Goal: Task Accomplishment & Management: Use online tool/utility

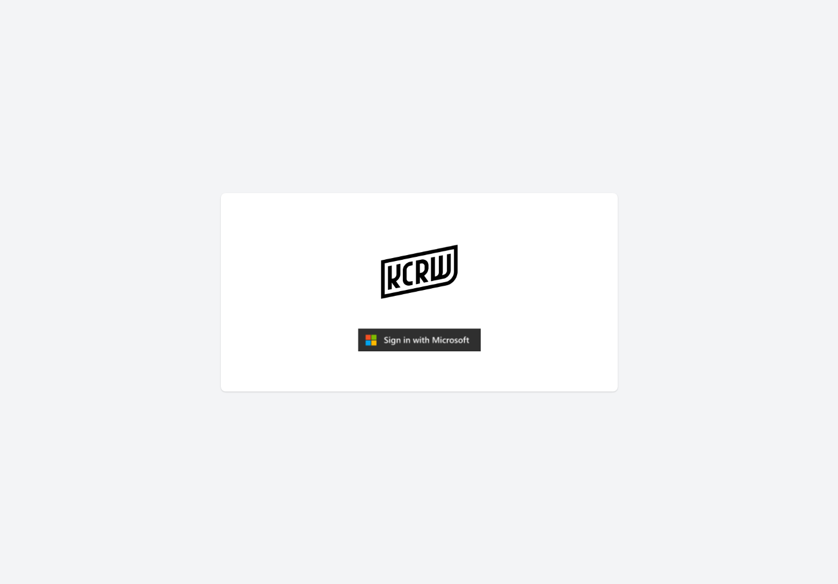
click at [416, 337] on img "submit" at bounding box center [419, 340] width 123 height 24
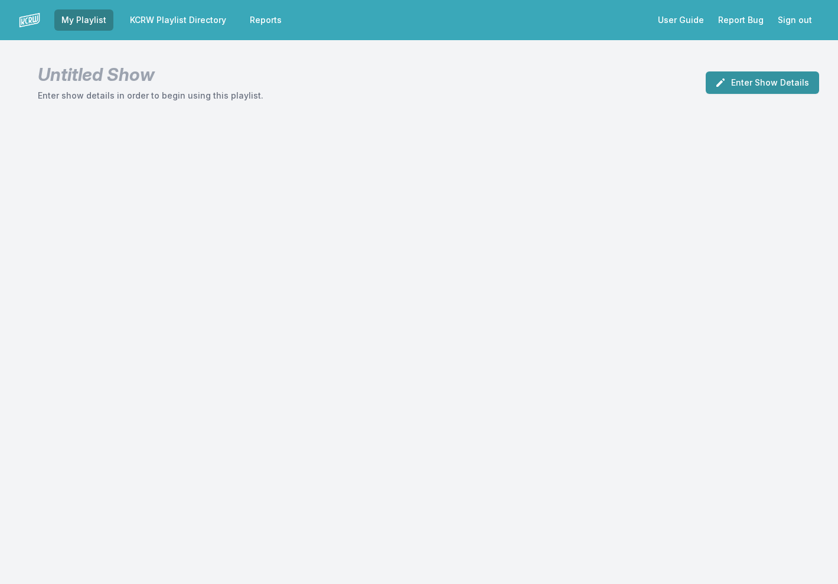
click at [784, 75] on button "Enter Show Details" at bounding box center [762, 82] width 113 height 22
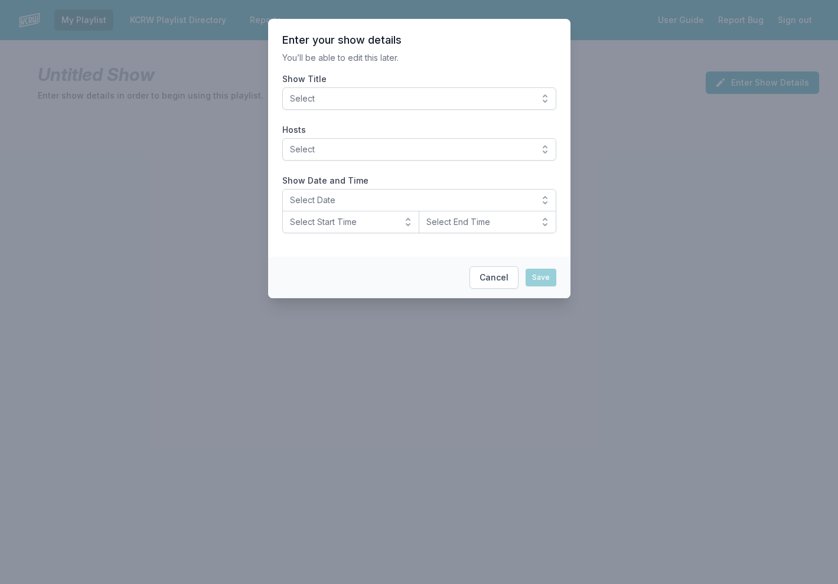
click at [377, 102] on span "Select" at bounding box center [411, 99] width 242 height 12
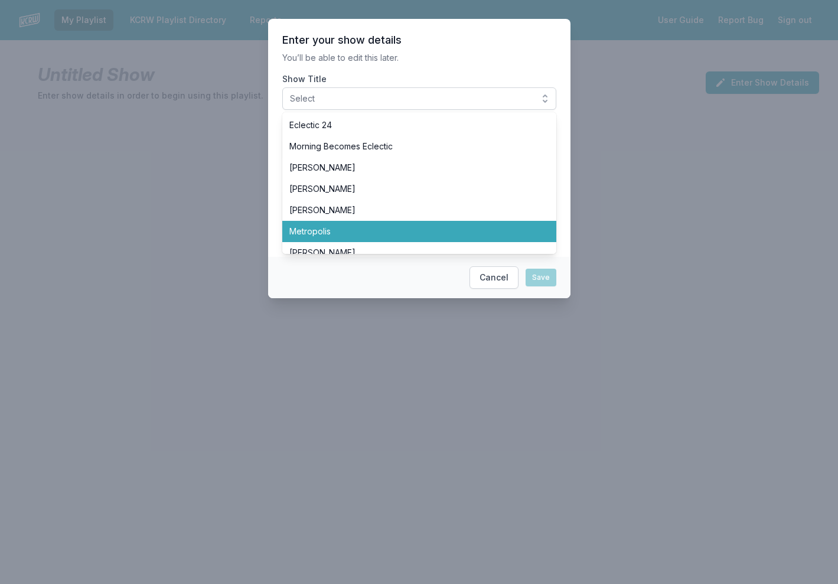
click at [349, 228] on span "Metropolis" at bounding box center [412, 232] width 246 height 12
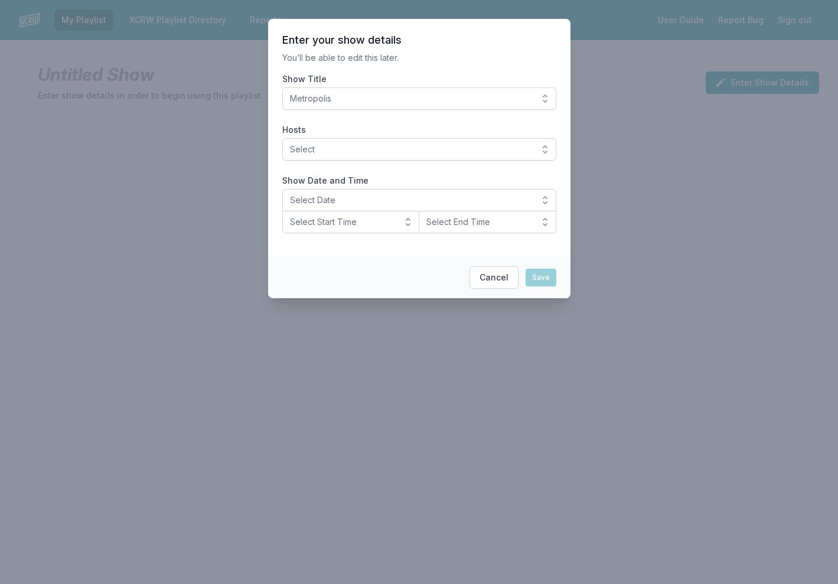
click at [455, 148] on span "Select" at bounding box center [411, 149] width 242 height 12
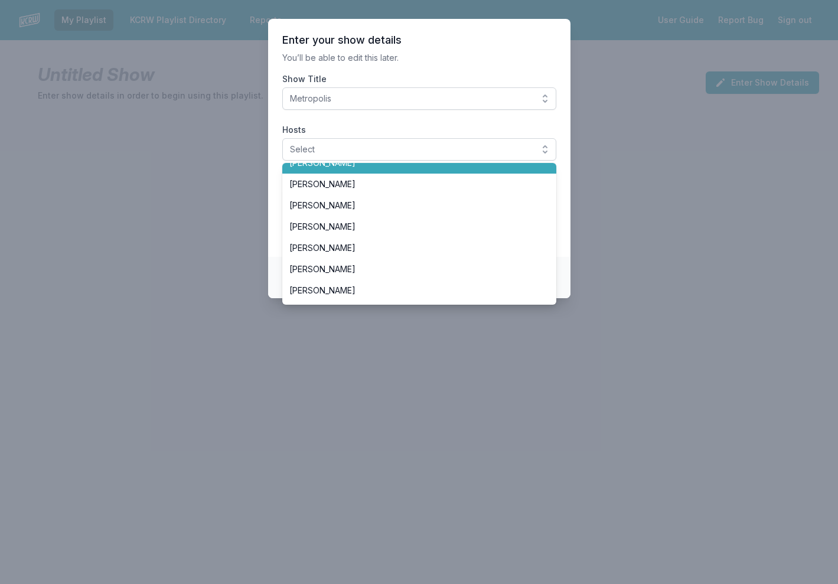
scroll to position [68, 0]
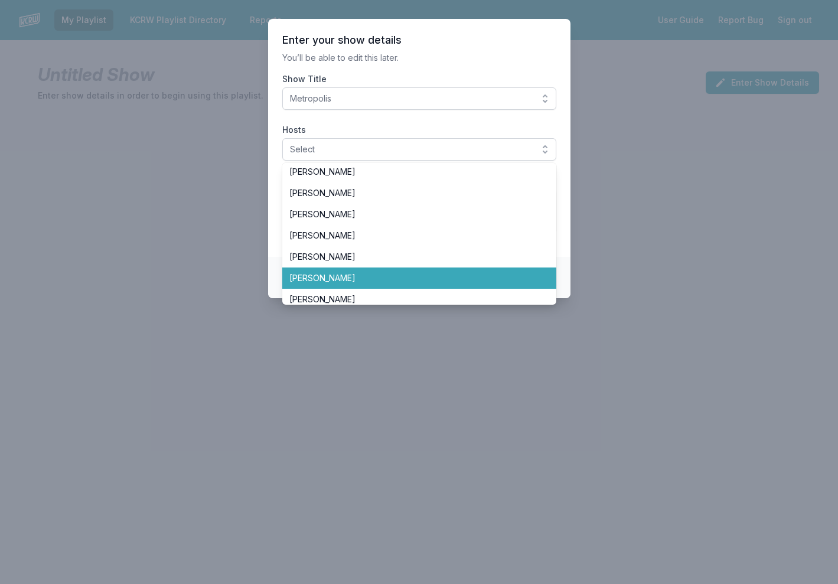
click at [384, 270] on li "[PERSON_NAME]" at bounding box center [419, 277] width 274 height 21
click at [403, 286] on li "[PERSON_NAME]" at bounding box center [419, 277] width 274 height 21
click at [364, 279] on span "[PERSON_NAME]" at bounding box center [412, 278] width 246 height 12
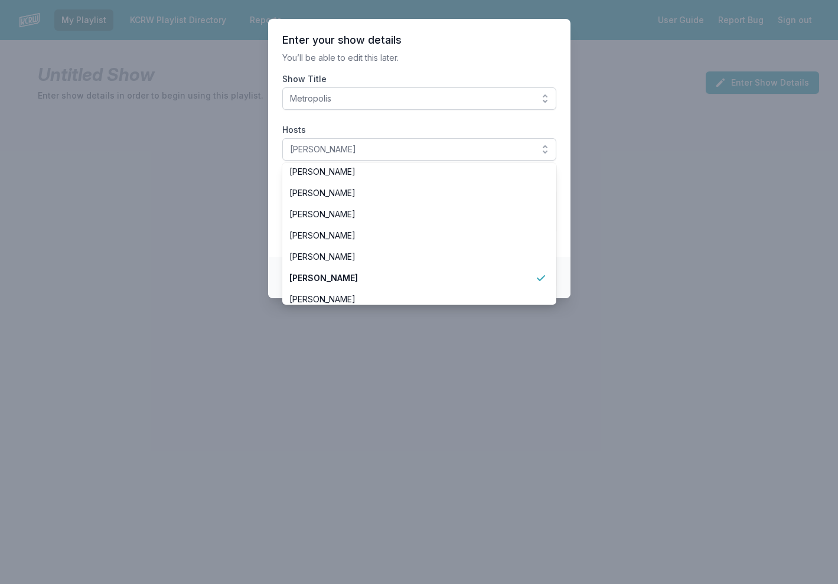
click at [477, 69] on section "Enter your show details You’ll be able to edit this later. Show Title Metropoli…" at bounding box center [419, 138] width 302 height 238
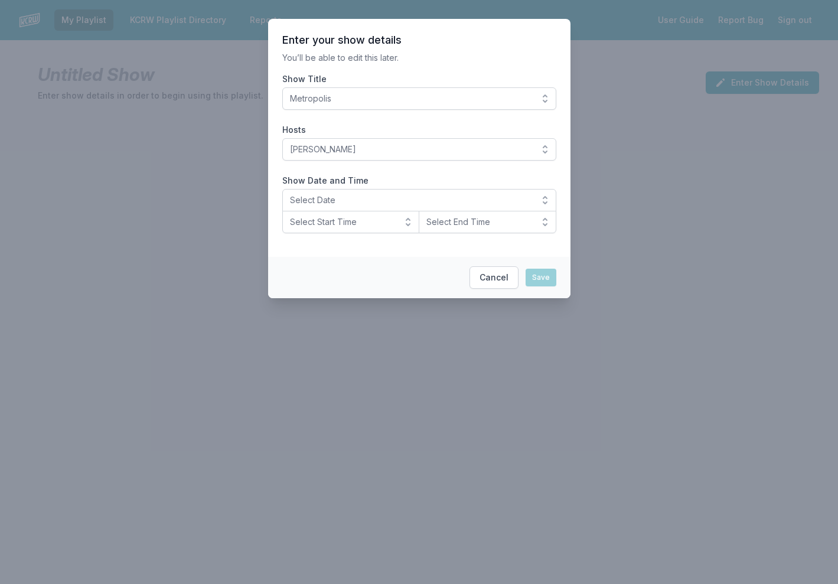
click at [546, 198] on button "Select Date" at bounding box center [419, 200] width 274 height 22
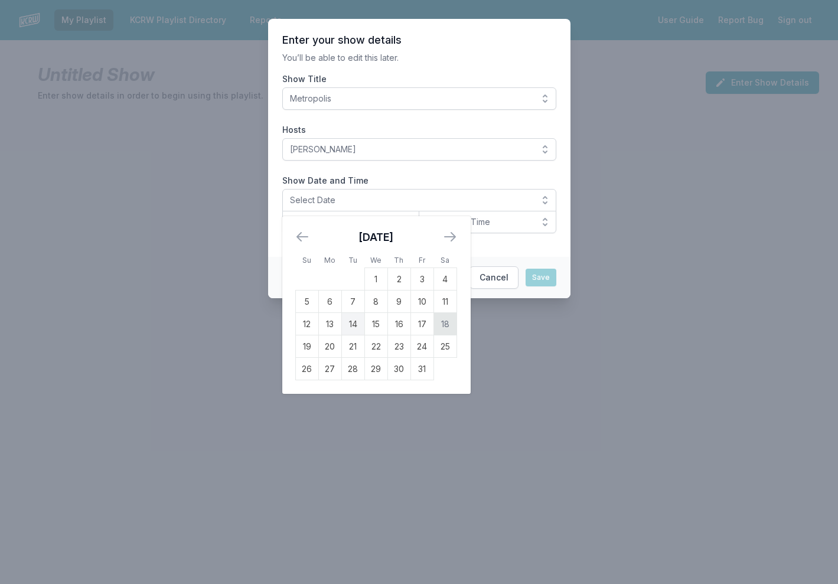
click at [448, 325] on td "18" at bounding box center [444, 324] width 23 height 22
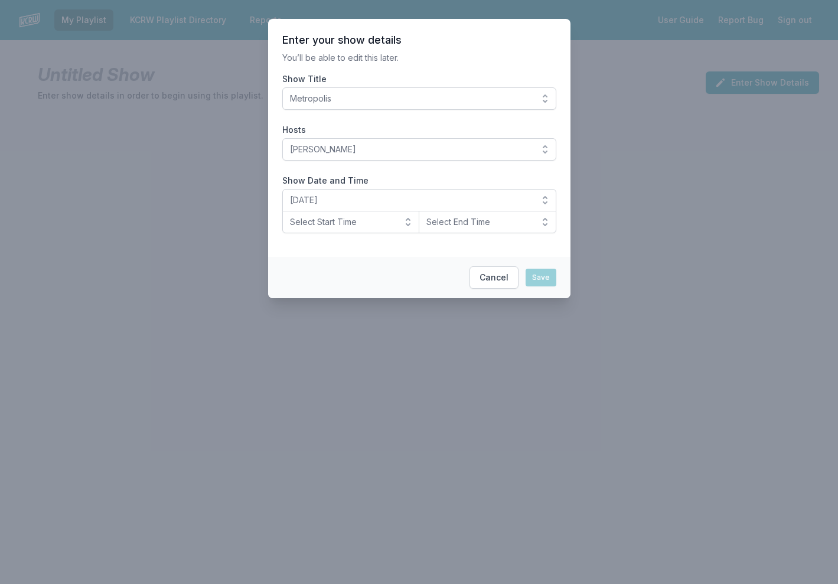
click at [407, 224] on button "Select Start Time" at bounding box center [351, 222] width 138 height 22
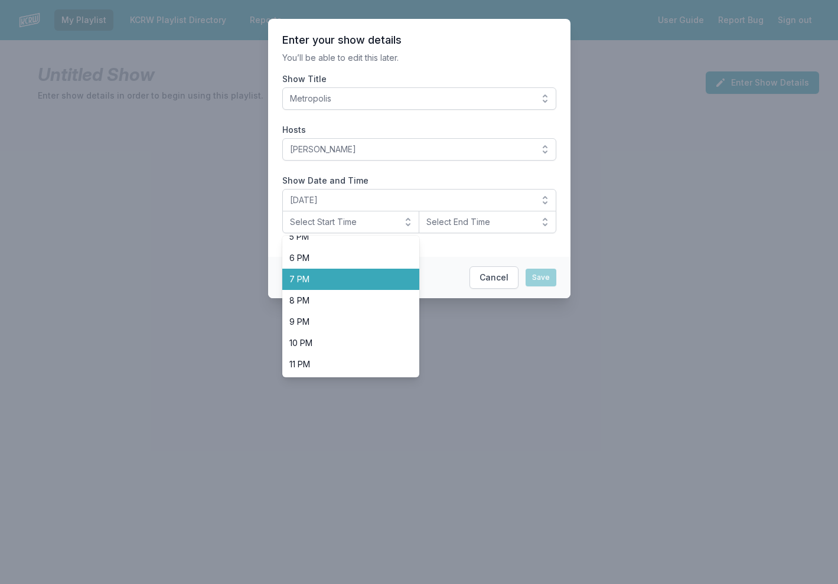
scroll to position [373, 0]
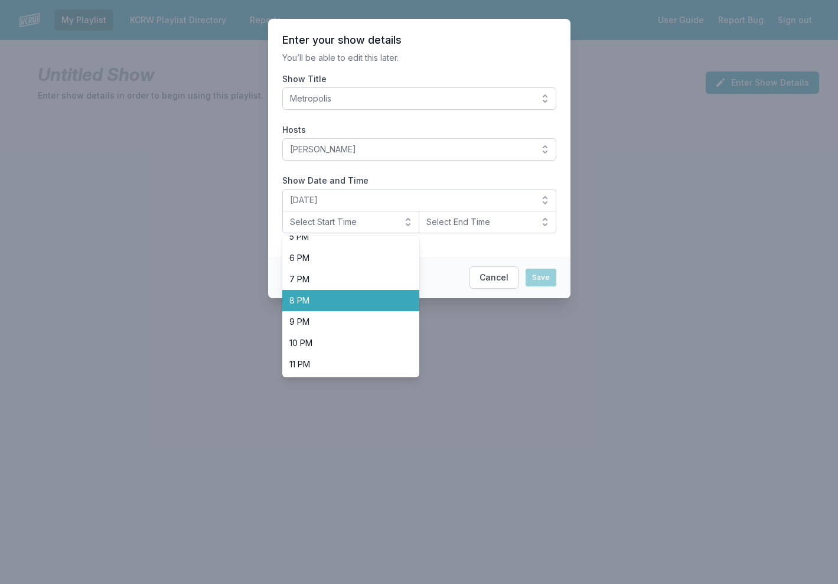
click at [363, 299] on span "8 PM" at bounding box center [343, 301] width 109 height 12
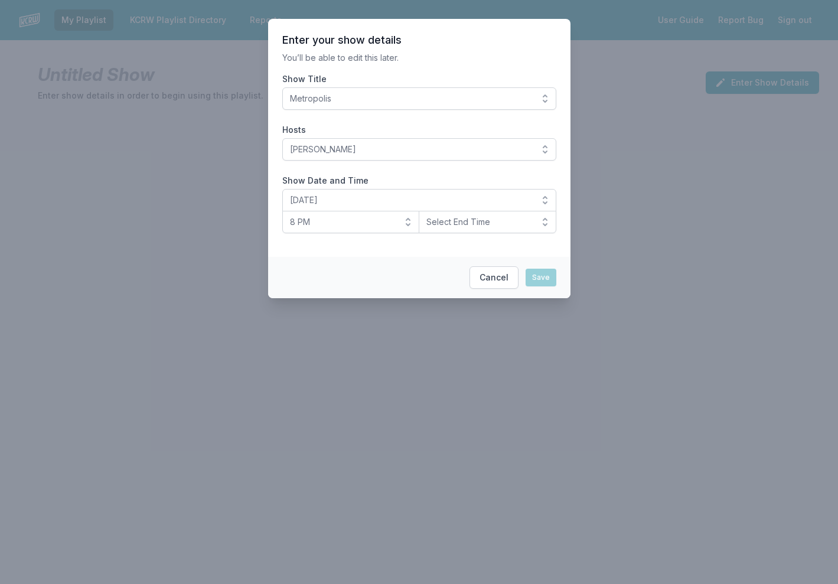
click at [497, 221] on span "Select End Time" at bounding box center [479, 222] width 106 height 12
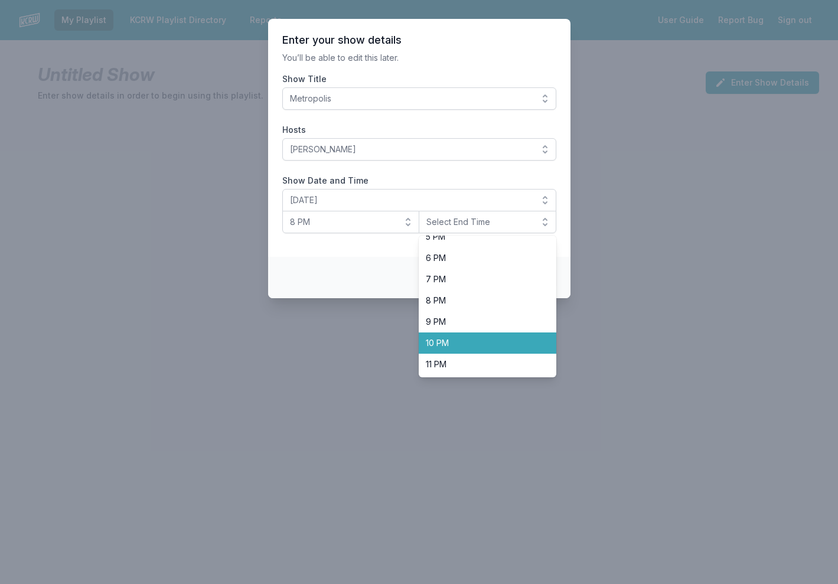
click at [470, 337] on span "10 PM" at bounding box center [480, 343] width 109 height 12
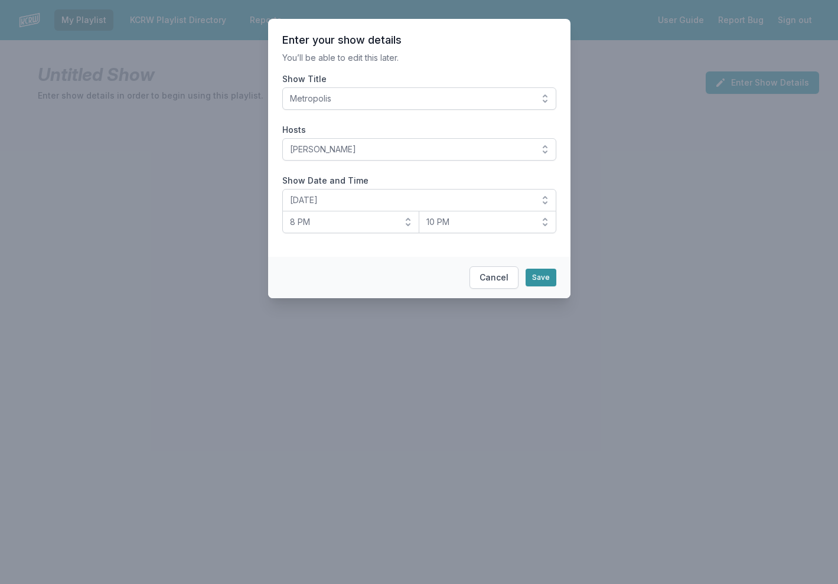
click at [552, 277] on button "Save" at bounding box center [540, 278] width 31 height 18
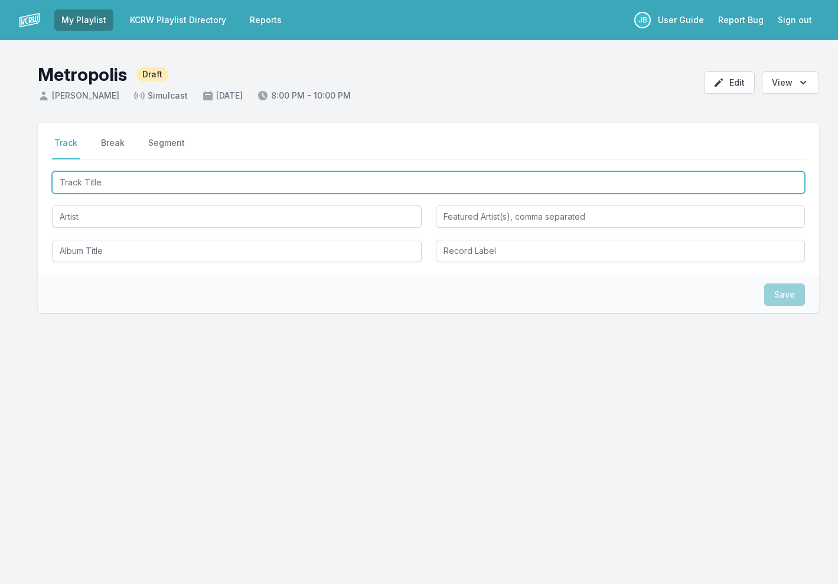
click at [210, 184] on input "Track Title" at bounding box center [428, 182] width 753 height 22
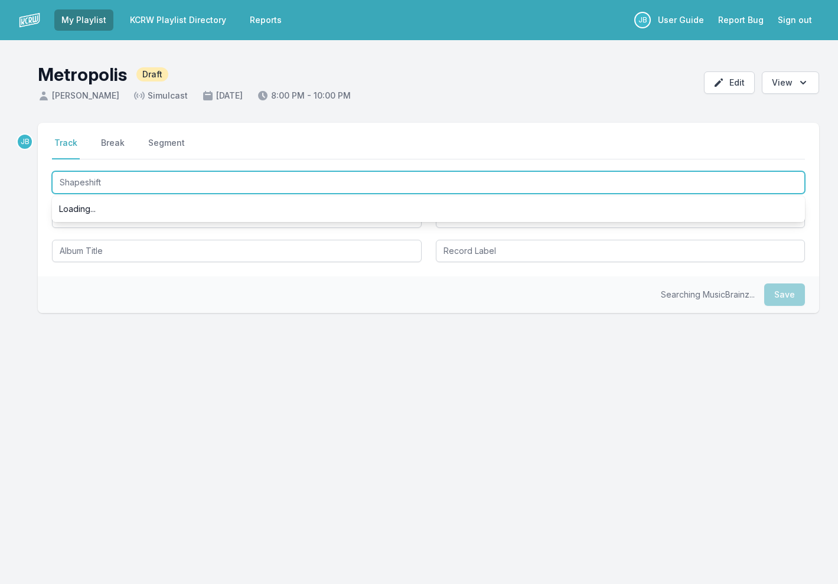
type input "Shapeshift"
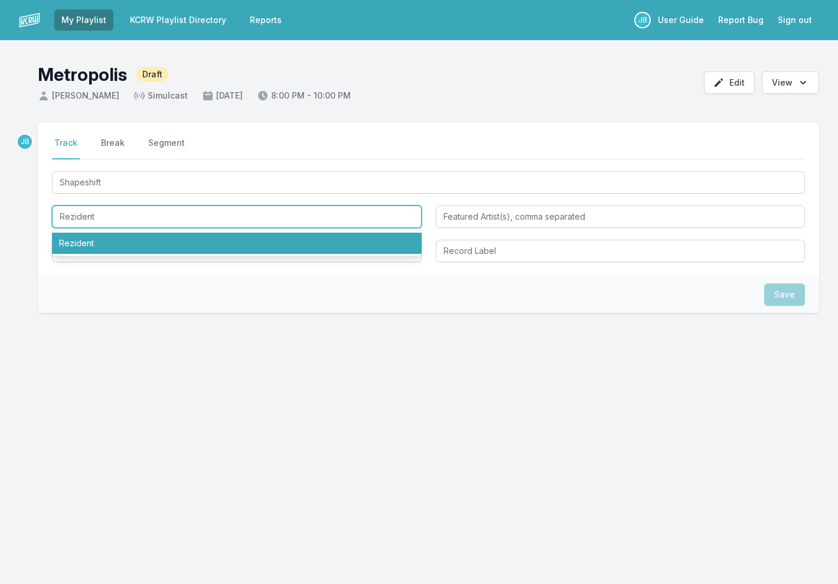
click at [90, 244] on li "Rezident" at bounding box center [237, 243] width 370 height 21
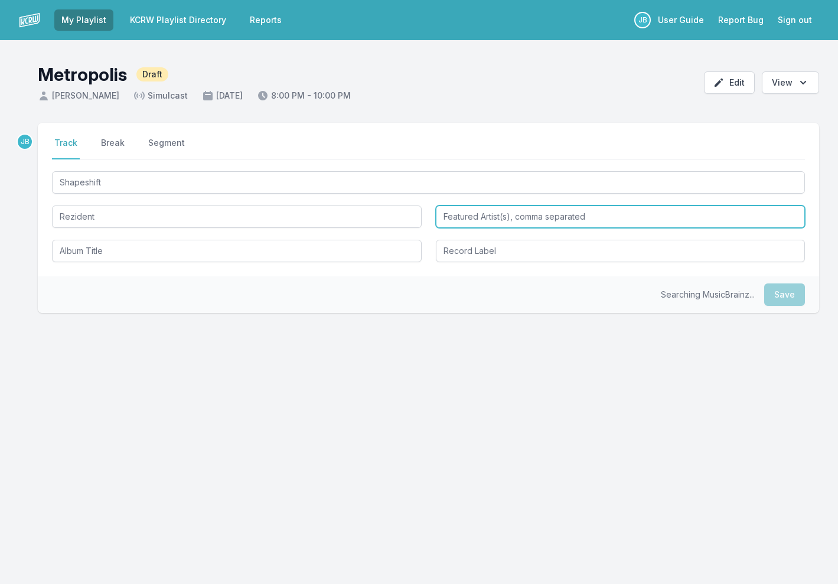
type input "Rezident"
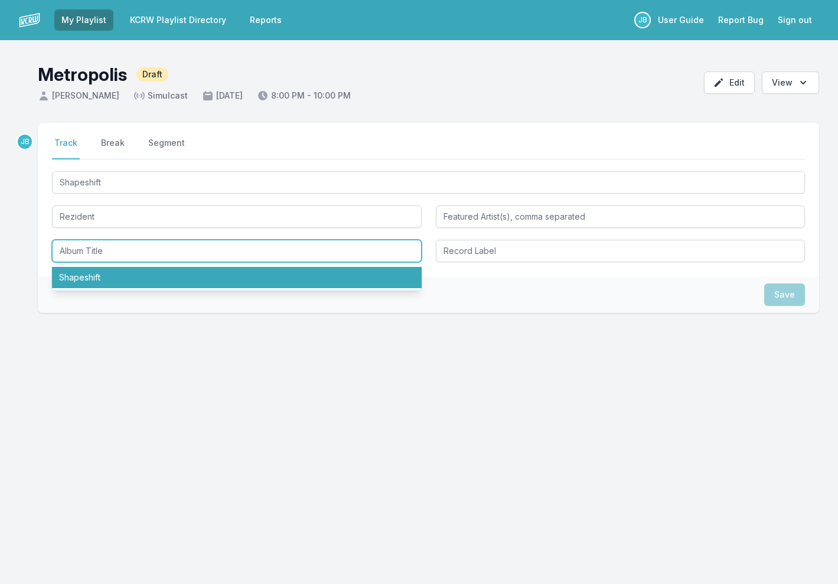
click at [79, 283] on li "Shapeshift" at bounding box center [237, 277] width 370 height 21
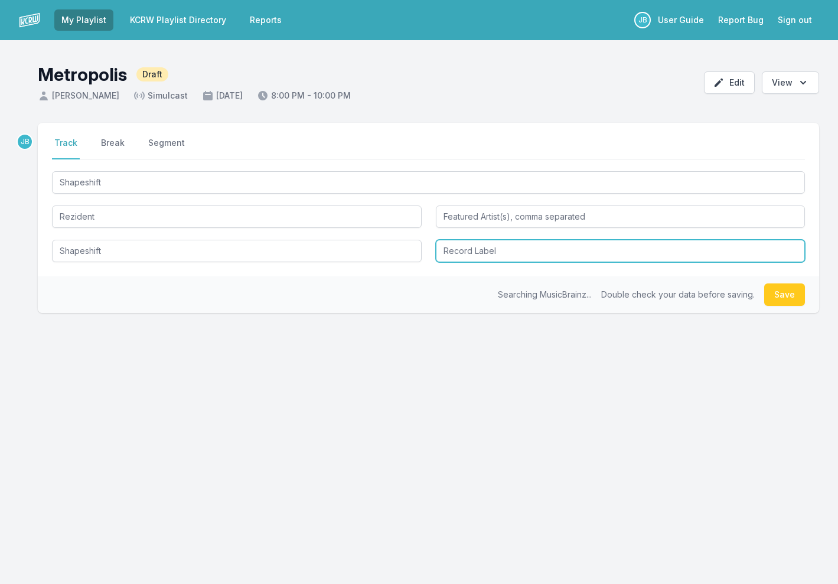
type input "Shapeshift"
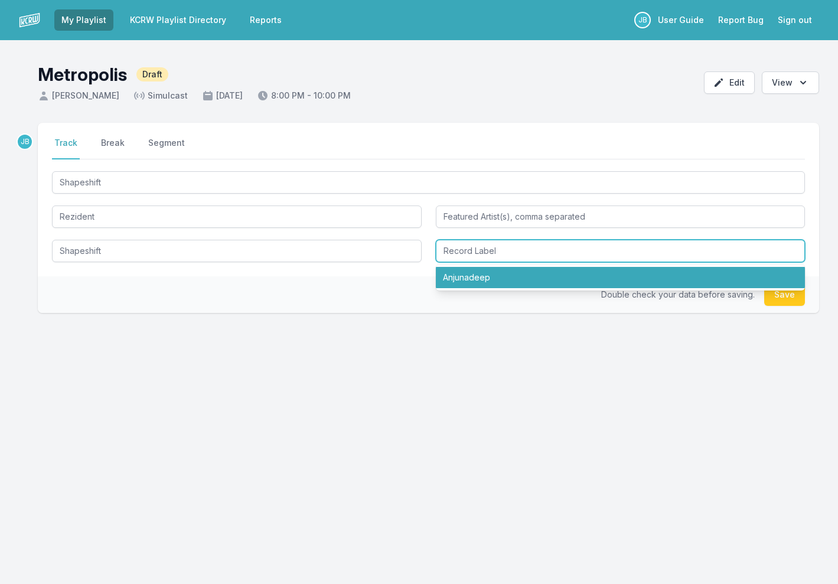
click at [479, 277] on li "Anjunadeep" at bounding box center [621, 277] width 370 height 21
type input "Anjunadeep"
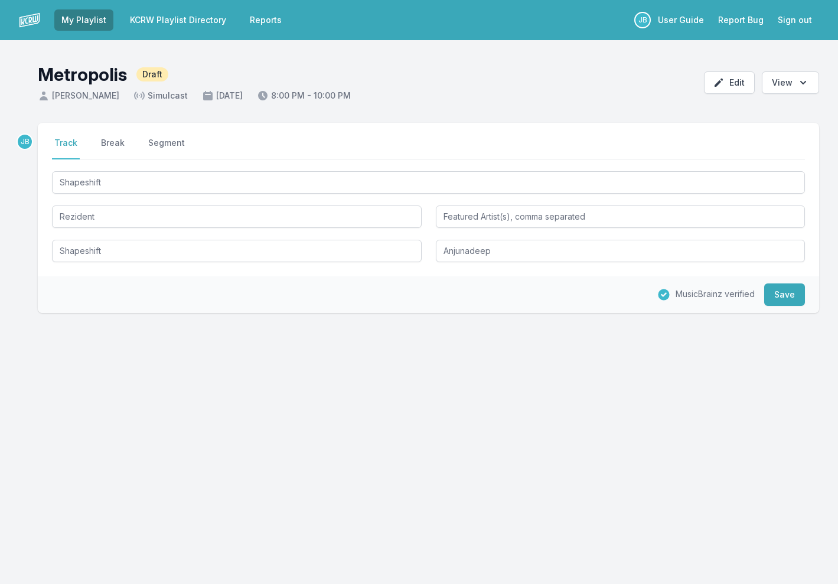
drag, startPoint x: 788, startPoint y: 292, endPoint x: 613, endPoint y: 243, distance: 181.4
click at [788, 292] on button "Save" at bounding box center [784, 294] width 41 height 22
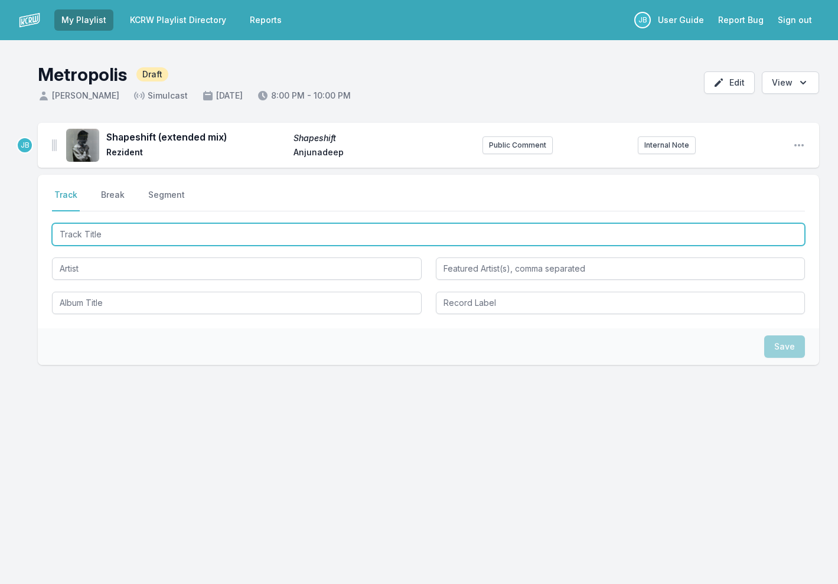
click at [276, 240] on input "Track Title" at bounding box center [428, 234] width 753 height 22
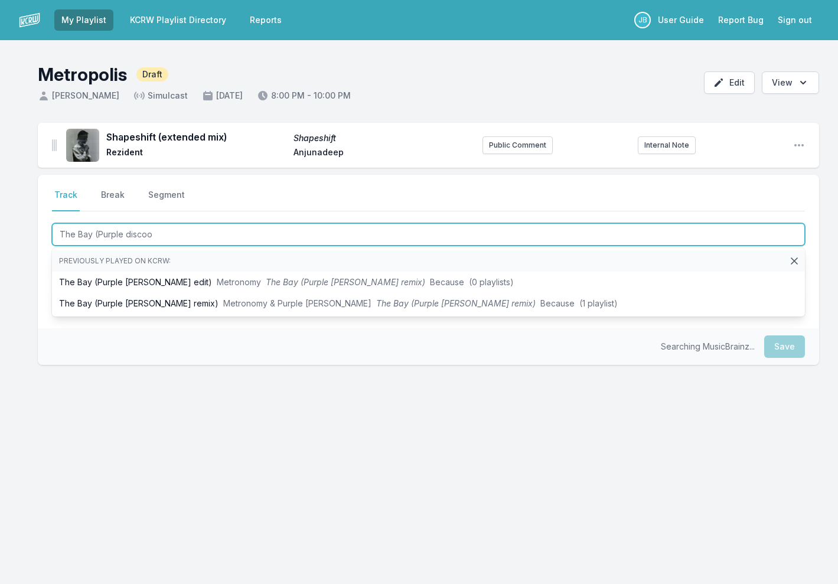
type input "The Bay (Purple disco"
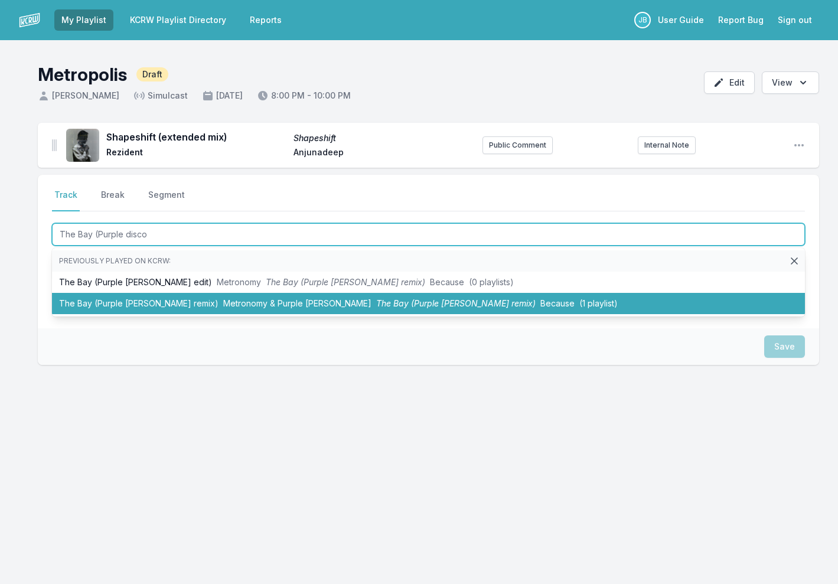
click at [292, 301] on span "Metronomy & Purple [PERSON_NAME]" at bounding box center [297, 303] width 148 height 10
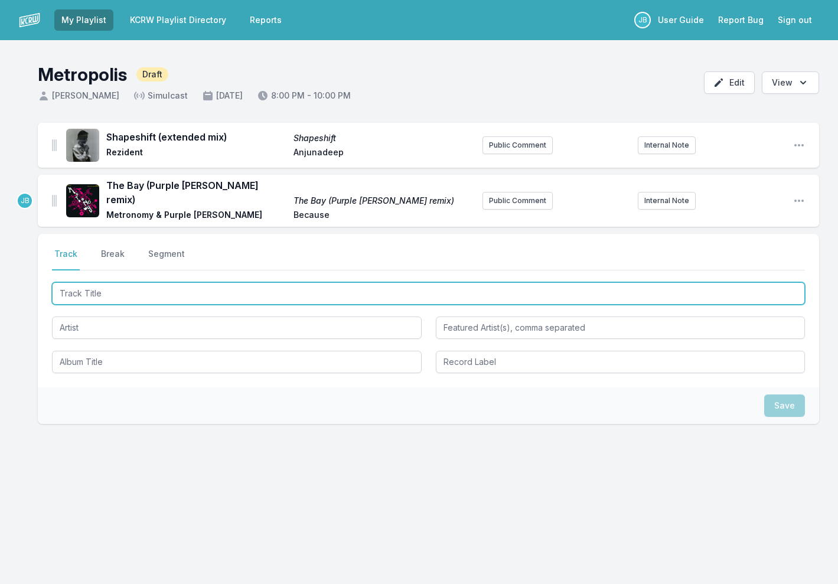
click at [214, 286] on input "Track Title" at bounding box center [428, 293] width 753 height 22
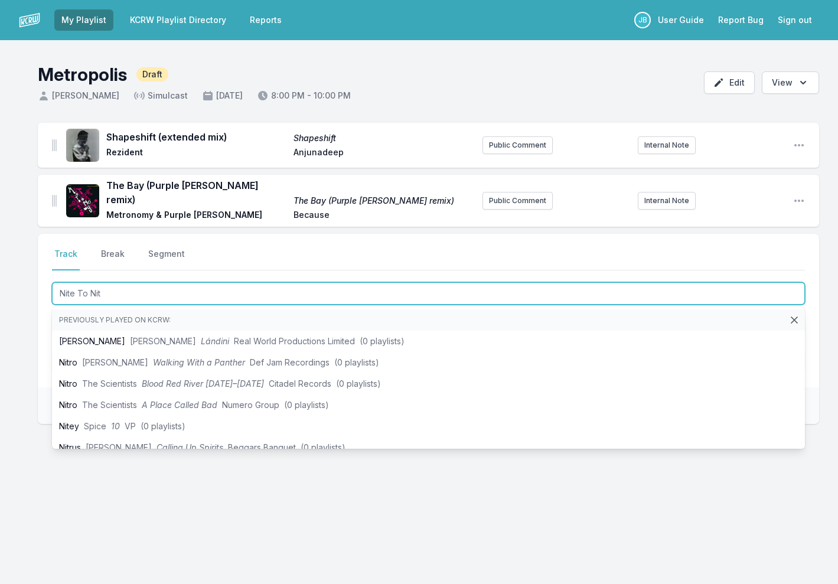
type input "Nite To Nite"
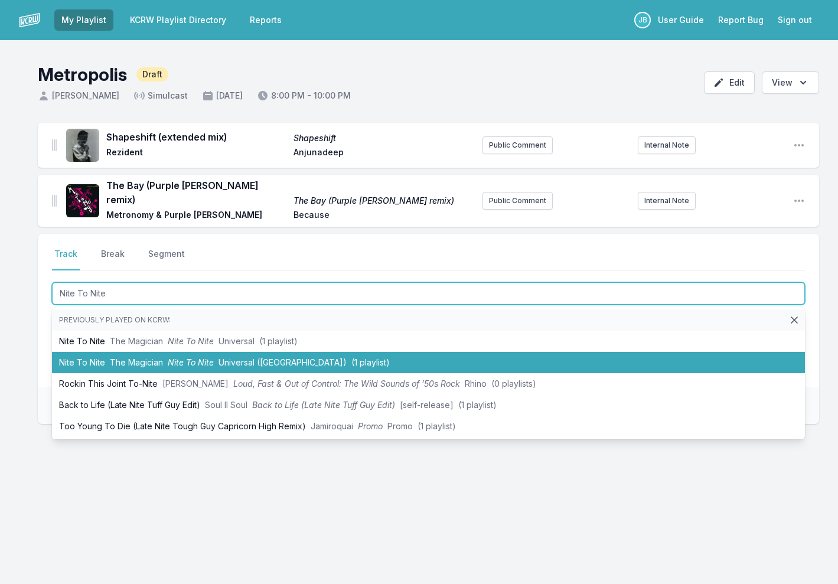
click at [400, 357] on li "Nite To Nite The Magician Nite To Nite Universal ([GEOGRAPHIC_DATA]) (1 playlis…" at bounding box center [428, 362] width 753 height 21
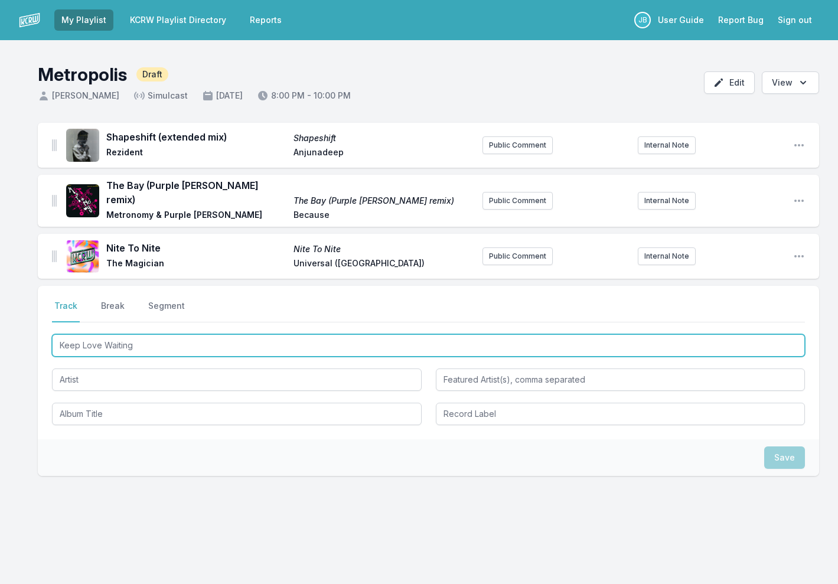
type input "Keep Love Waiting"
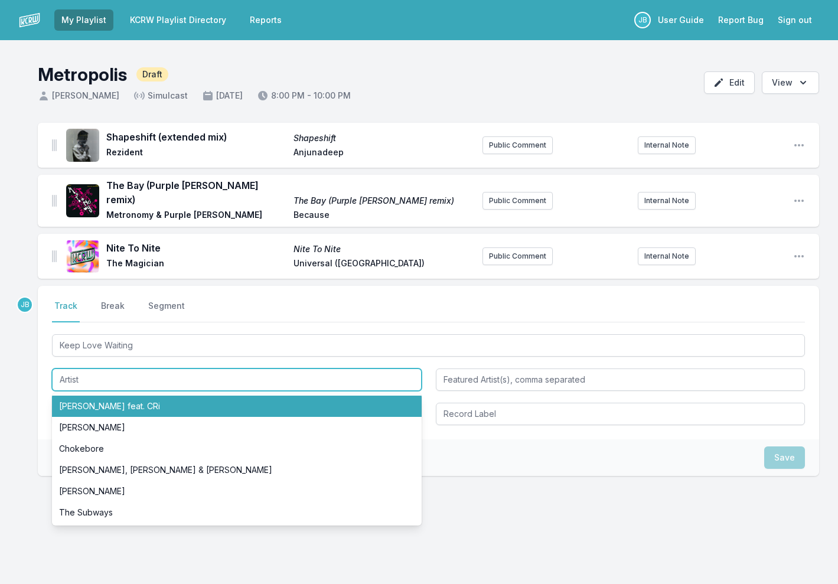
click at [146, 396] on li "[PERSON_NAME] feat. CRi" at bounding box center [237, 406] width 370 height 21
type input "[PERSON_NAME]"
type input "CRi"
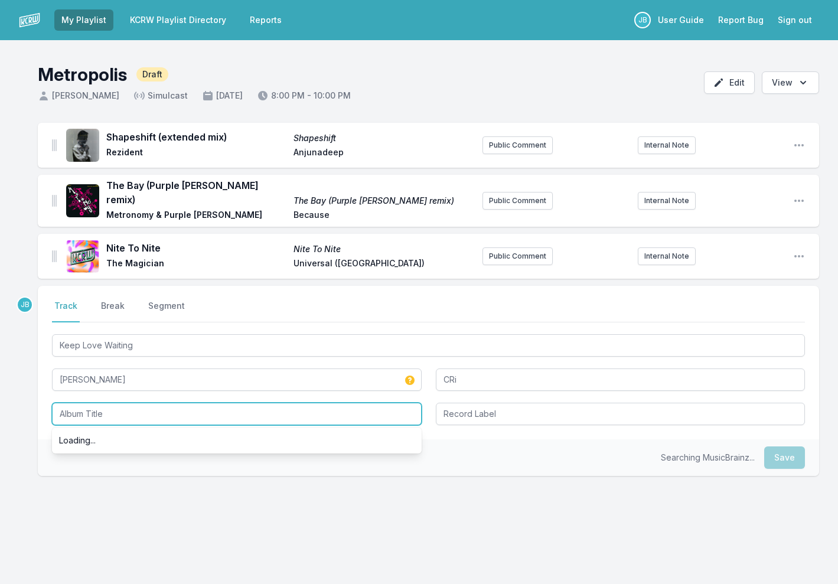
click at [275, 413] on input "Album Title" at bounding box center [237, 414] width 370 height 22
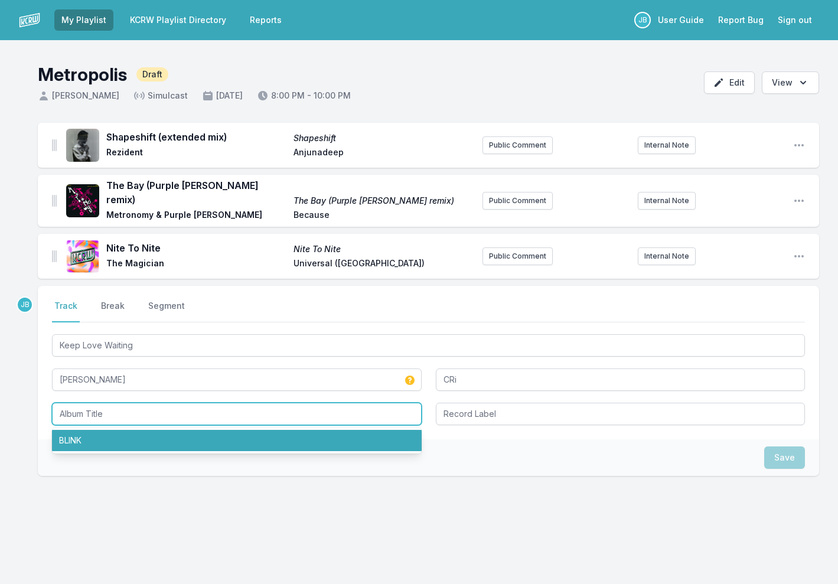
click at [229, 436] on li "BLINK" at bounding box center [237, 440] width 370 height 21
type input "BLINK"
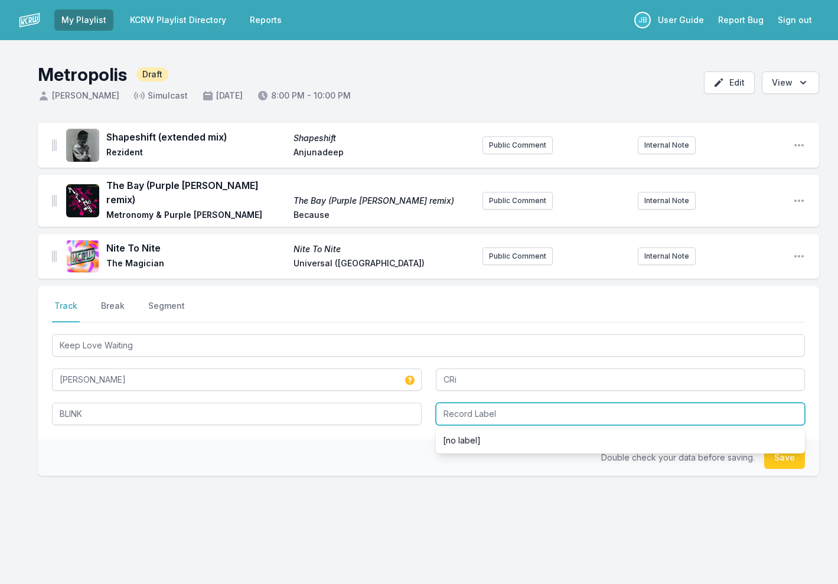
click at [517, 404] on input "Record Label" at bounding box center [621, 414] width 370 height 22
type input "AWAL"
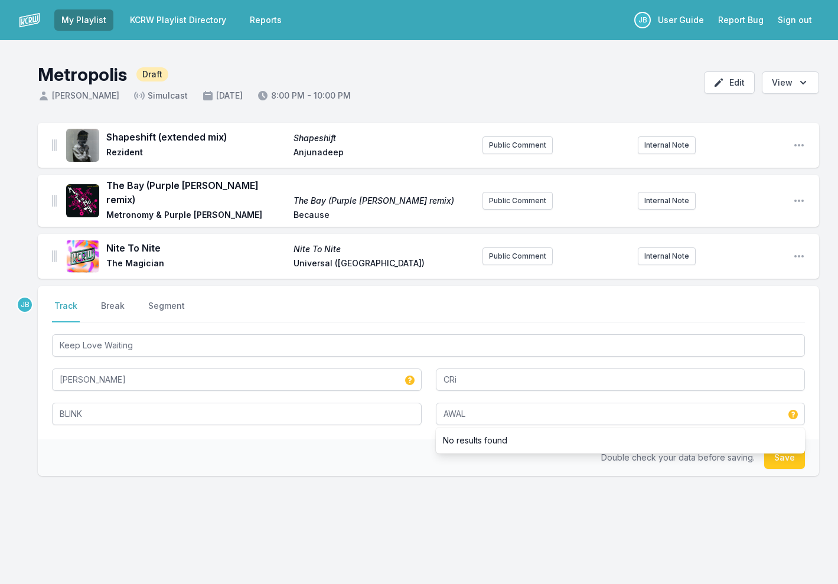
click at [786, 452] on button "Save" at bounding box center [784, 457] width 41 height 22
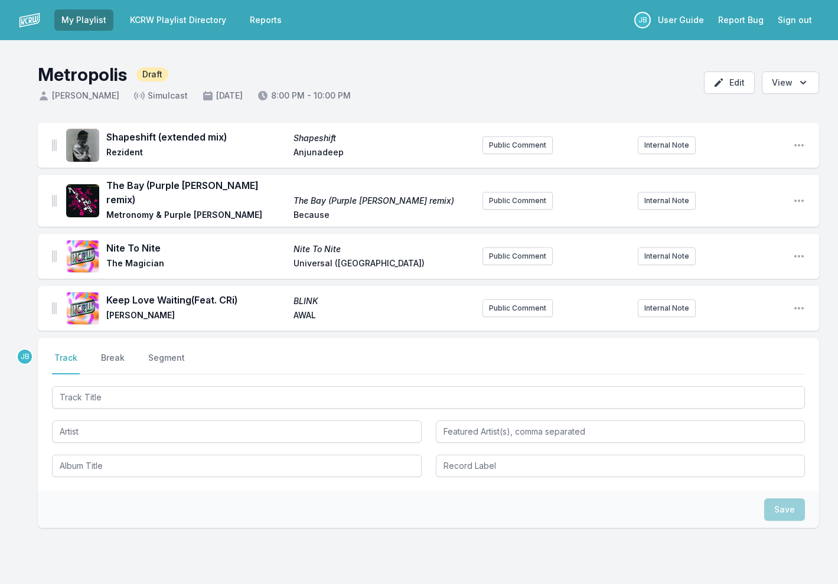
click at [124, 402] on div at bounding box center [428, 430] width 753 height 93
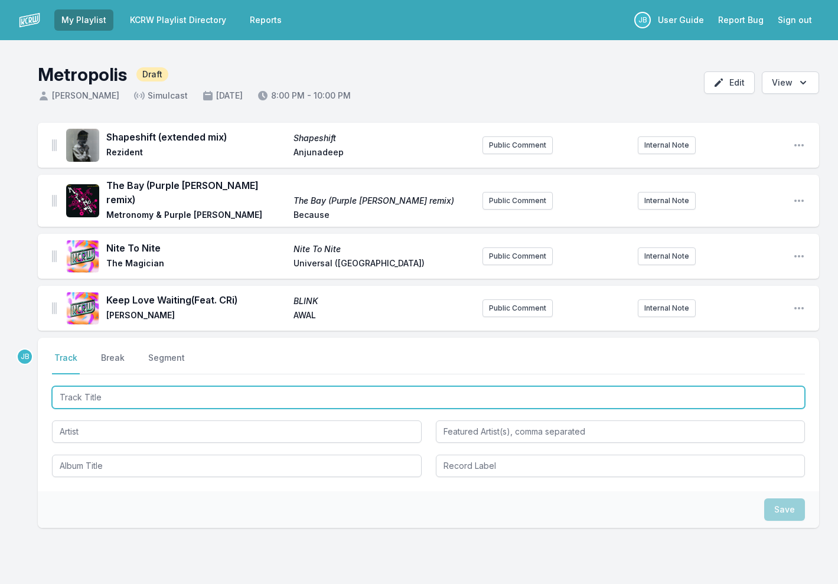
click at [125, 386] on input "Track Title" at bounding box center [428, 397] width 753 height 22
type input "The echo"
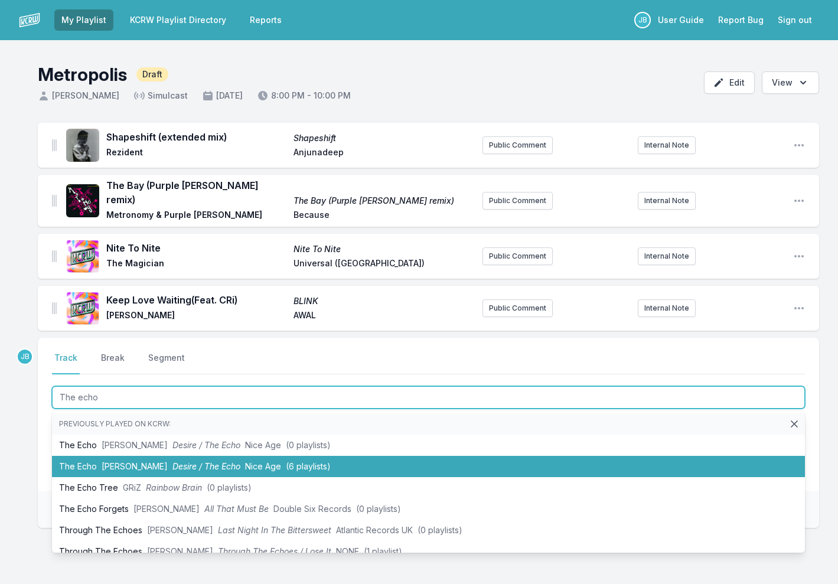
click at [172, 461] on span "Desire / The Echo" at bounding box center [206, 466] width 68 height 10
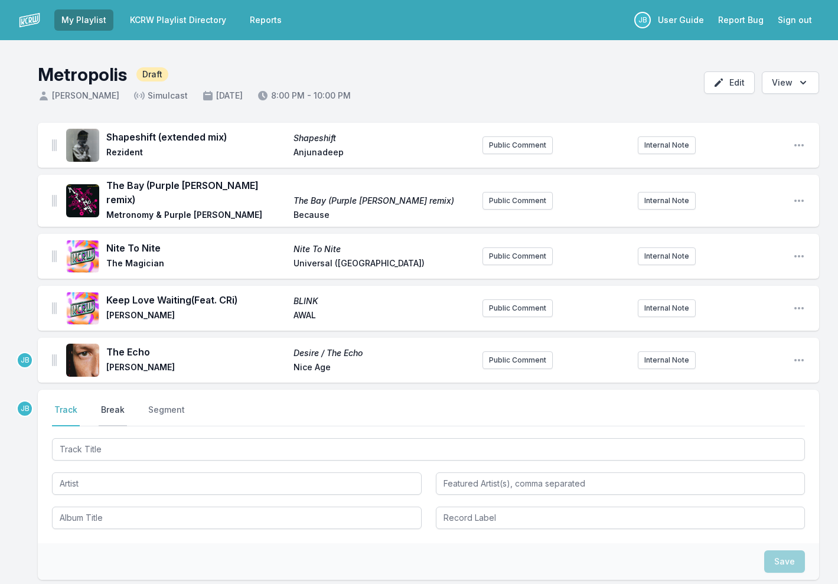
click at [111, 408] on button "Break" at bounding box center [113, 415] width 28 height 22
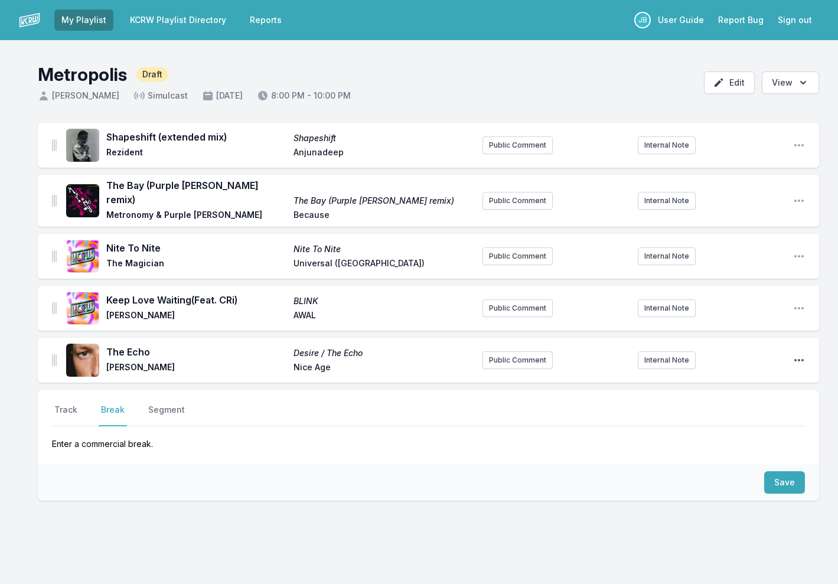
click at [798, 355] on icon "Open playlist item options" at bounding box center [799, 360] width 12 height 12
click at [762, 379] on button "Edit Track Details" at bounding box center [739, 383] width 132 height 21
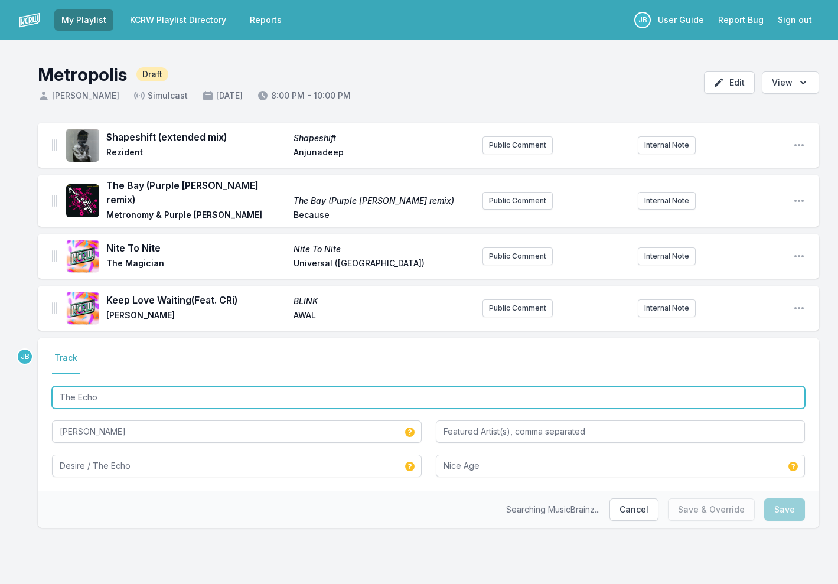
click at [188, 394] on input "The Echo" at bounding box center [428, 397] width 753 height 22
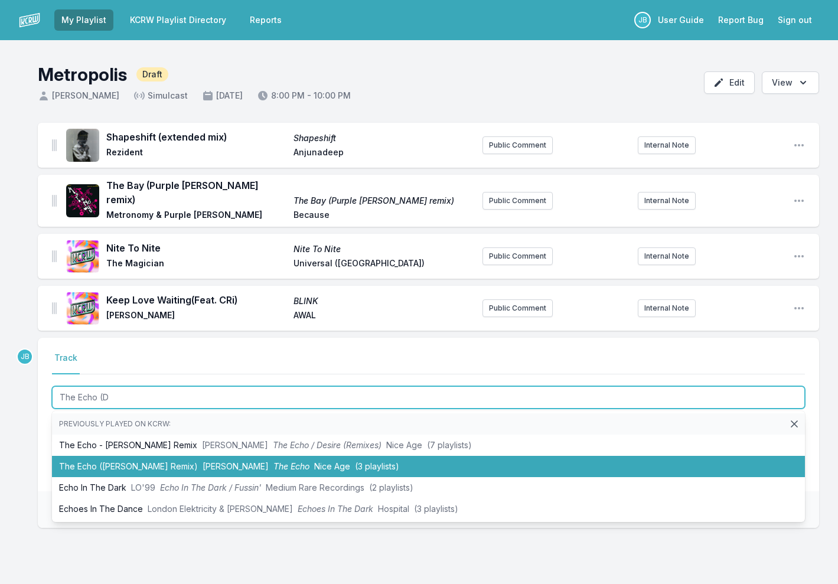
click at [184, 462] on li "The Echo ([PERSON_NAME] Remix) [PERSON_NAME] The Echo Nice Age ([DEMOGRAPHIC_DA…" at bounding box center [428, 466] width 753 height 21
type input "The Echo"
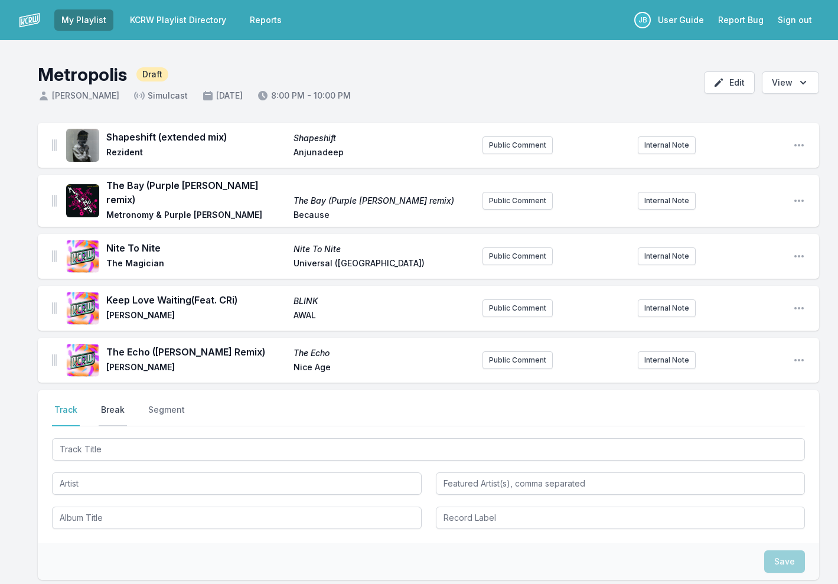
click at [109, 404] on button "Break" at bounding box center [113, 415] width 28 height 22
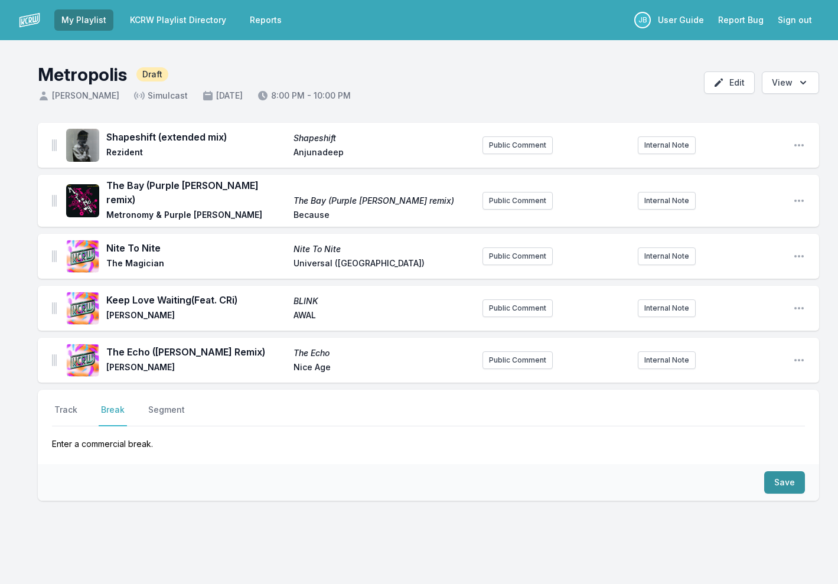
click at [794, 479] on button "Save" at bounding box center [784, 482] width 41 height 22
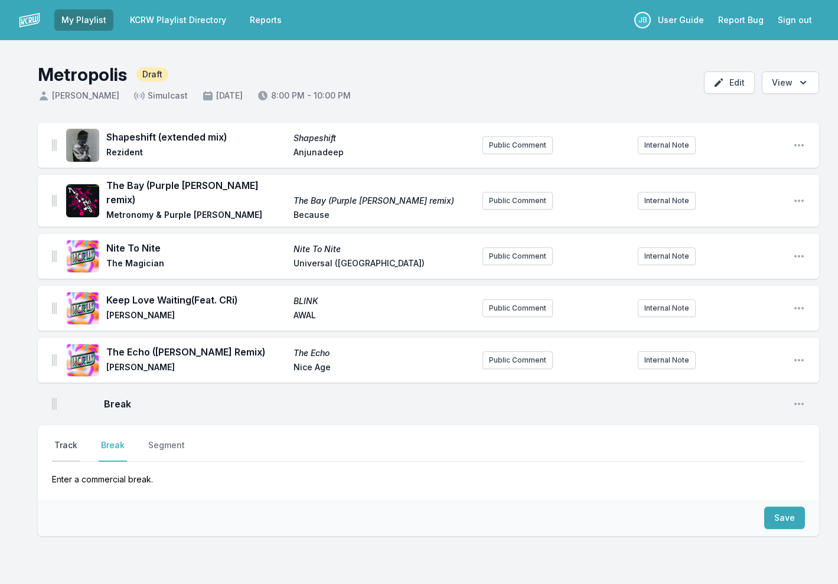
click at [63, 439] on button "Track" at bounding box center [66, 450] width 28 height 22
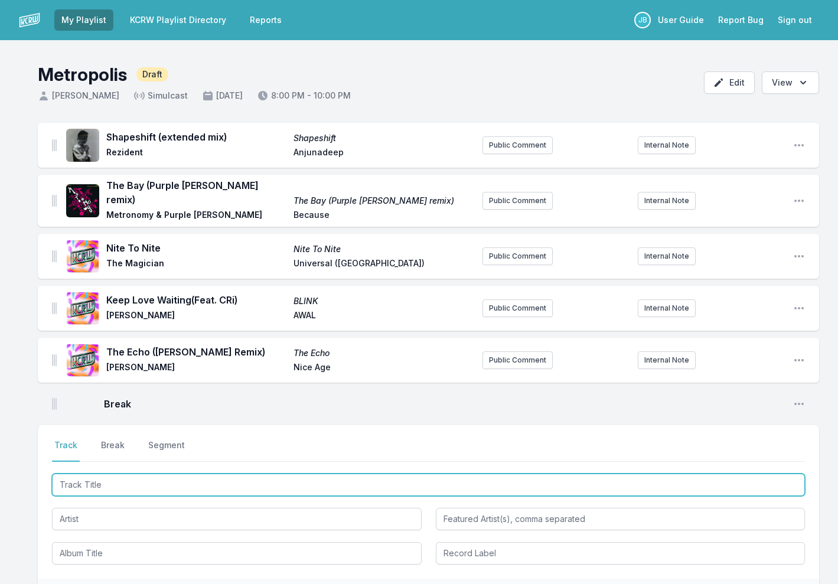
click at [90, 484] on input "Track Title" at bounding box center [428, 485] width 753 height 22
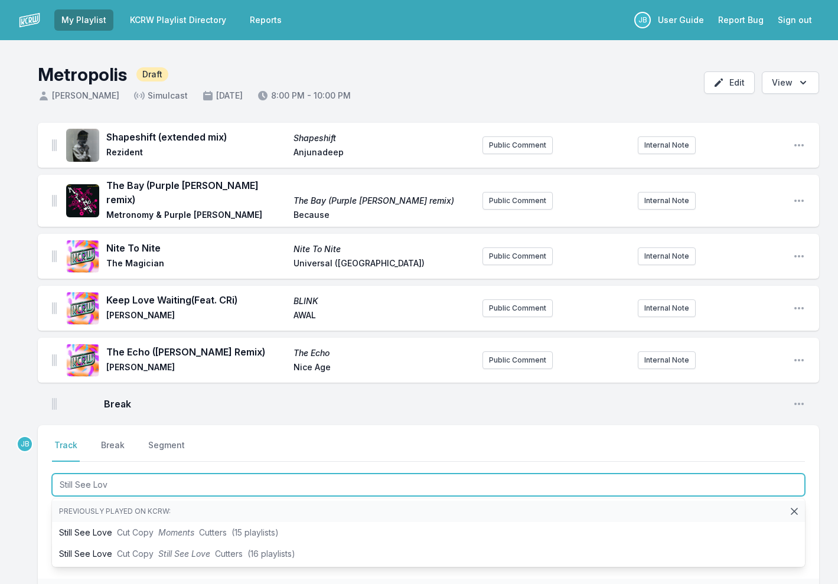
type input "Still See Love"
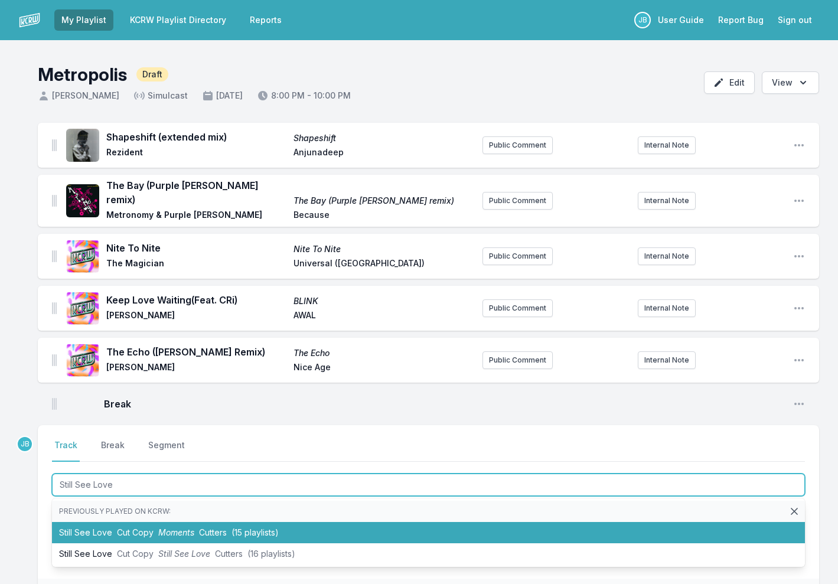
click at [123, 527] on span "Cut Copy" at bounding box center [135, 532] width 37 height 10
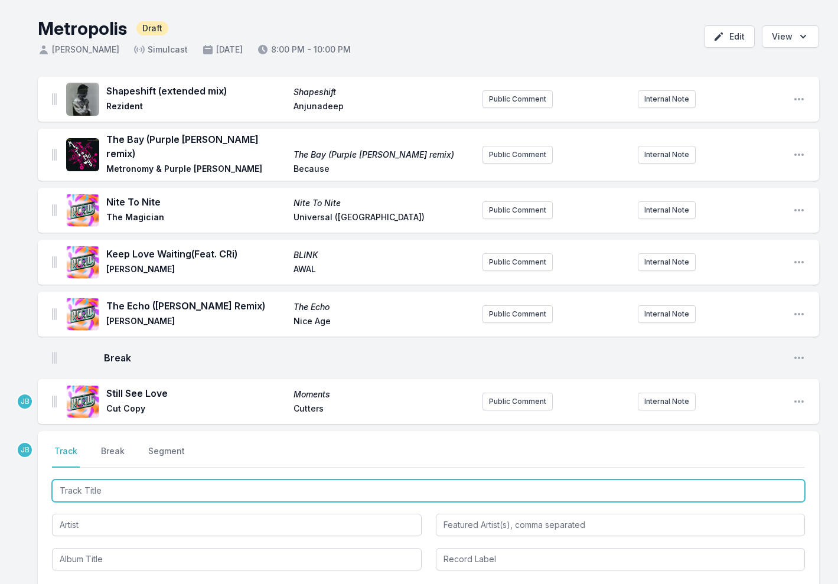
scroll to position [73, 0]
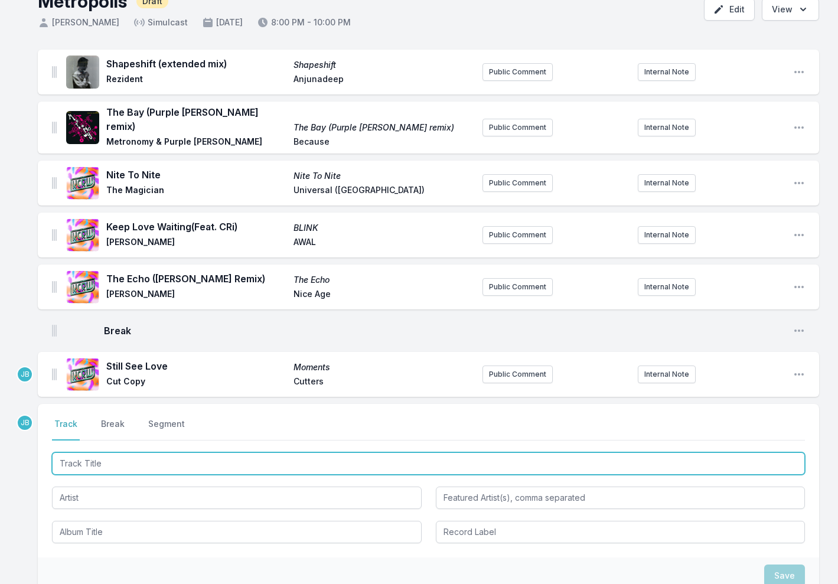
click at [71, 453] on input "Track Title" at bounding box center [428, 463] width 753 height 22
type input "She's Mine"
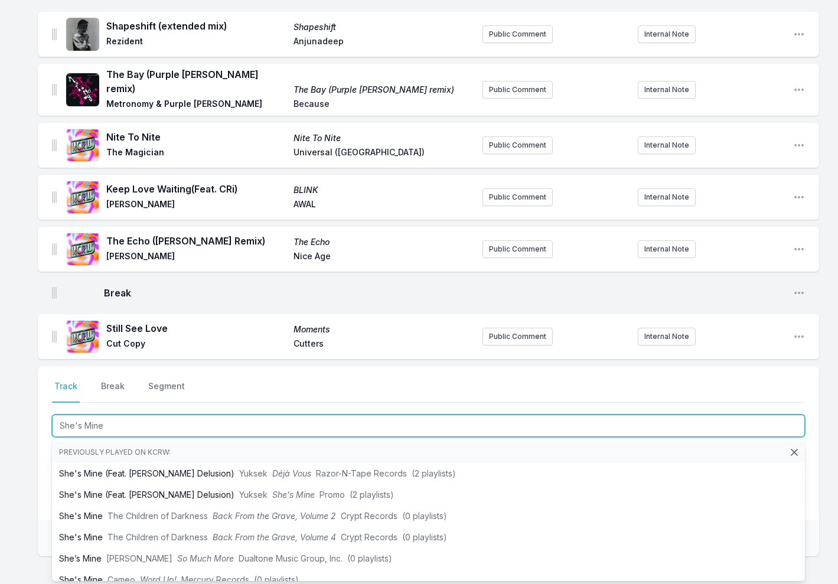
scroll to position [129, 0]
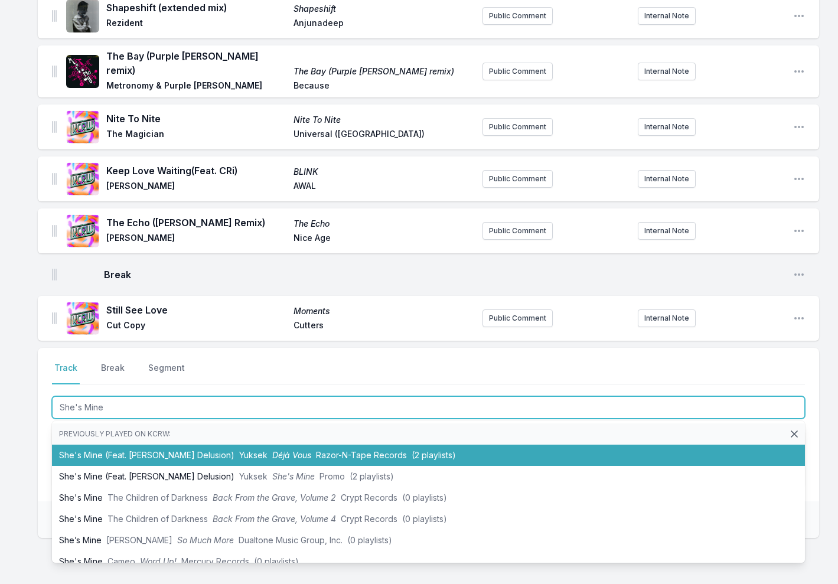
click at [114, 445] on li "She's Mine (Feat. [PERSON_NAME]) Yuksek Déjà Vous Razor-N-Tape Records (2 playl…" at bounding box center [428, 455] width 753 height 21
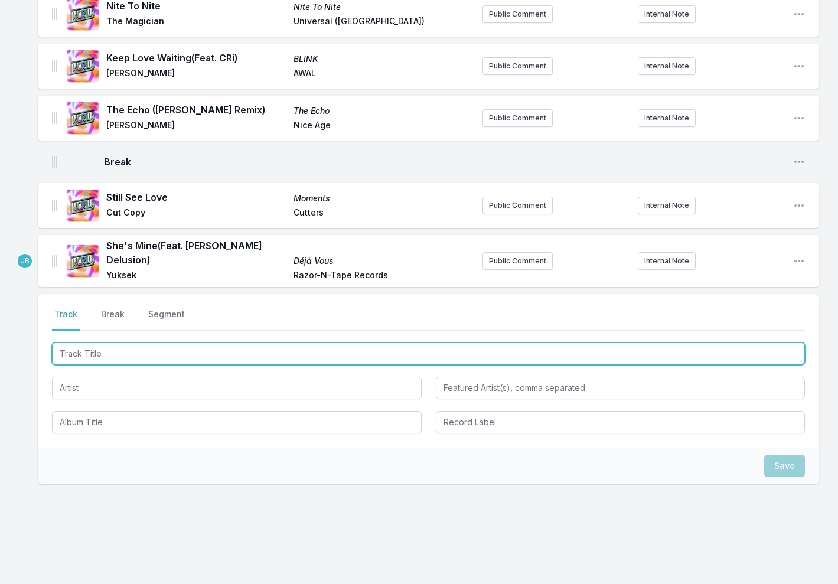
scroll to position [241, 0]
click at [91, 343] on input "Track Title" at bounding box center [428, 354] width 753 height 22
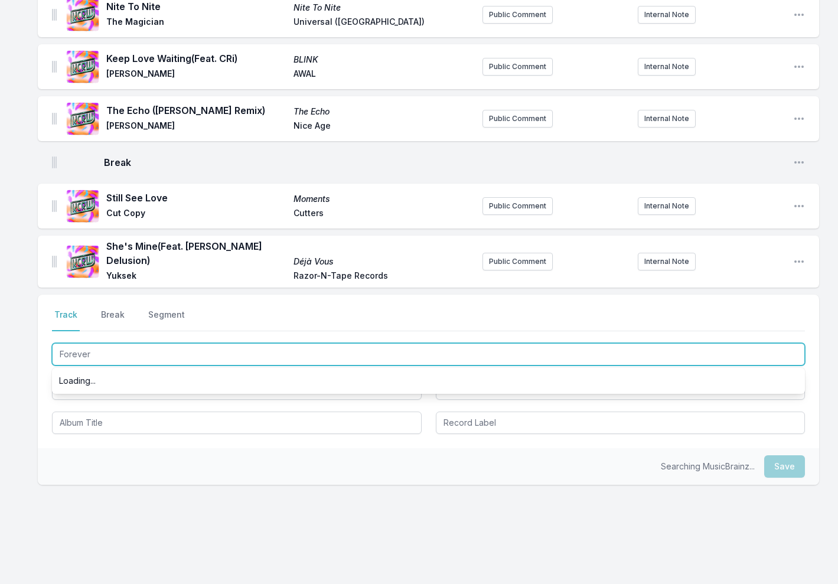
type input "Forever"
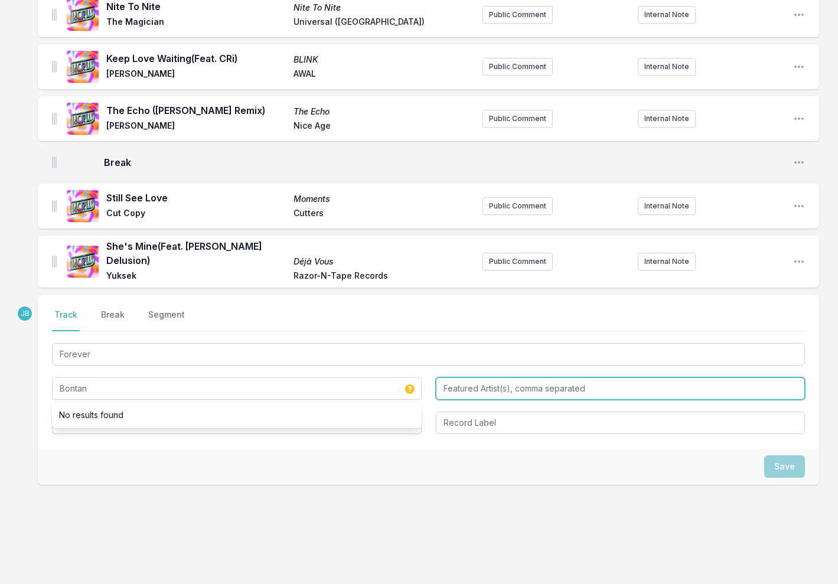
type input "Bontan"
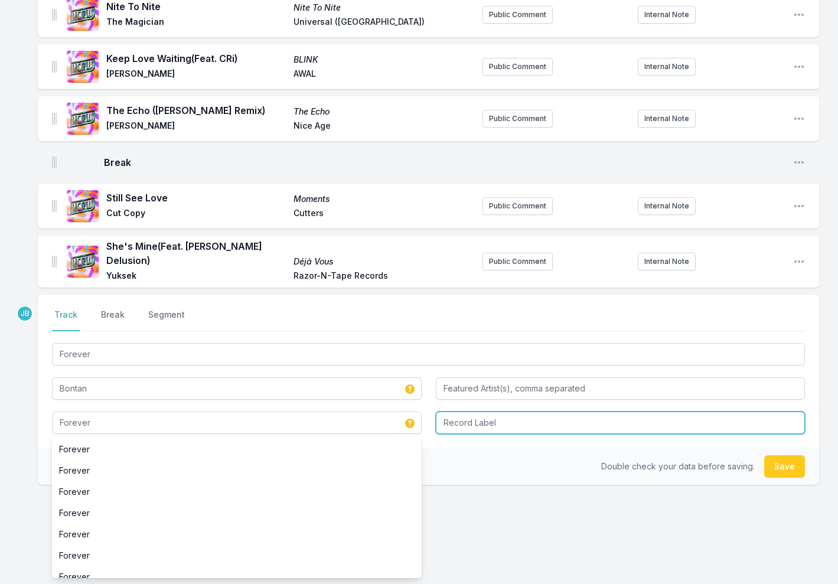
type input "Forever"
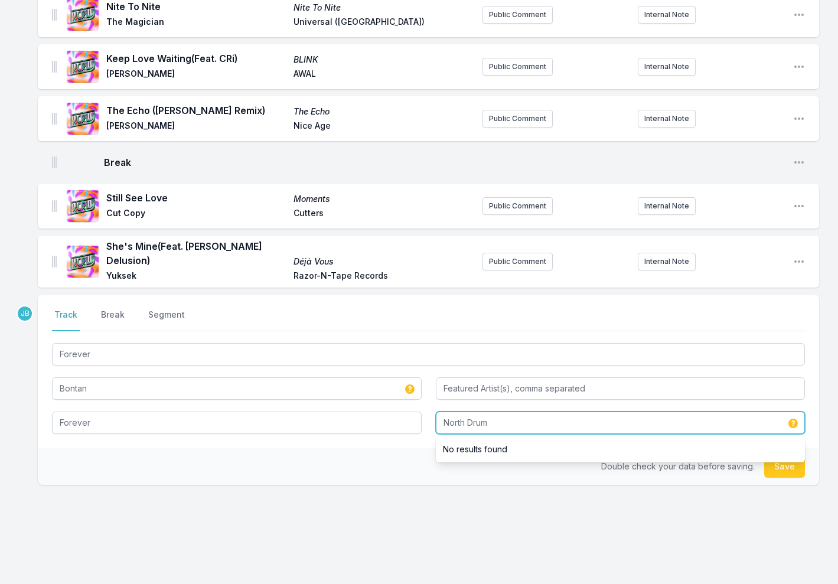
type input "North Drum"
click at [785, 455] on button "Save" at bounding box center [784, 466] width 41 height 22
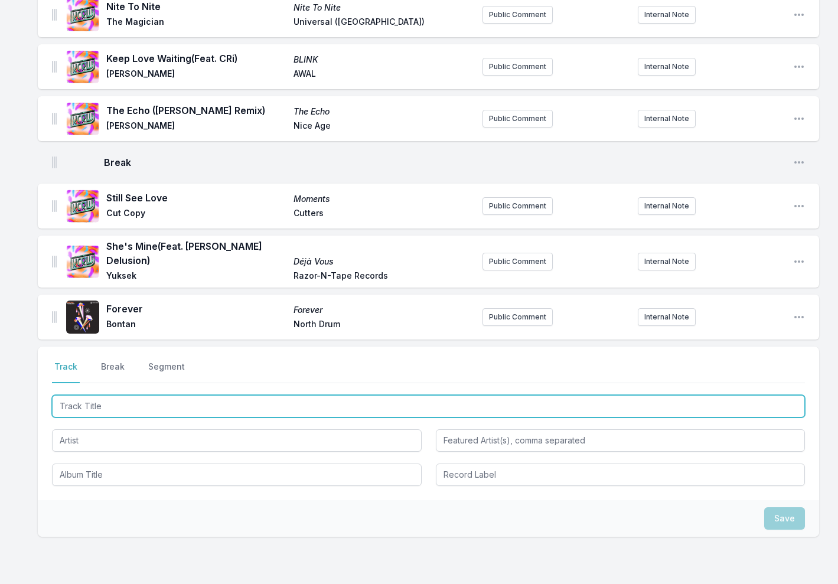
click at [128, 395] on input "Track Title" at bounding box center [428, 406] width 753 height 22
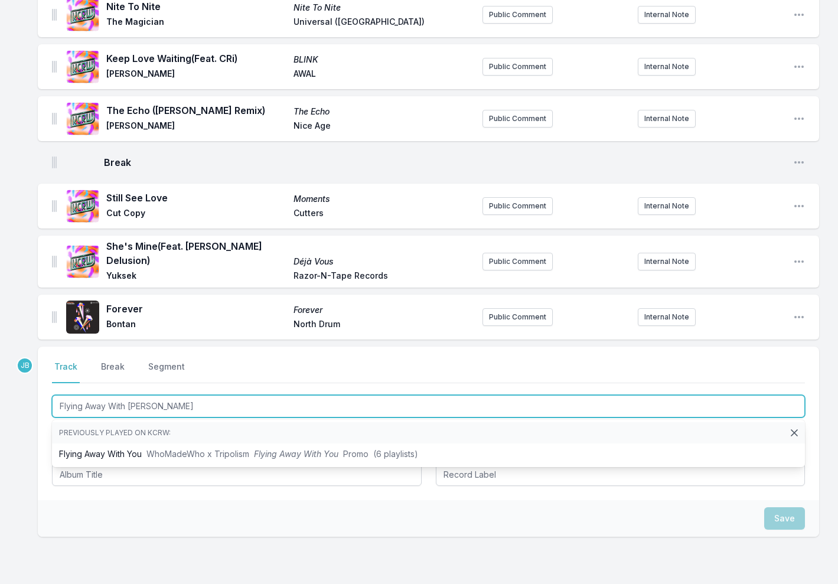
type input "Flying Away With You"
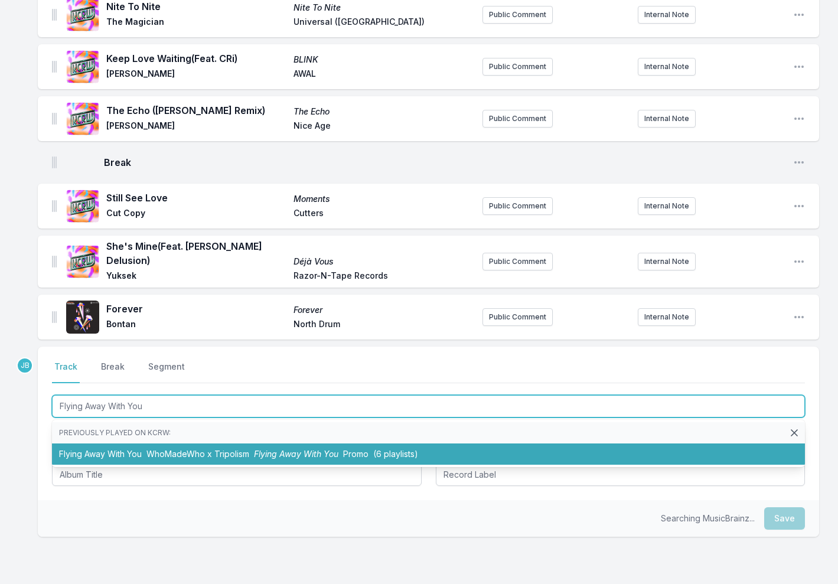
click at [156, 445] on li "Flying Away With You WhoMadeWho x Tripolism Flying Away With You Promo (6 playl…" at bounding box center [428, 453] width 753 height 21
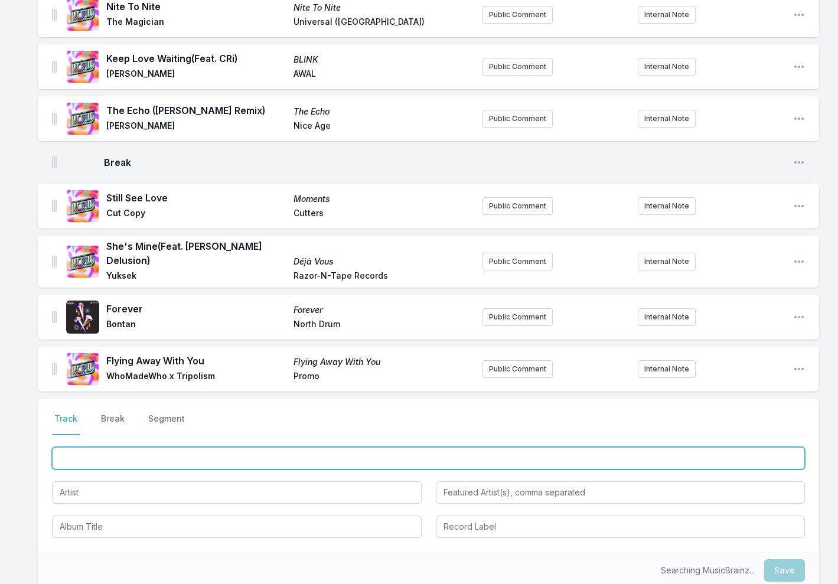
click at [126, 451] on input "Track Title" at bounding box center [428, 458] width 753 height 22
type input "Make It Sm"
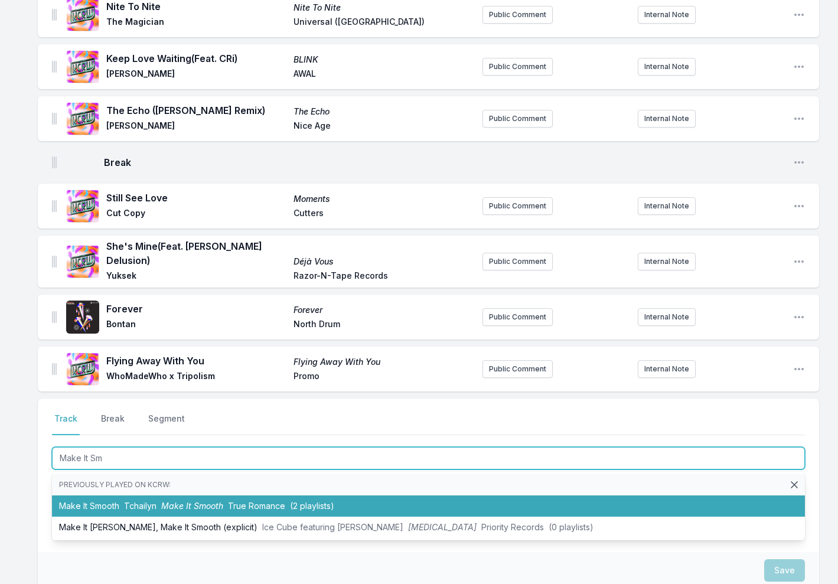
click at [194, 500] on li "Make It Smooth Tchailyn Make It Smooth True Romance (2 playlists)" at bounding box center [428, 505] width 753 height 21
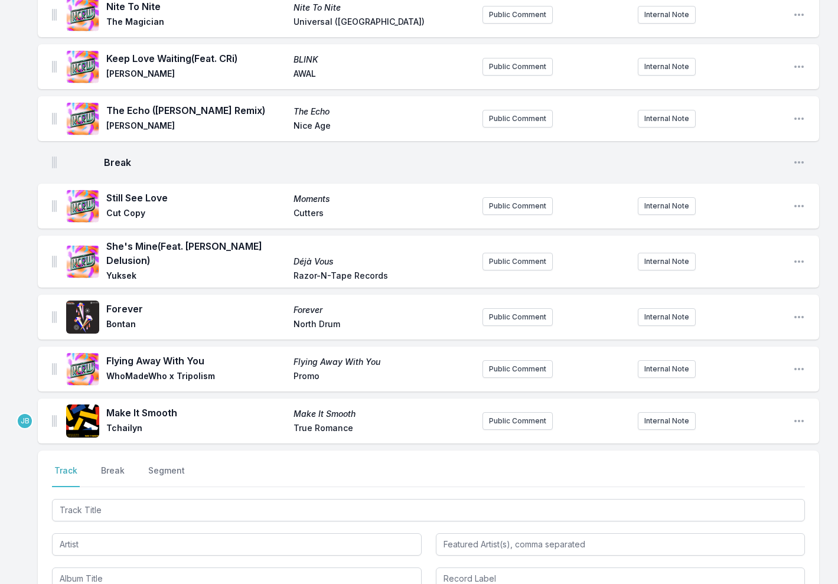
click at [66, 465] on button "Track" at bounding box center [66, 476] width 28 height 22
click at [92, 451] on div "Select a tab Track Break Segment Track Break Segment" at bounding box center [428, 528] width 781 height 154
click at [102, 465] on button "Break" at bounding box center [113, 476] width 28 height 22
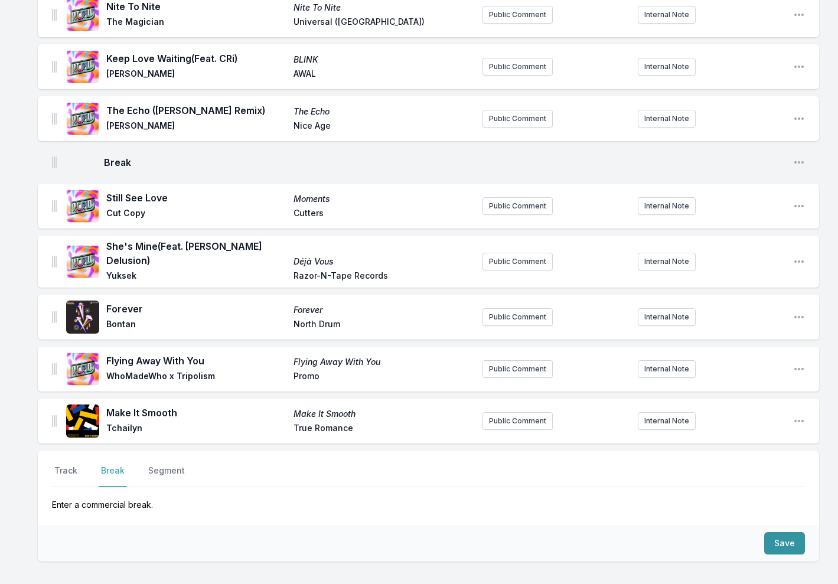
click at [792, 536] on button "Save" at bounding box center [784, 543] width 41 height 22
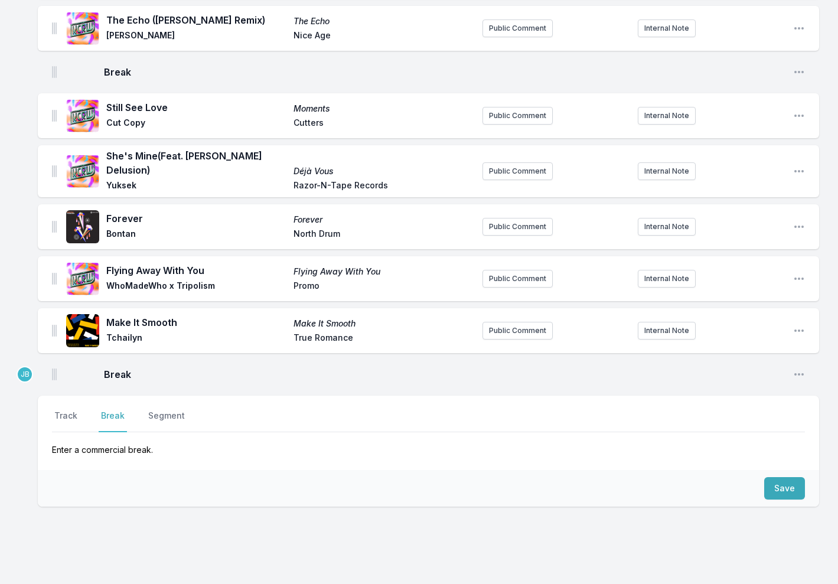
scroll to position [335, 0]
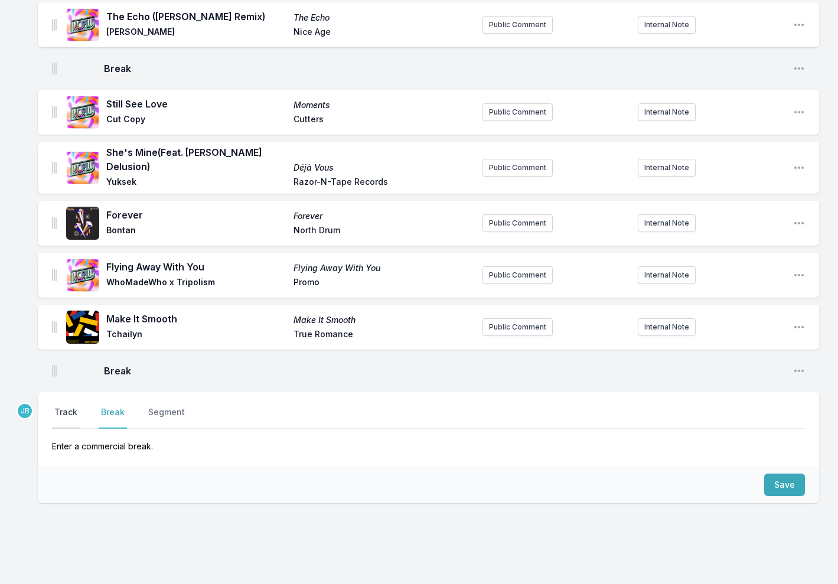
click at [71, 406] on button "Track" at bounding box center [66, 417] width 28 height 22
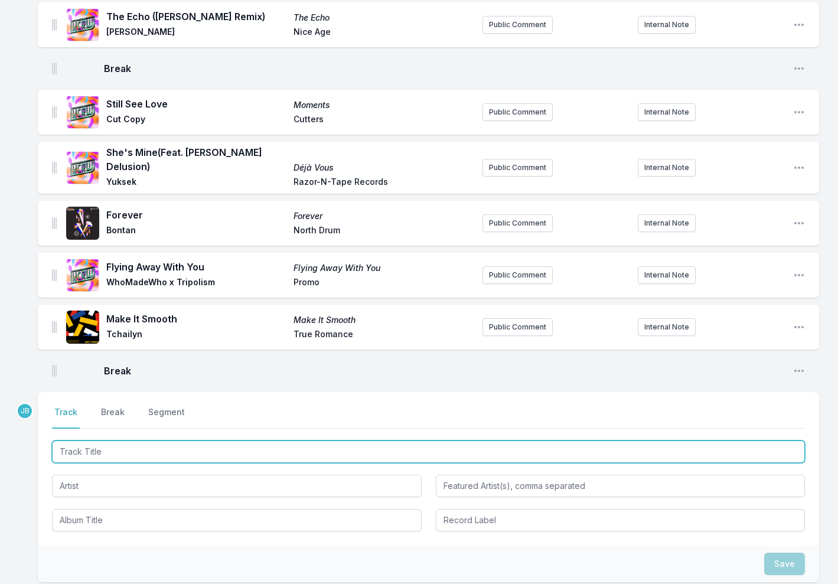
click at [88, 443] on input "Track Title" at bounding box center [428, 451] width 753 height 22
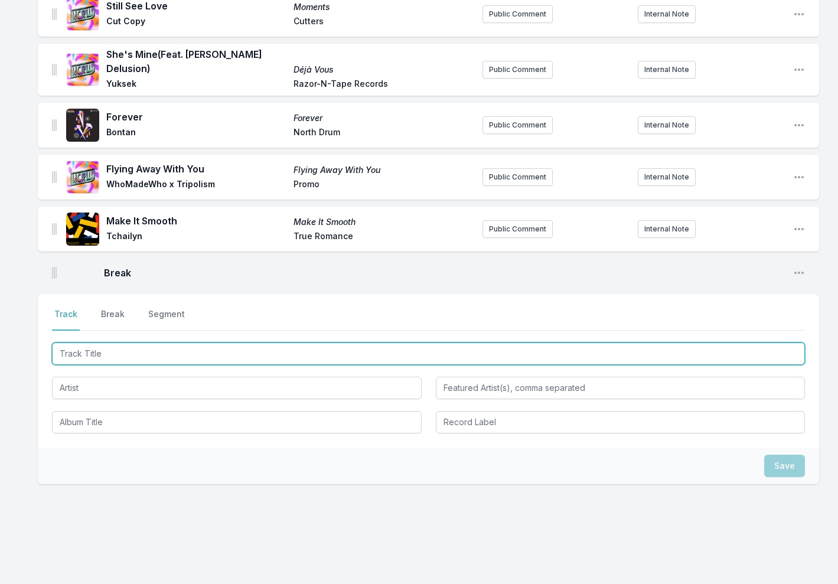
scroll to position [433, 0]
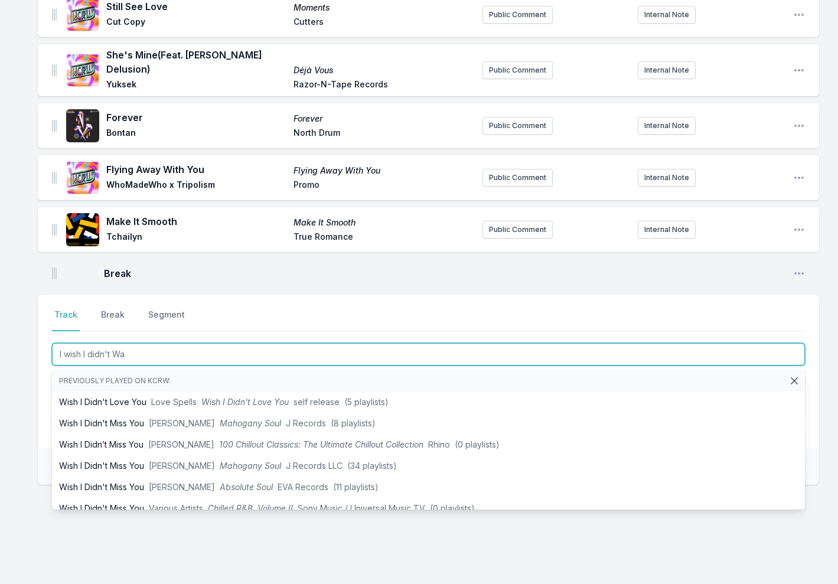
type input "I wish I didn't Was"
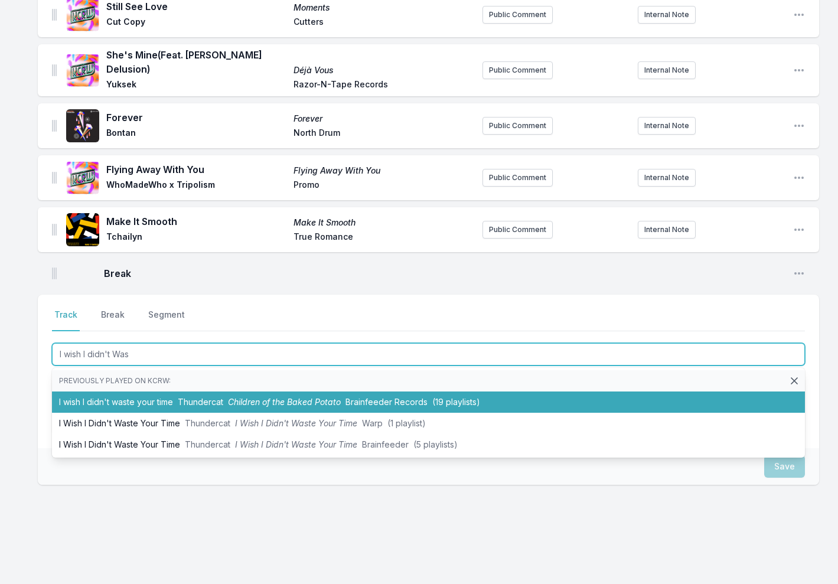
click at [225, 391] on li "I wish I didn't waste your time Thundercat Children of the Baked Potato Brainfe…" at bounding box center [428, 401] width 753 height 21
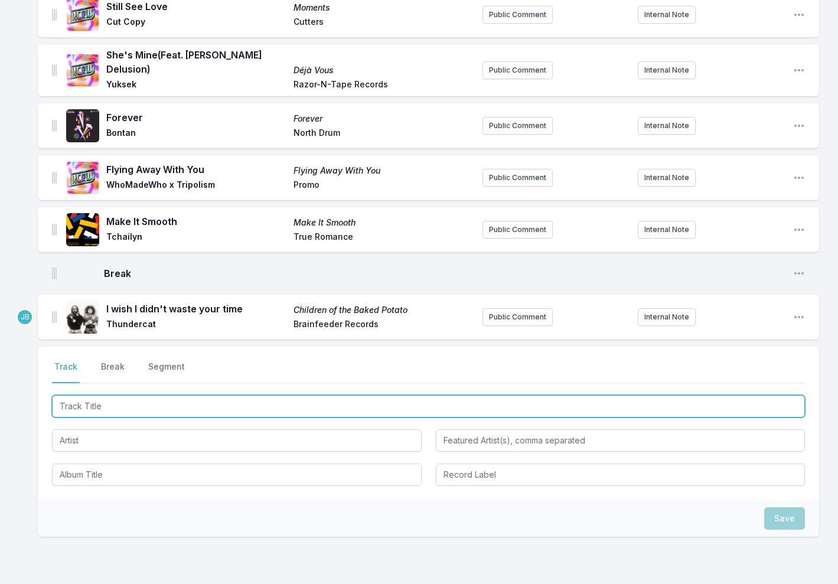
click at [116, 395] on input "Track Title" at bounding box center [428, 406] width 753 height 22
type input "Lucky U"
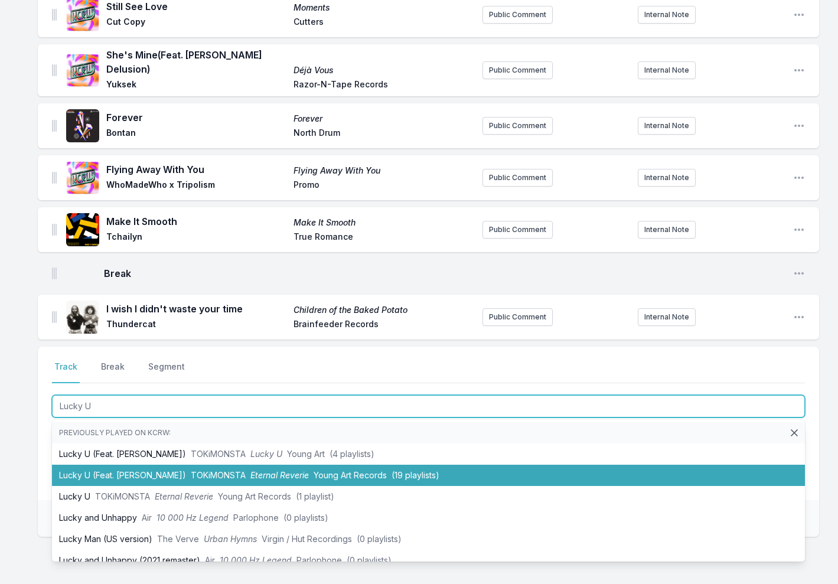
click at [152, 465] on li "Lucky U (Feat. [PERSON_NAME]) TOKiMONSTA Eternal Reverie Young Art Records (19 …" at bounding box center [428, 475] width 753 height 21
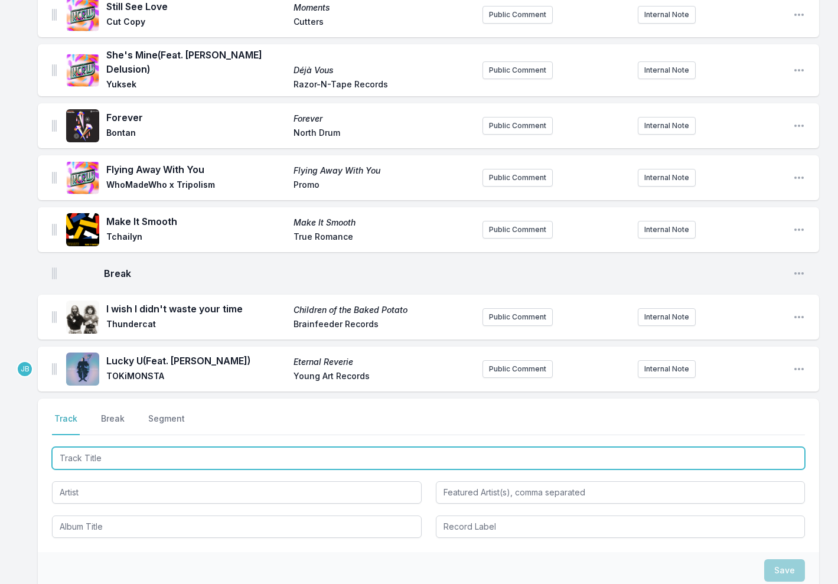
click at [113, 447] on input "Track Title" at bounding box center [428, 458] width 753 height 22
type input "Curious Red (In Flagranti Remix)"
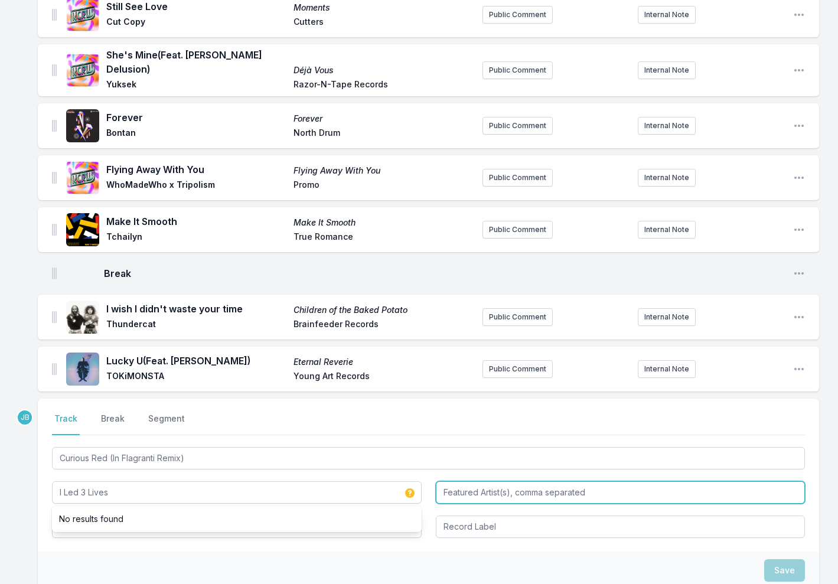
type input "I Led 3 Lives"
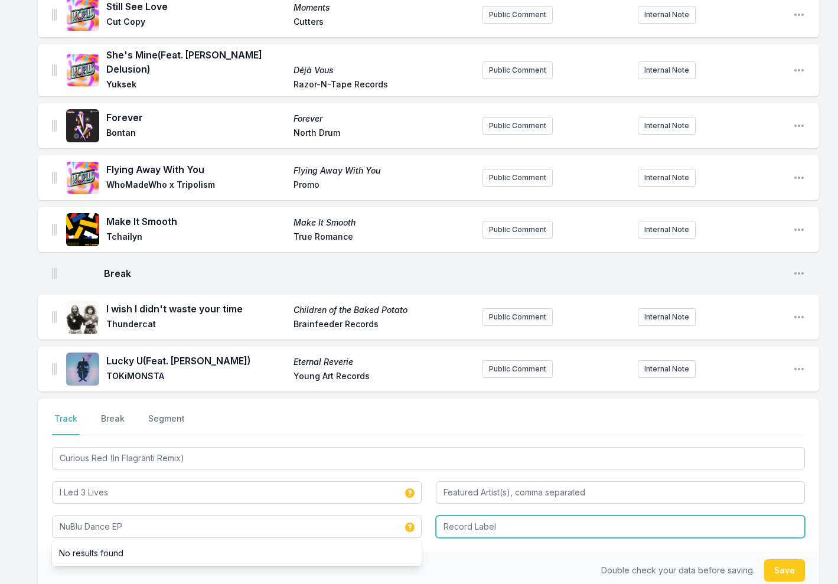
type input "NuBlu Dance EP"
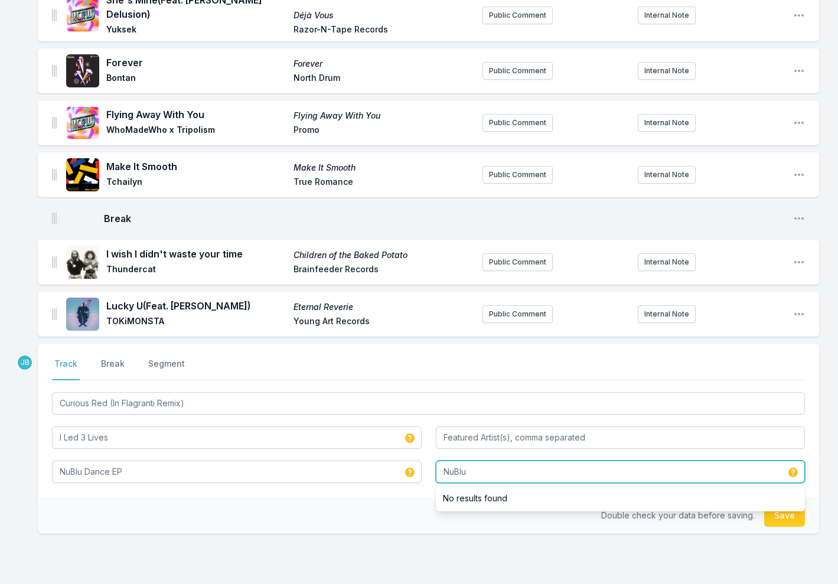
scroll to position [496, 0]
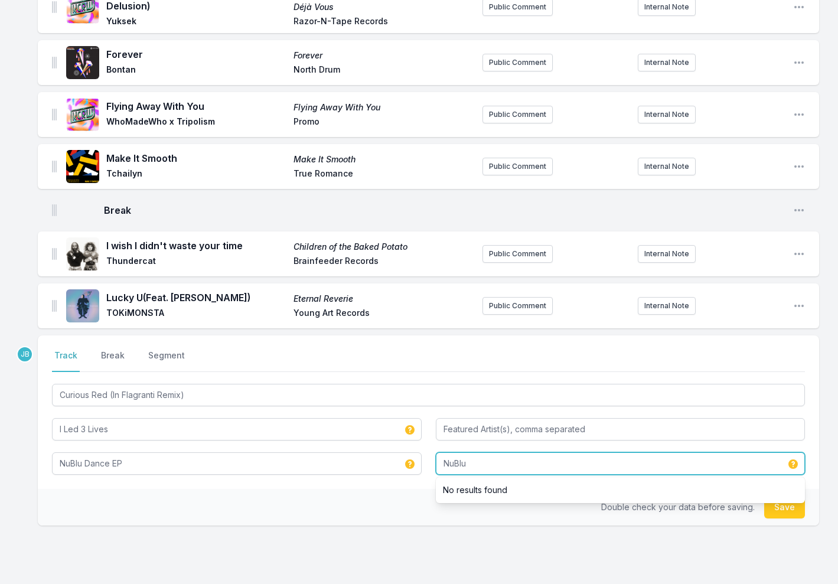
type input "NuBlu"
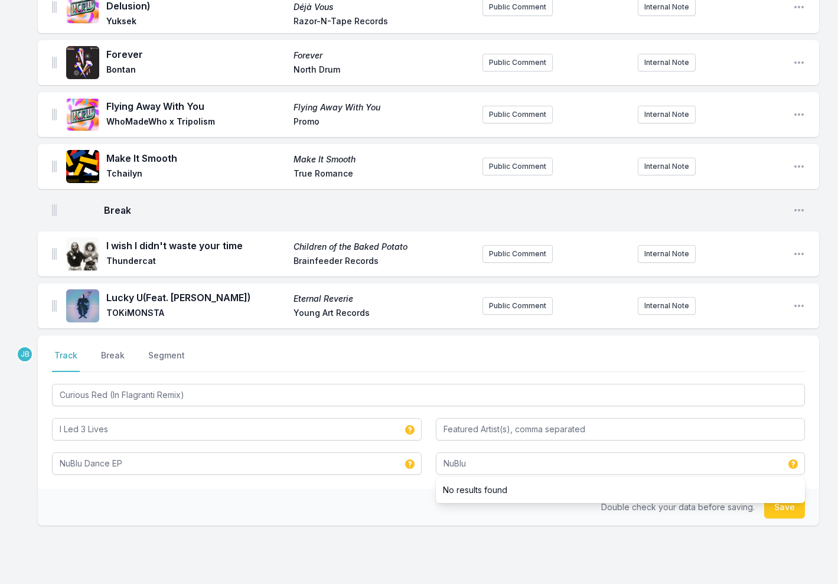
click at [787, 496] on button "Save" at bounding box center [784, 507] width 41 height 22
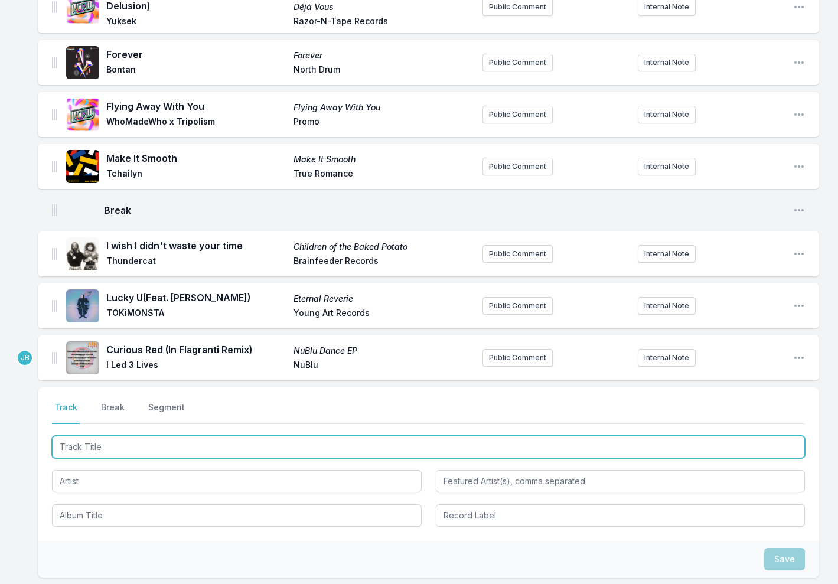
click at [108, 436] on input "Track Title" at bounding box center [428, 447] width 753 height 22
type input "Pop Pop"
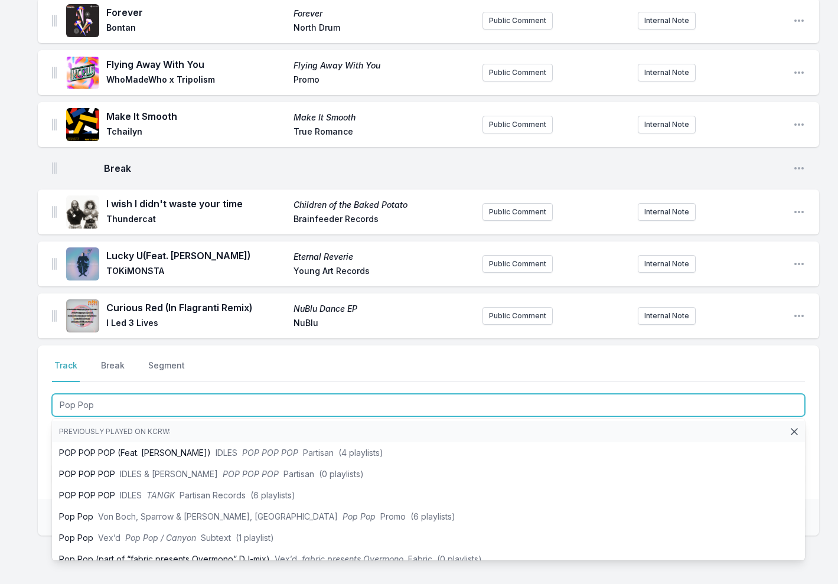
scroll to position [537, 0]
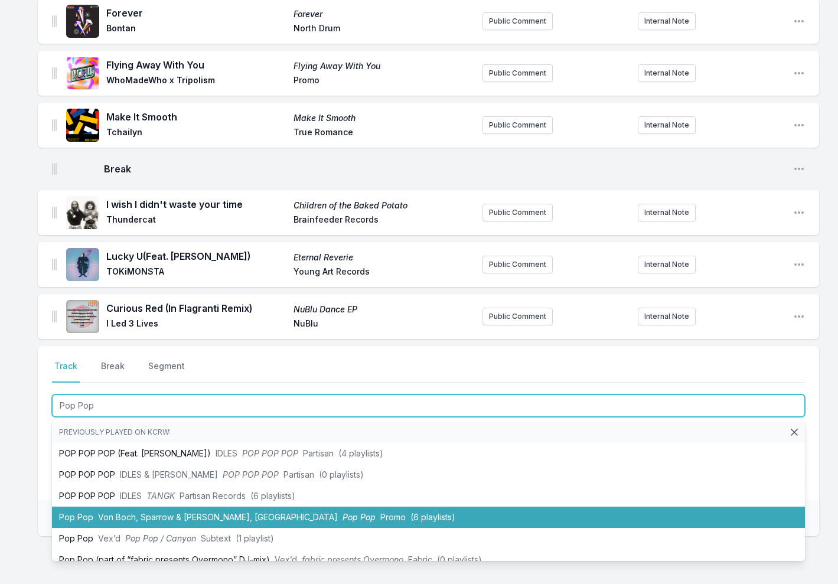
click at [174, 512] on span "Von Boch, Sparrow & [PERSON_NAME], [GEOGRAPHIC_DATA]" at bounding box center [218, 517] width 240 height 10
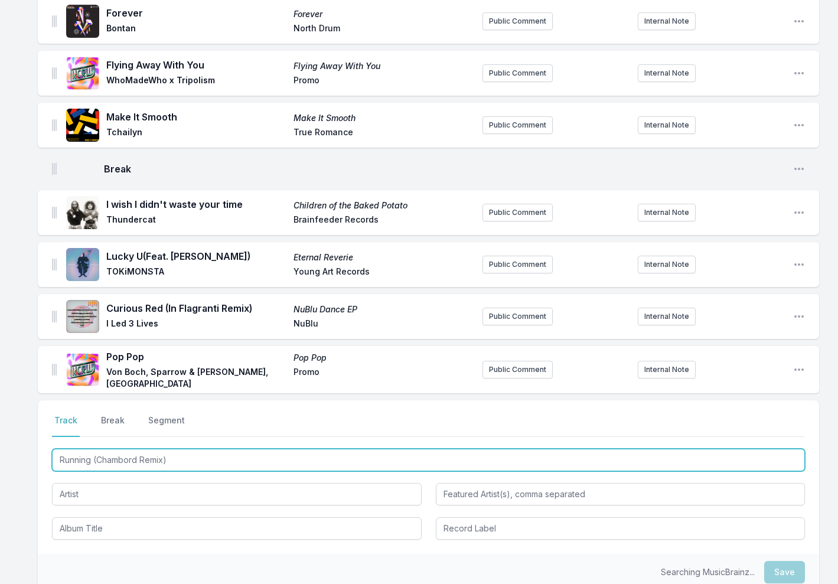
type input "Running (Chambord Remix)"
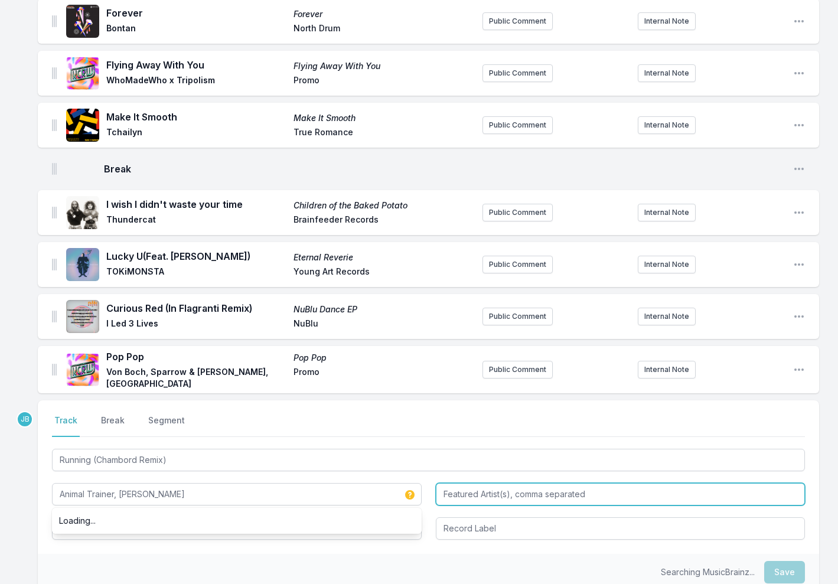
type input "Animal Trainer, [PERSON_NAME]"
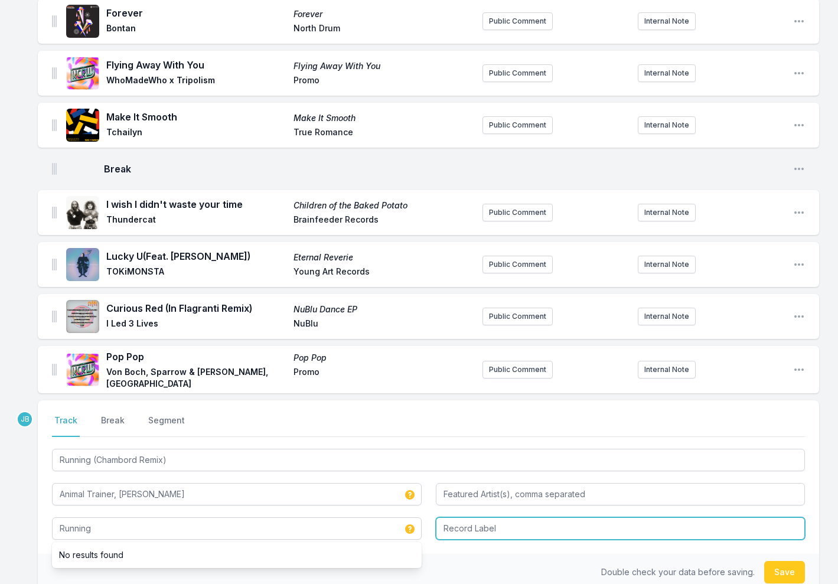
type input "Running"
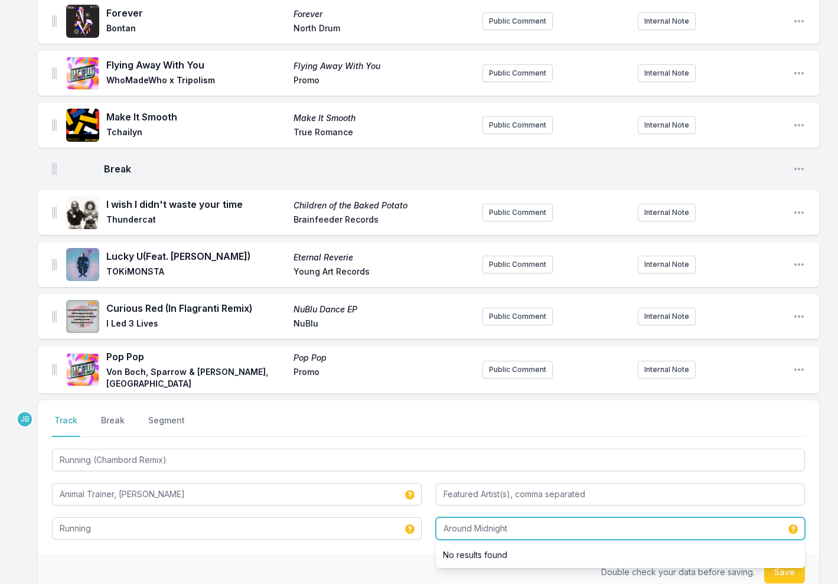
type input "Around Midnight"
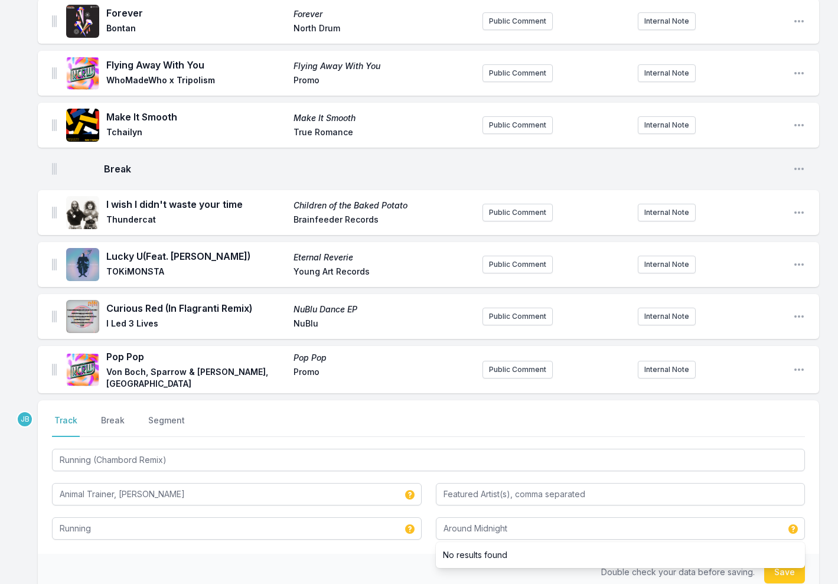
click at [784, 561] on button "Save" at bounding box center [784, 572] width 41 height 22
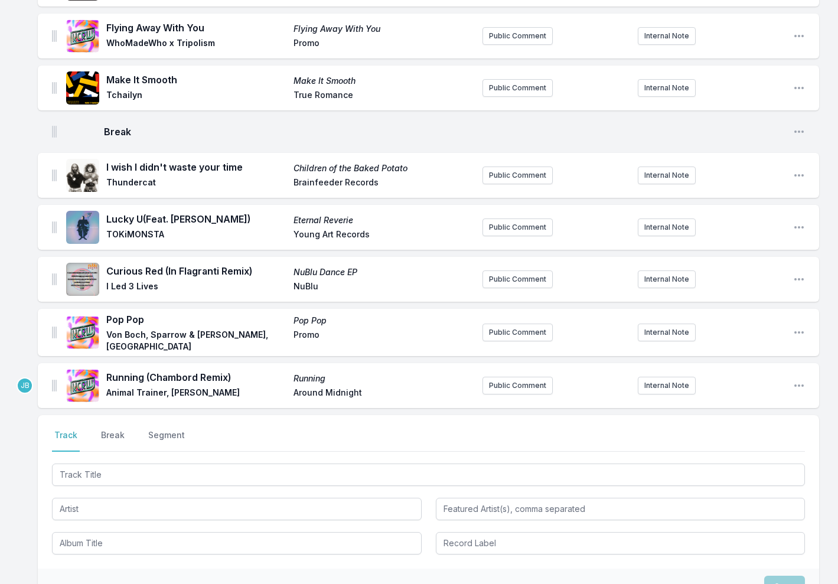
scroll to position [613, 0]
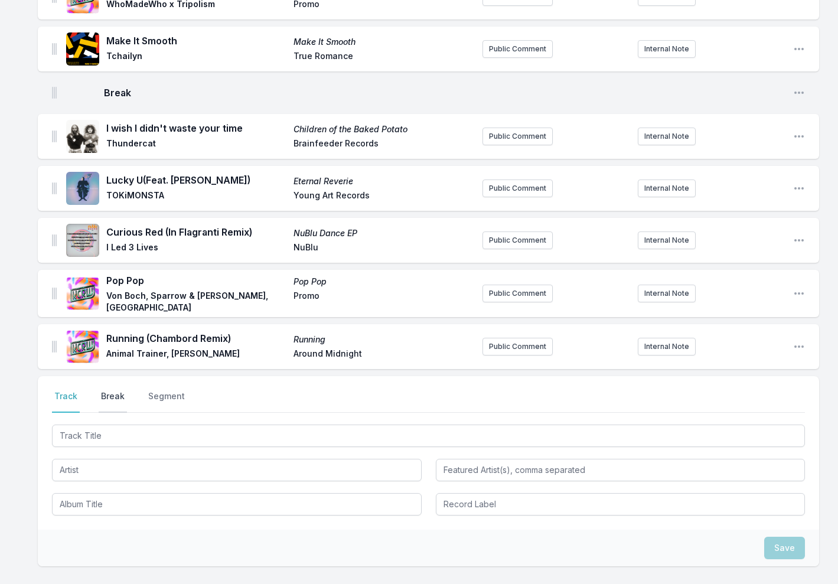
click at [110, 390] on button "Break" at bounding box center [113, 401] width 28 height 22
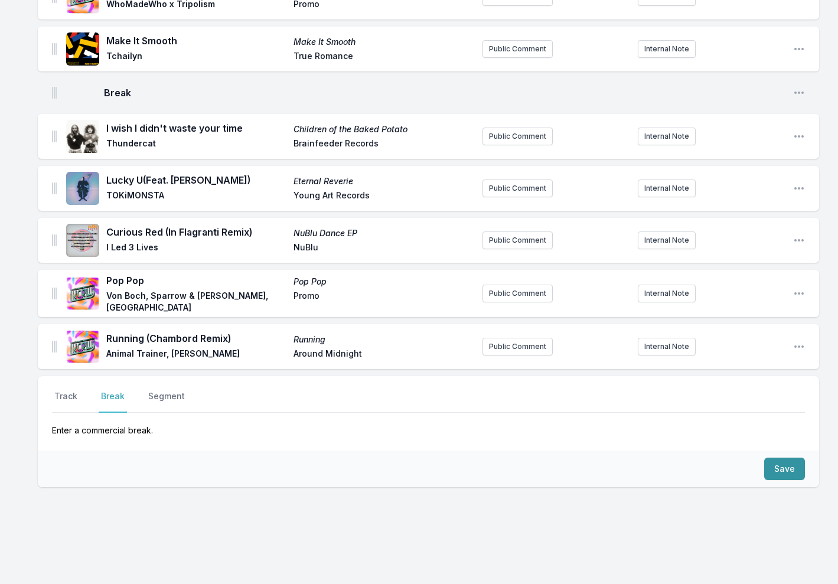
click at [781, 458] on button "Save" at bounding box center [784, 469] width 41 height 22
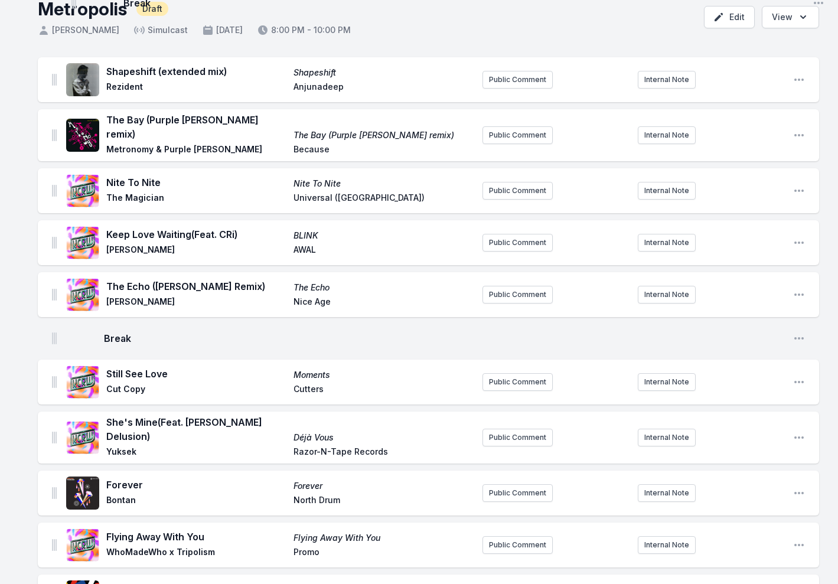
scroll to position [0, 0]
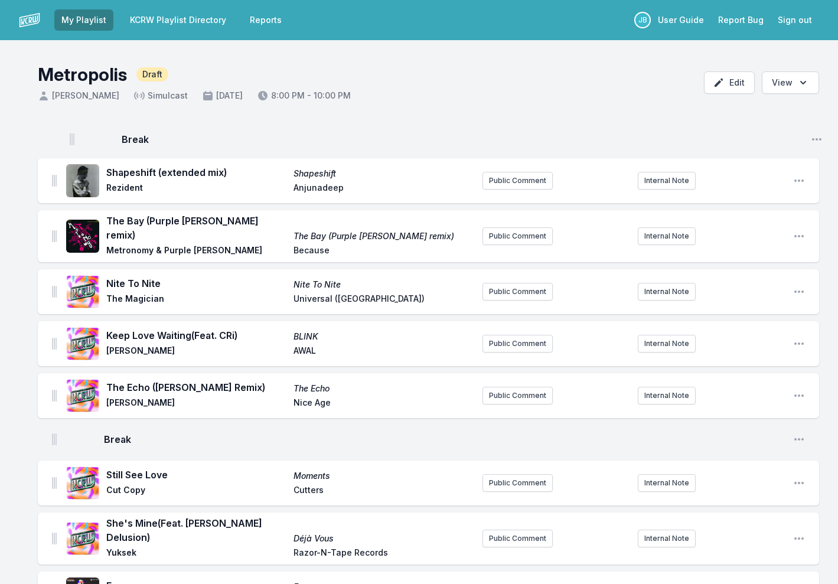
drag, startPoint x: 53, startPoint y: 498, endPoint x: 70, endPoint y: 137, distance: 361.2
click at [70, 137] on ul "Shapeshift (extended mix) Shapeshift Rezident Anjunadeep Public Comment Interna…" at bounding box center [428, 570] width 781 height 895
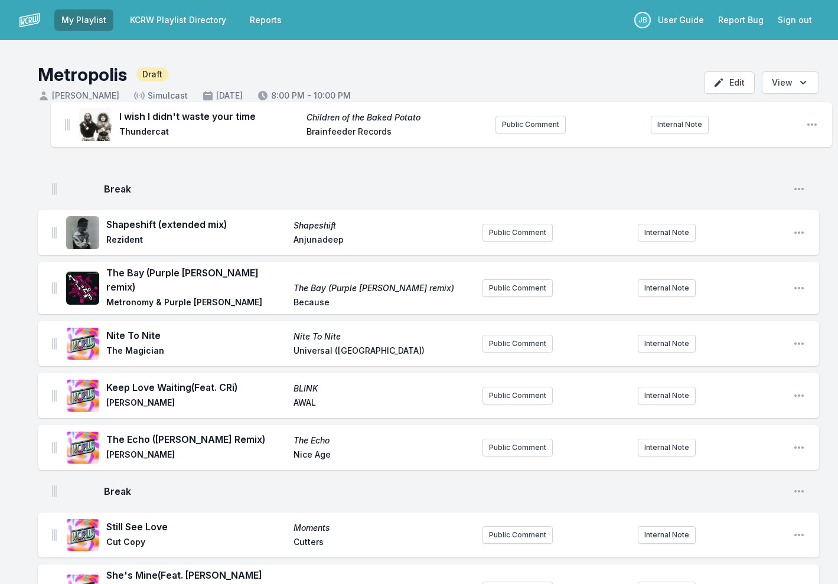
drag, startPoint x: 53, startPoint y: 321, endPoint x: 64, endPoint y: 123, distance: 198.2
click at [64, 123] on ul "Break Open playlist item options Shapeshift (extended mix) Shapeshift Rezident …" at bounding box center [428, 570] width 781 height 895
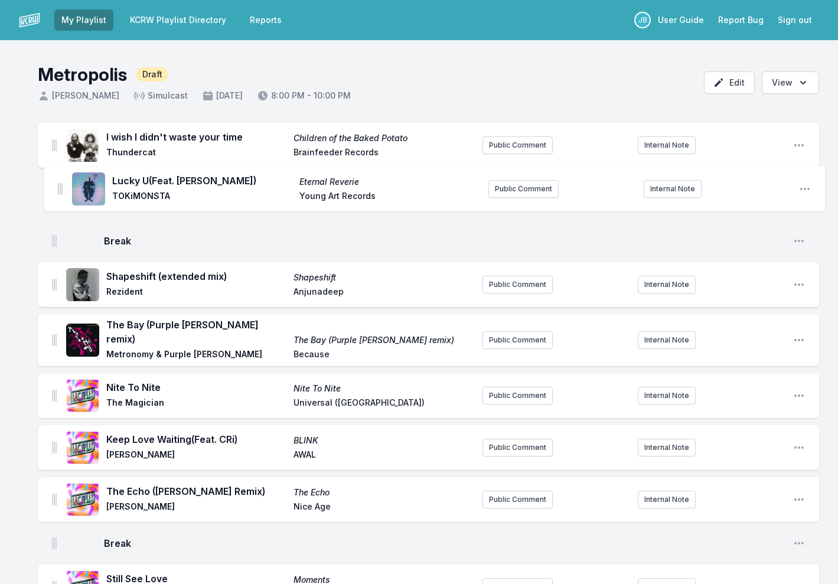
drag, startPoint x: 53, startPoint y: 175, endPoint x: 58, endPoint y: 185, distance: 11.6
click at [58, 185] on ul "I wish I didn't waste your time Children of the Baked Potato Thundercat Brainfe…" at bounding box center [428, 570] width 781 height 895
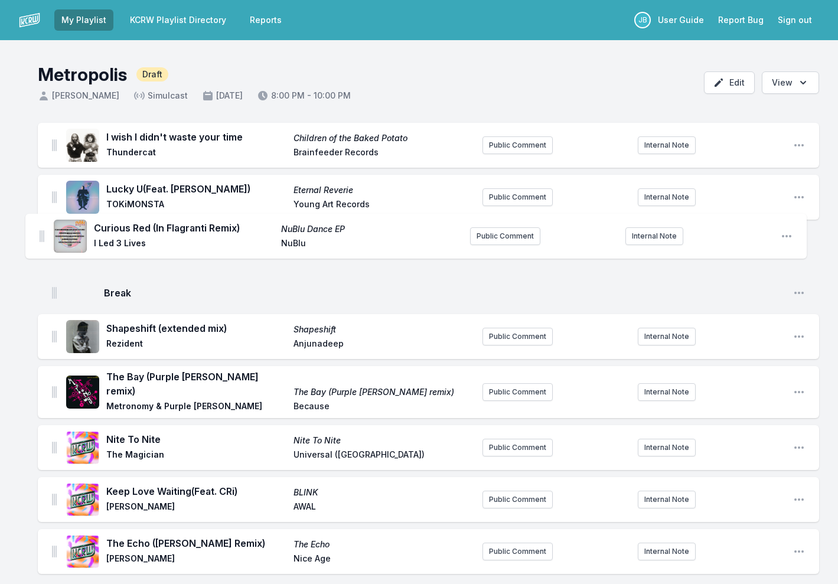
drag, startPoint x: 54, startPoint y: 280, endPoint x: 43, endPoint y: 234, distance: 46.8
click at [43, 234] on ul "I wish I didn't waste your time Children of the Baked Potato Thundercat Brainfe…" at bounding box center [428, 570] width 781 height 895
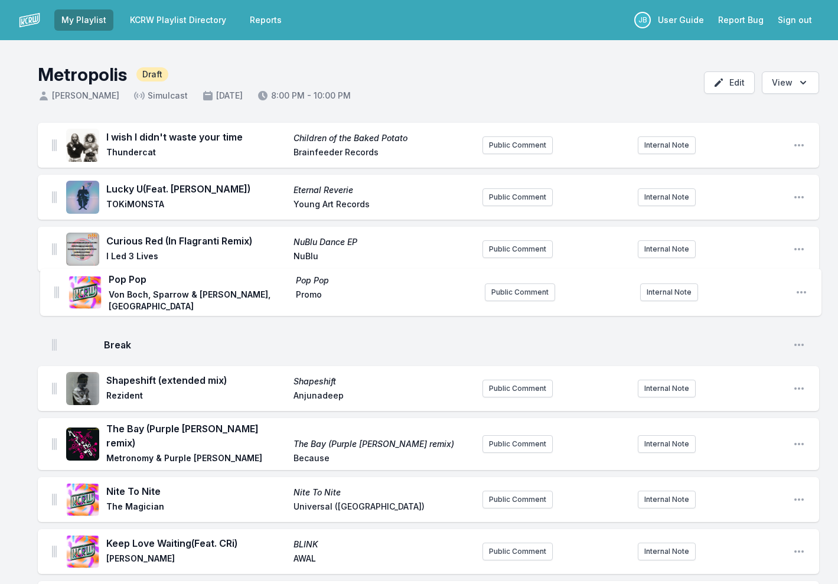
drag, startPoint x: 54, startPoint y: 318, endPoint x: 57, endPoint y: 290, distance: 27.3
click at [57, 290] on ul "I wish I didn't waste your time Children of the Baked Potato Thundercat Brainfe…" at bounding box center [428, 569] width 781 height 893
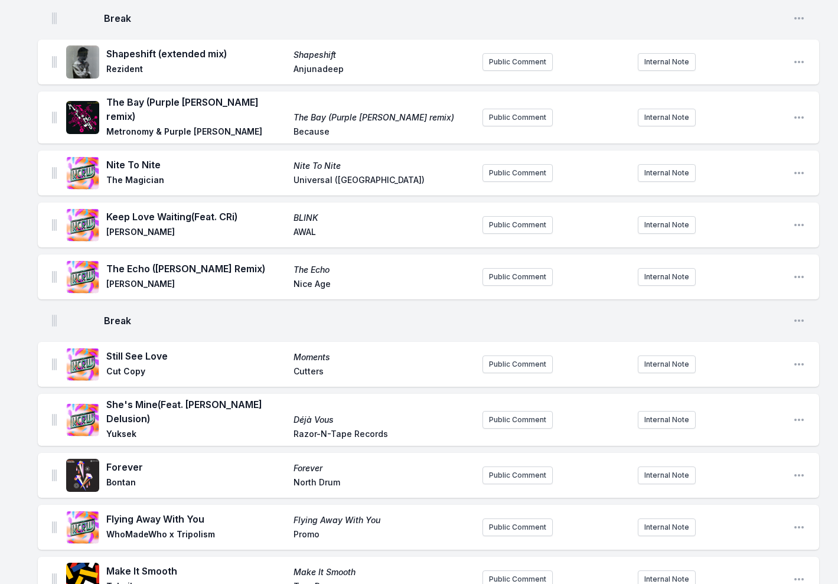
scroll to position [531, 0]
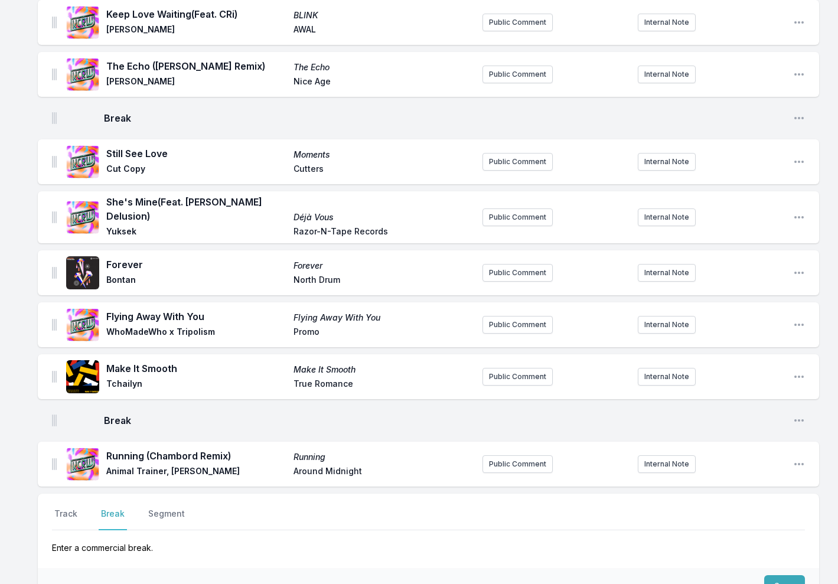
click at [51, 448] on div "Running (Chambord Remix) Running Animal Trainer, [PERSON_NAME] Around Midnight …" at bounding box center [428, 464] width 781 height 45
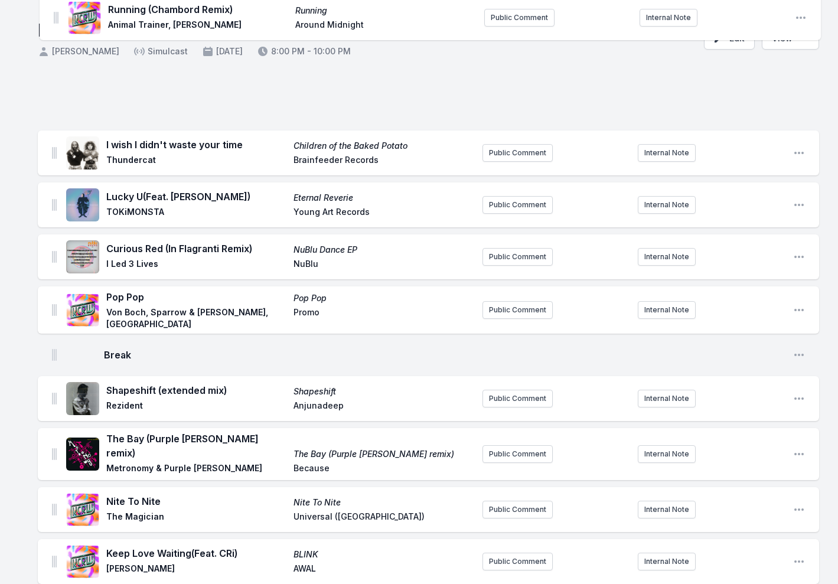
scroll to position [0, 0]
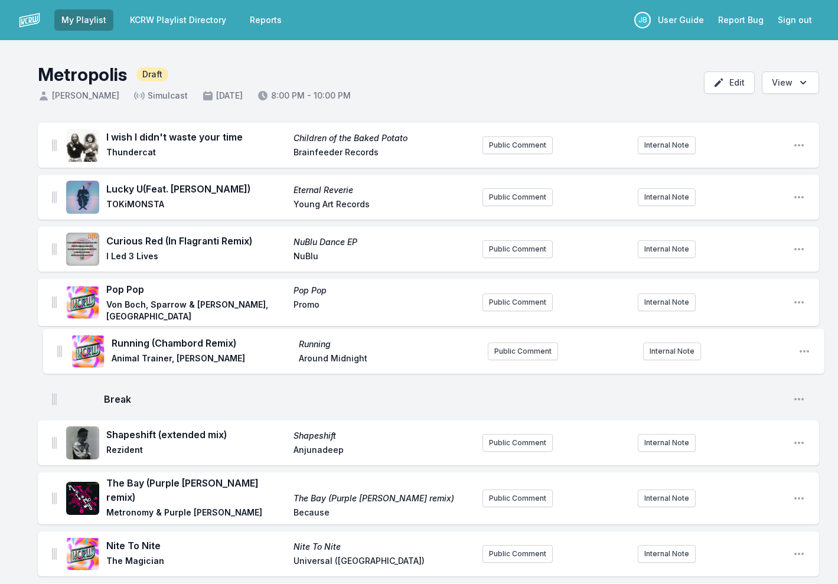
drag, startPoint x: 54, startPoint y: 445, endPoint x: 60, endPoint y: 344, distance: 101.7
click at [60, 344] on ul "I wish I didn't waste your time Children of the Baked Potato Thundercat Brainfe…" at bounding box center [428, 570] width 781 height 895
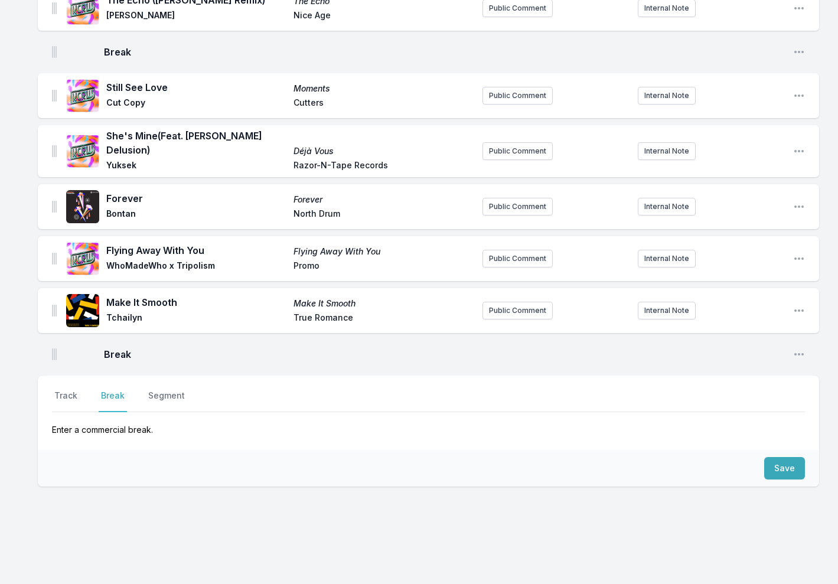
scroll to position [649, 0]
click at [62, 390] on button "Track" at bounding box center [66, 401] width 28 height 22
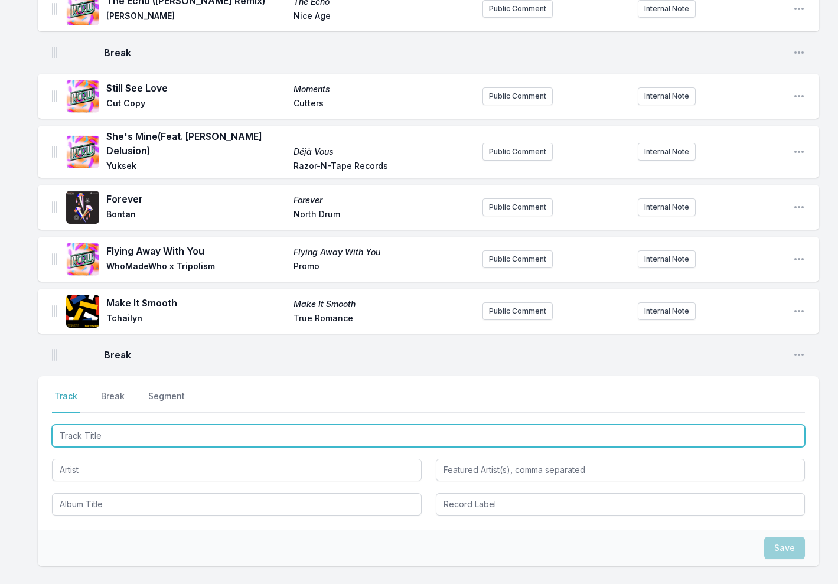
click at [126, 425] on input "Track Title" at bounding box center [428, 436] width 753 height 22
type input "Ionian M"
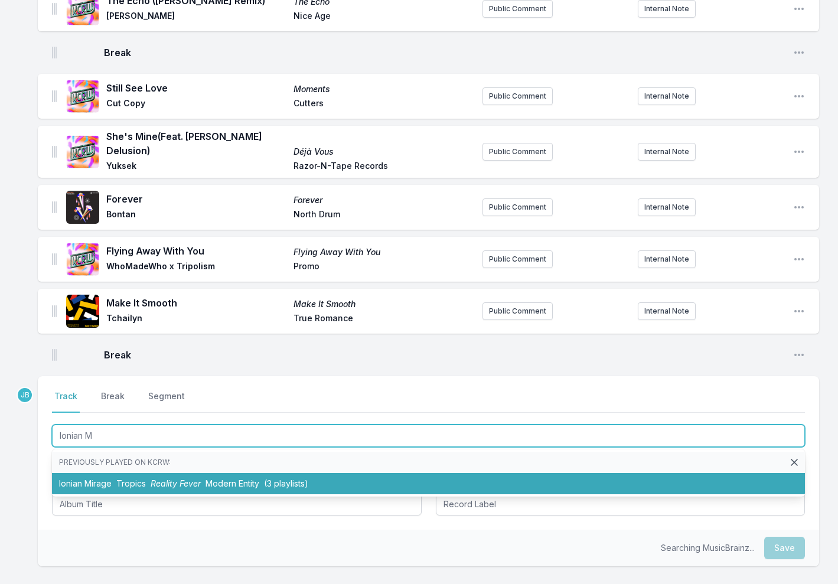
click at [129, 478] on span "Tropics" at bounding box center [131, 483] width 30 height 10
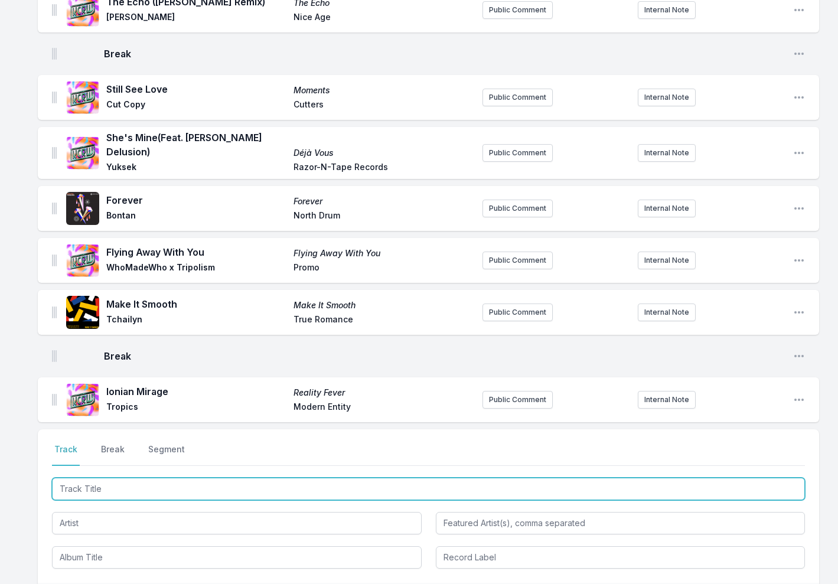
scroll to position [759, 0]
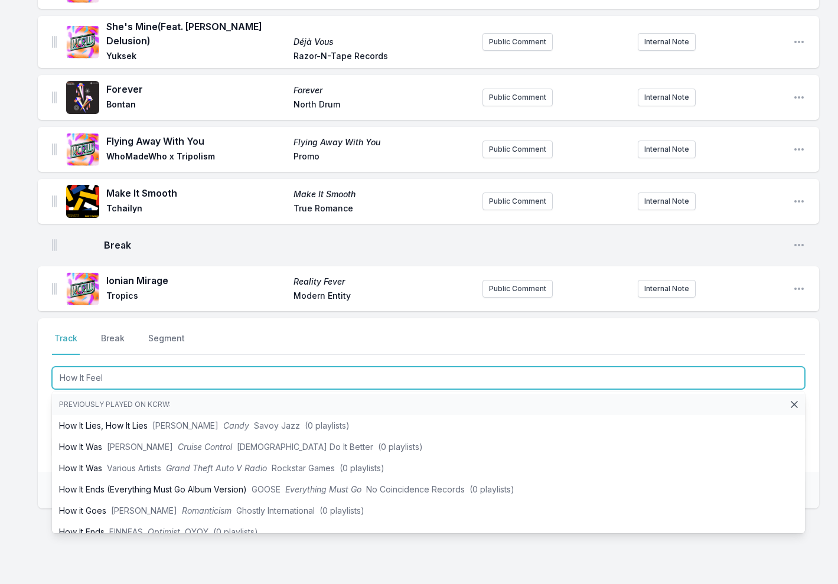
type input "How It Feels"
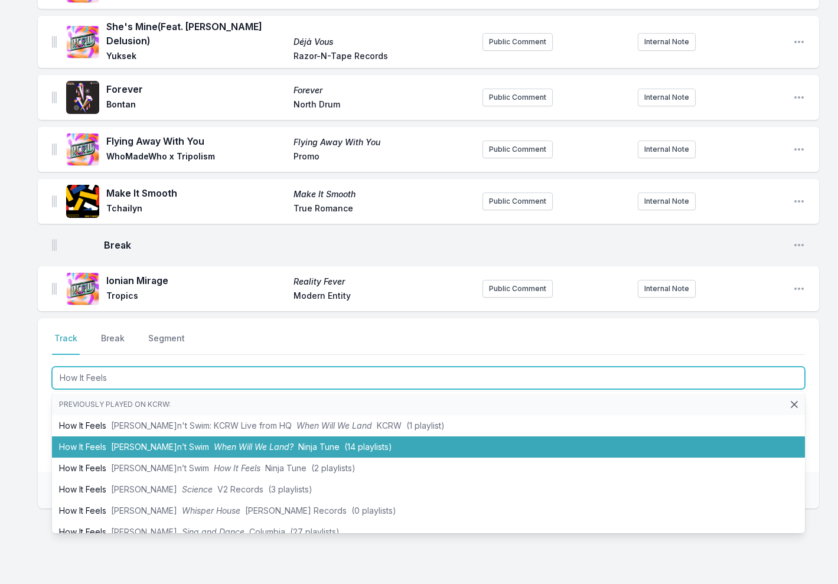
click at [156, 442] on span "[PERSON_NAME]n’t Swim" at bounding box center [160, 447] width 98 height 10
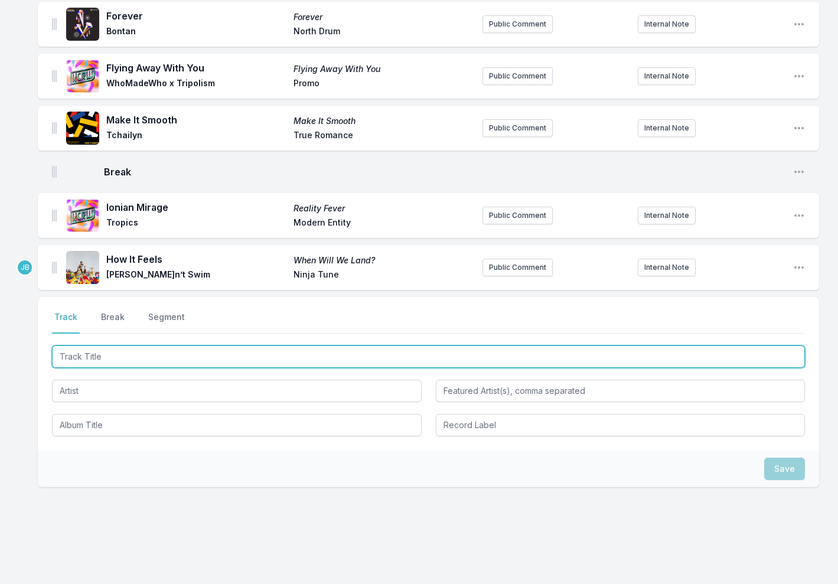
scroll to position [818, 0]
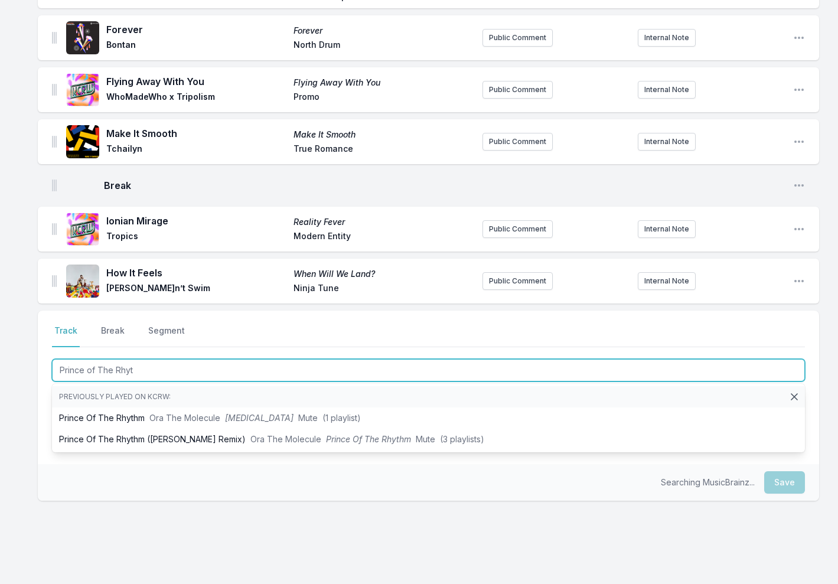
type input "Prince of The Rhythm"
drag, startPoint x: 2, startPoint y: 351, endPoint x: 105, endPoint y: 419, distance: 123.1
click at [105, 429] on li "Prince Of The Rhythm ([PERSON_NAME] Remix) Ora The Molecule Prince Of The Rhyth…" at bounding box center [428, 439] width 753 height 21
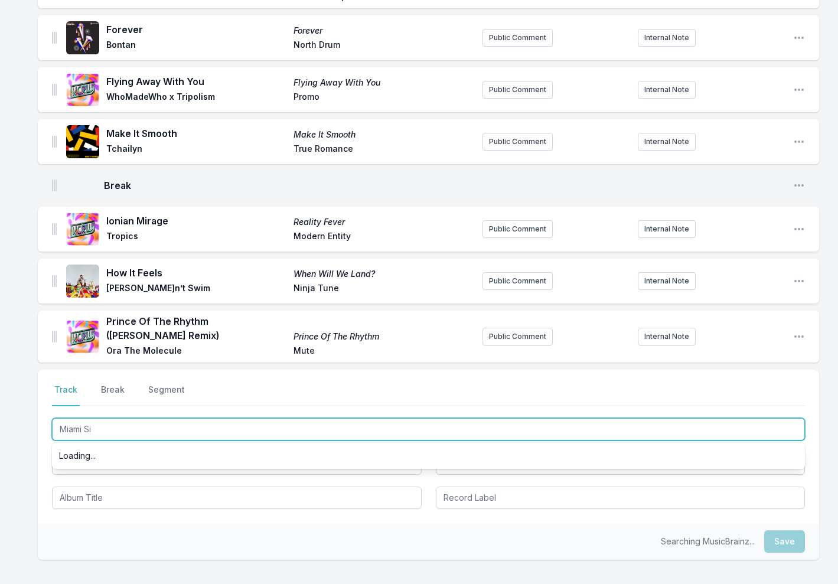
type input "Miami Sin"
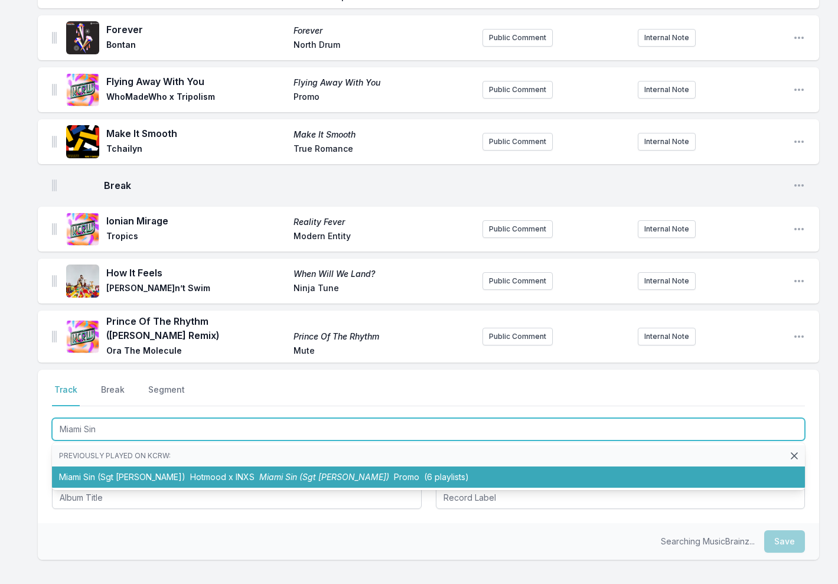
click at [190, 472] on span "Hotmood x INXS" at bounding box center [222, 477] width 64 height 10
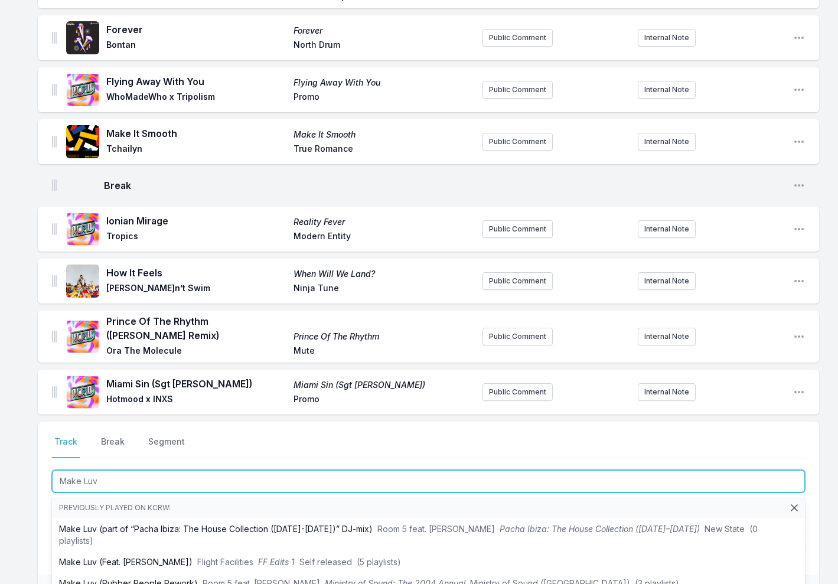
type input "Make Luv ("
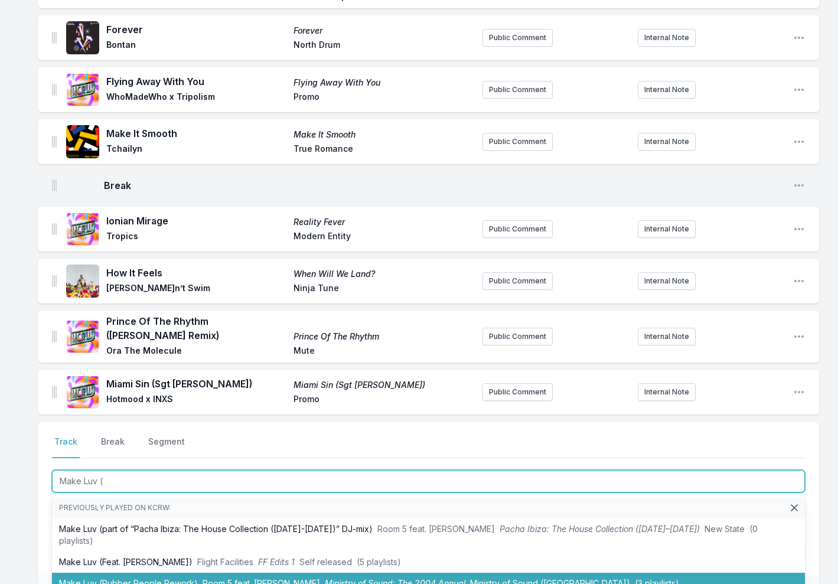
click at [116, 573] on li "Make Luv (Rubber People Rework) Room 5 feat. [PERSON_NAME] Ministry of Sound: T…" at bounding box center [428, 583] width 753 height 21
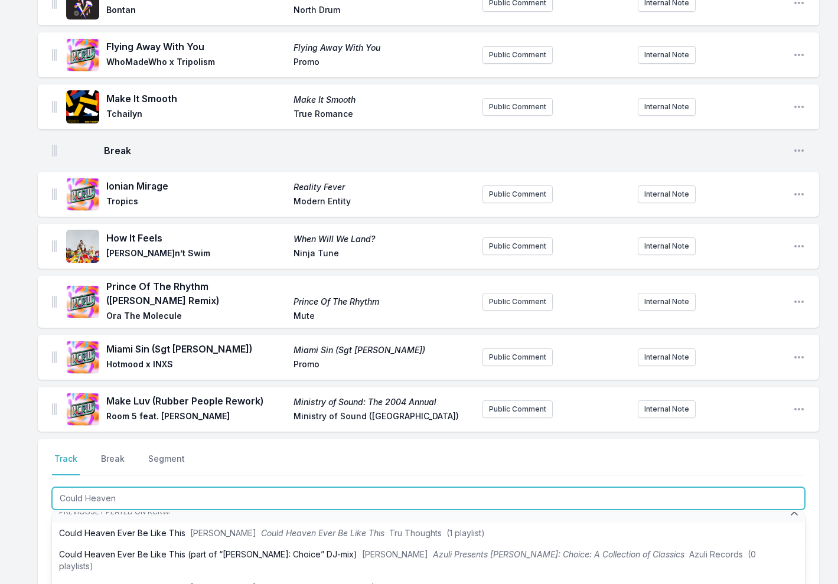
scroll to position [0, 0]
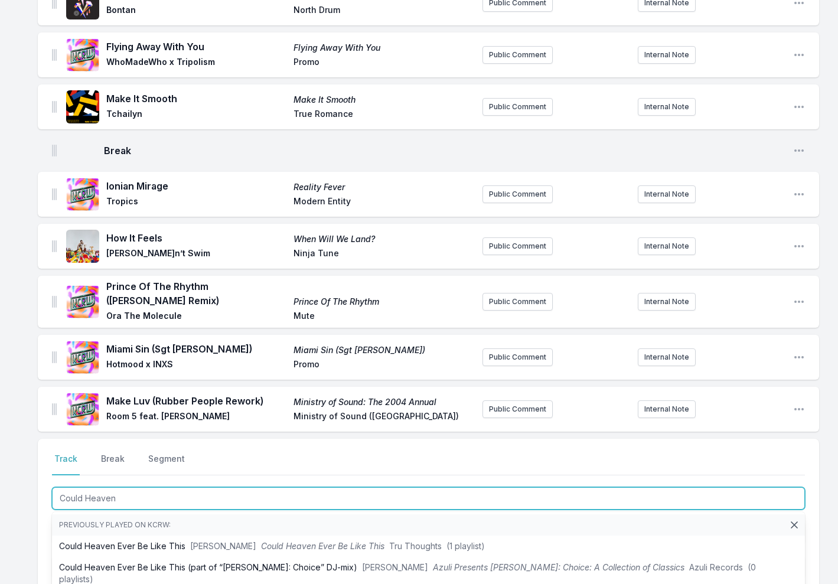
click at [175, 487] on input "Could Heaven" at bounding box center [428, 498] width 753 height 22
type input "Could Heaven Ever Be"
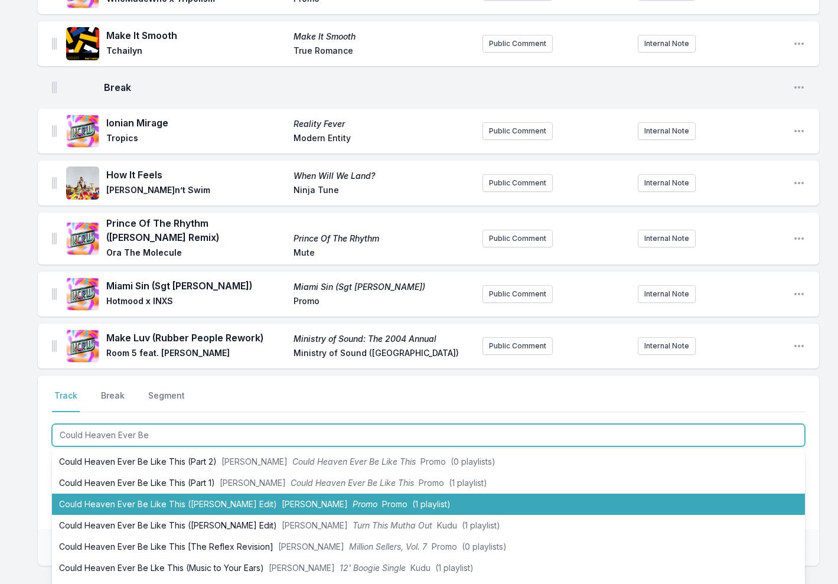
scroll to position [929, 0]
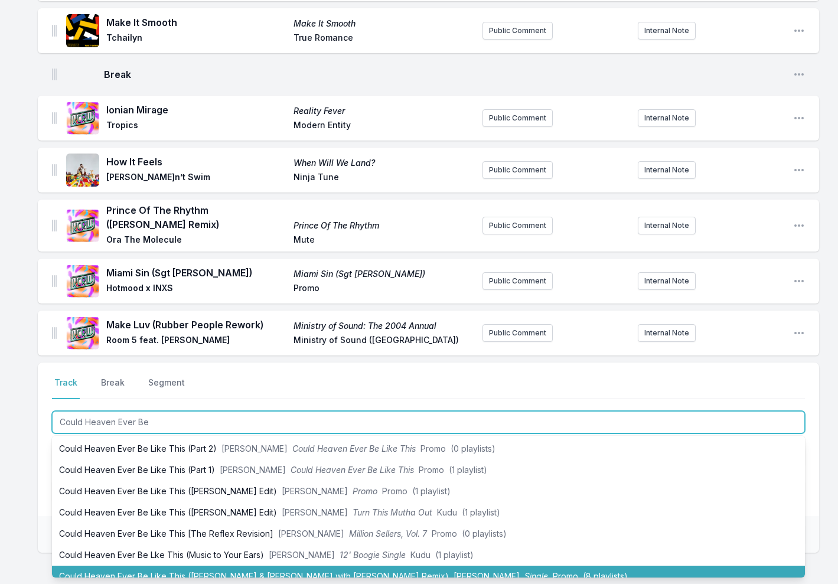
click at [225, 566] on li "Could Heaven Ever Be Like This ([PERSON_NAME] & [PERSON_NAME] with [PERSON_NAME…" at bounding box center [428, 576] width 753 height 21
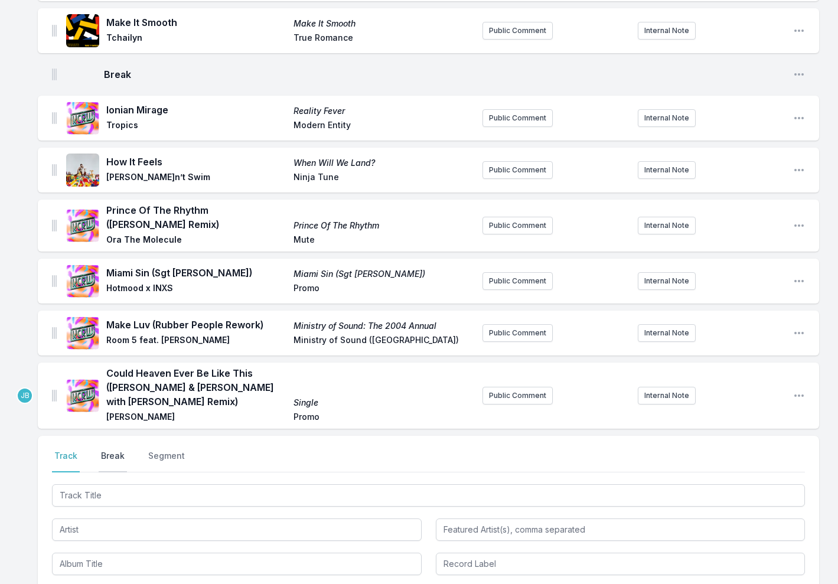
click at [110, 450] on button "Break" at bounding box center [113, 461] width 28 height 22
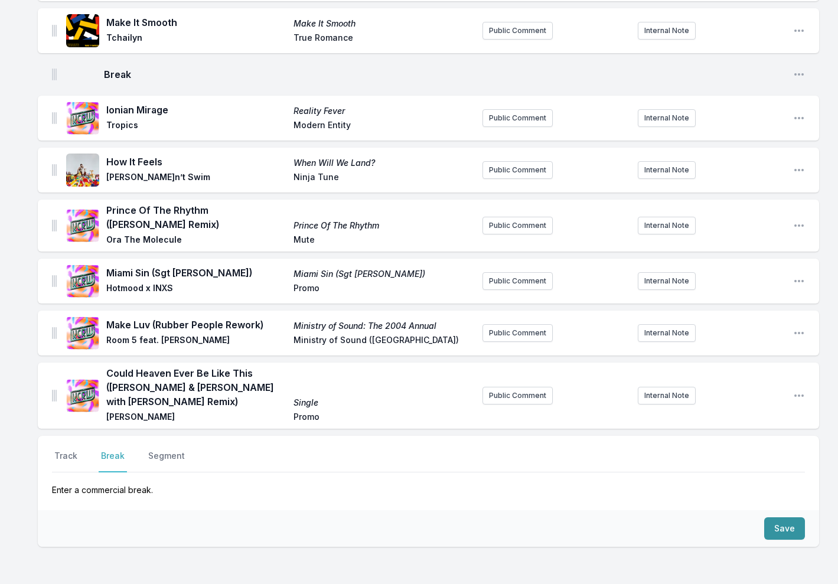
click at [778, 517] on button "Save" at bounding box center [784, 528] width 41 height 22
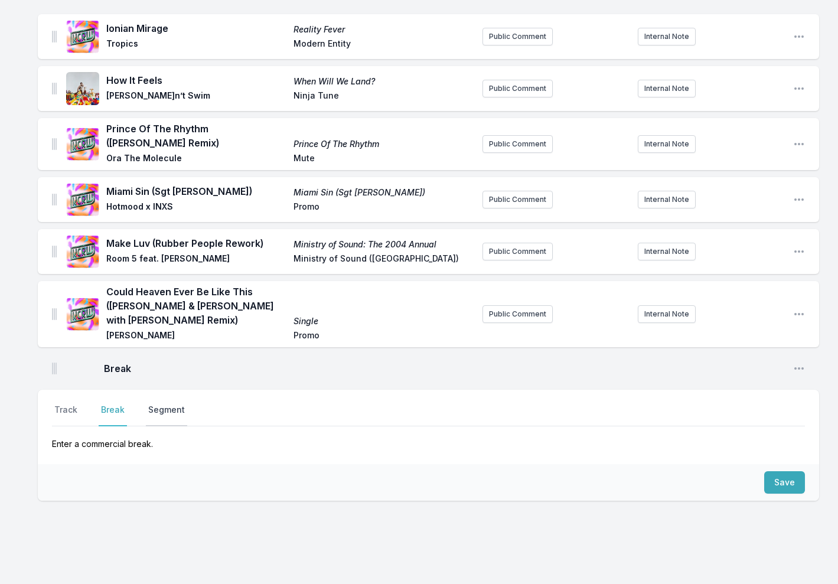
scroll to position [1010, 0]
click at [71, 404] on button "Track" at bounding box center [66, 415] width 28 height 22
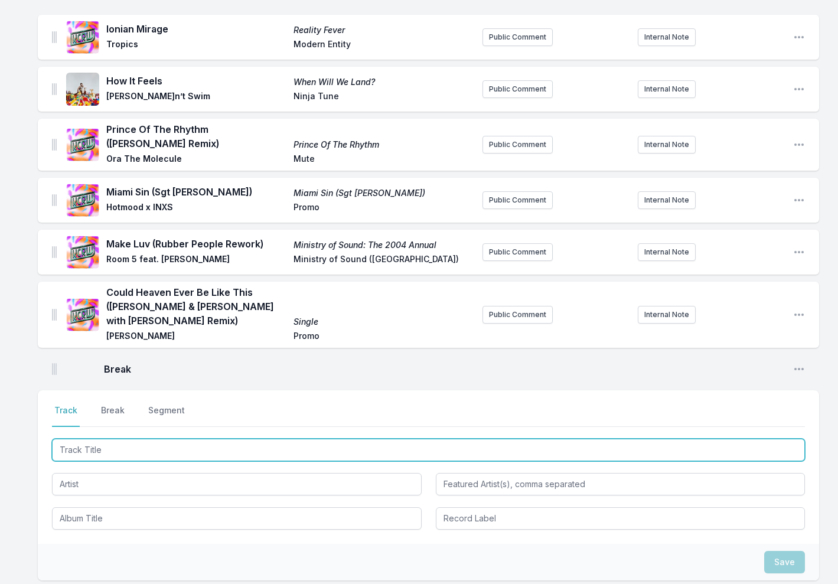
click at [88, 439] on input "Track Title" at bounding box center [428, 450] width 753 height 22
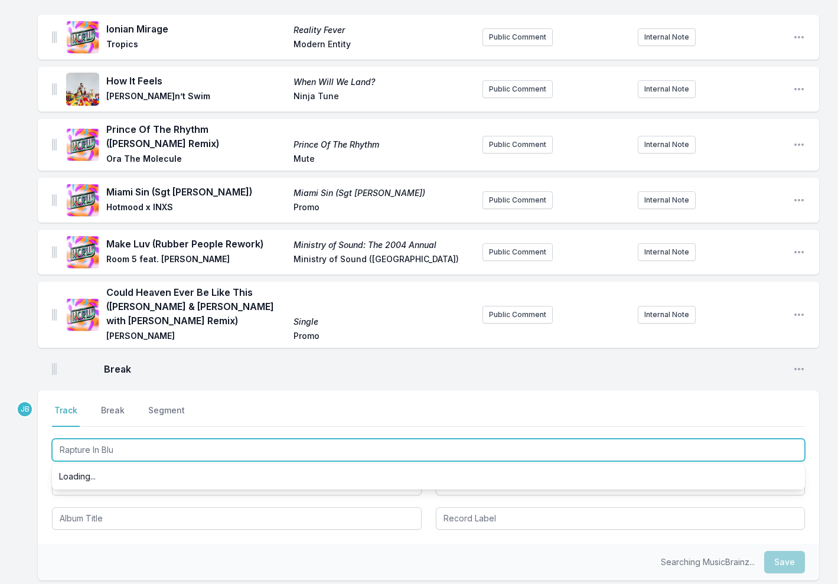
type input "Rapture In Blue"
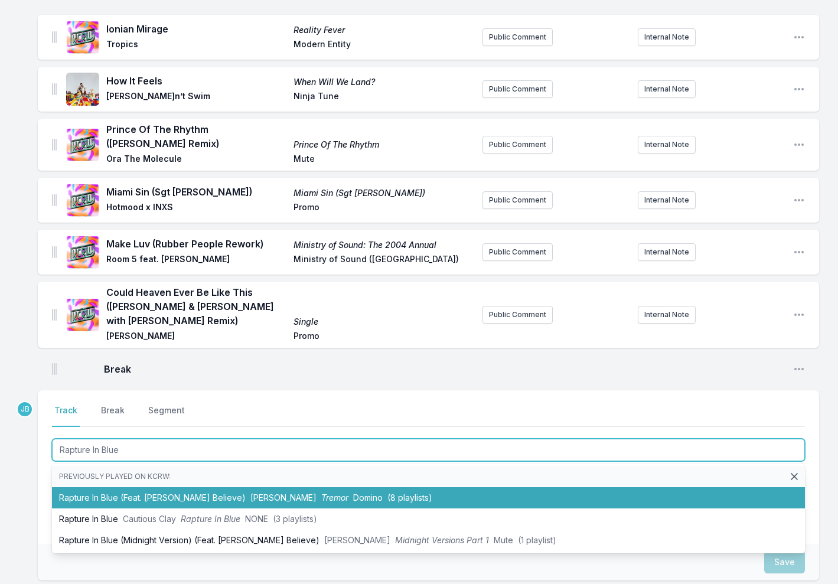
click at [250, 492] on span "[PERSON_NAME]" at bounding box center [283, 497] width 66 height 10
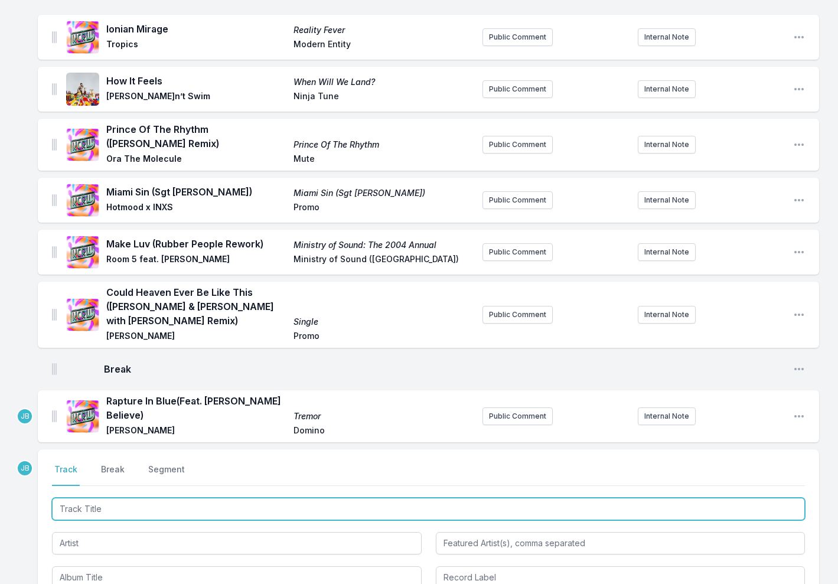
click at [128, 498] on input "Track Title" at bounding box center [428, 509] width 753 height 22
type input "Never Walk Alone"
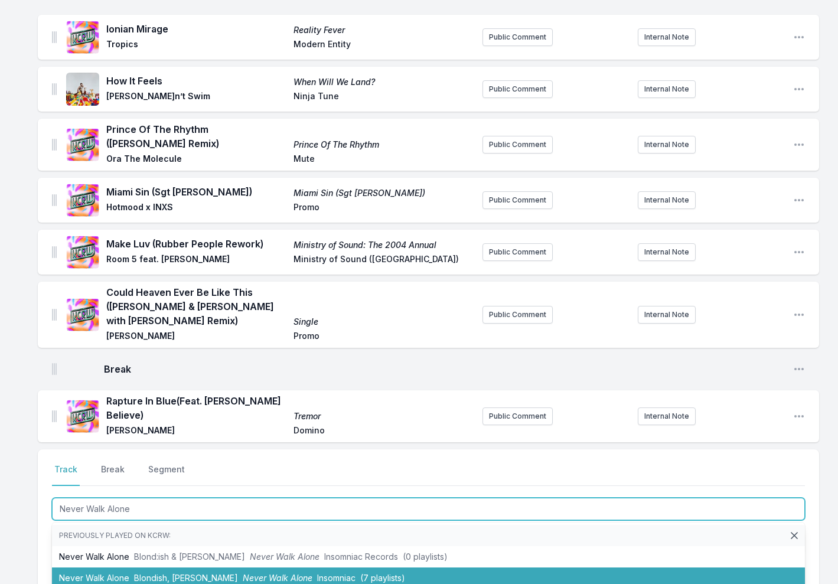
click at [170, 573] on span "Blondish, [PERSON_NAME]" at bounding box center [186, 578] width 104 height 10
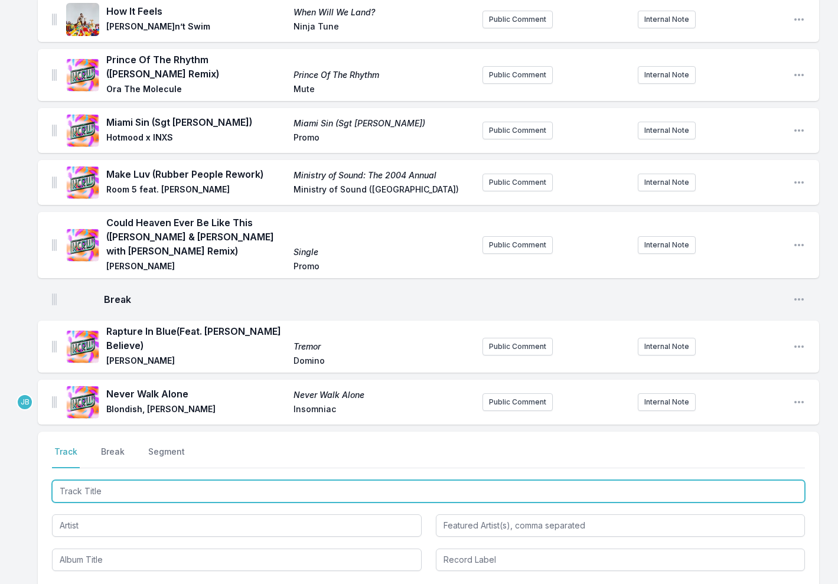
scroll to position [1081, 0]
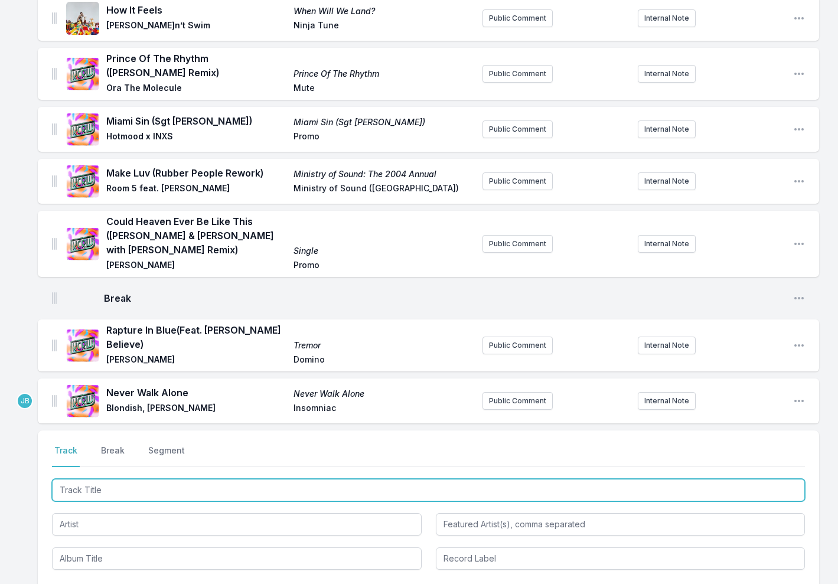
click at [78, 479] on input "Track Title" at bounding box center [428, 490] width 753 height 22
type input "Ah Beat"
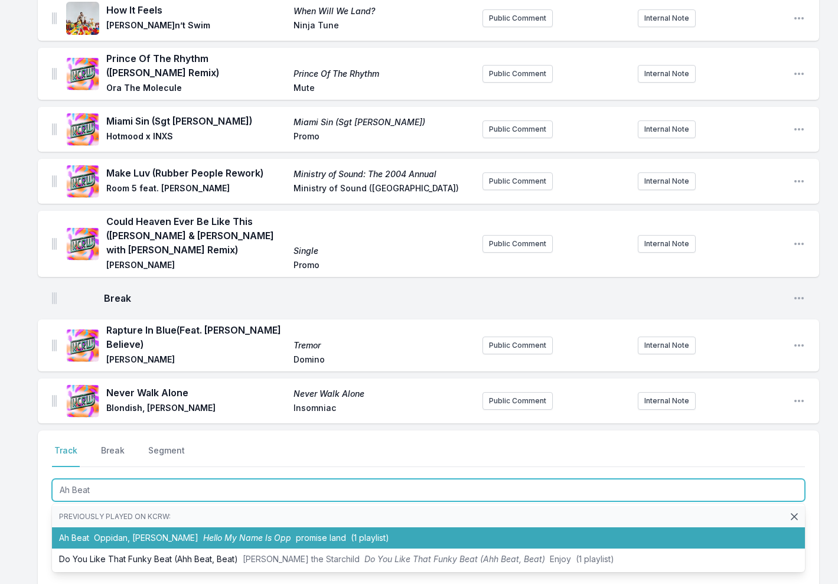
click at [145, 527] on li "Ah Beat Oppidan, [PERSON_NAME] Hello My Name Is Opp promise land (1 playlist)" at bounding box center [428, 537] width 753 height 21
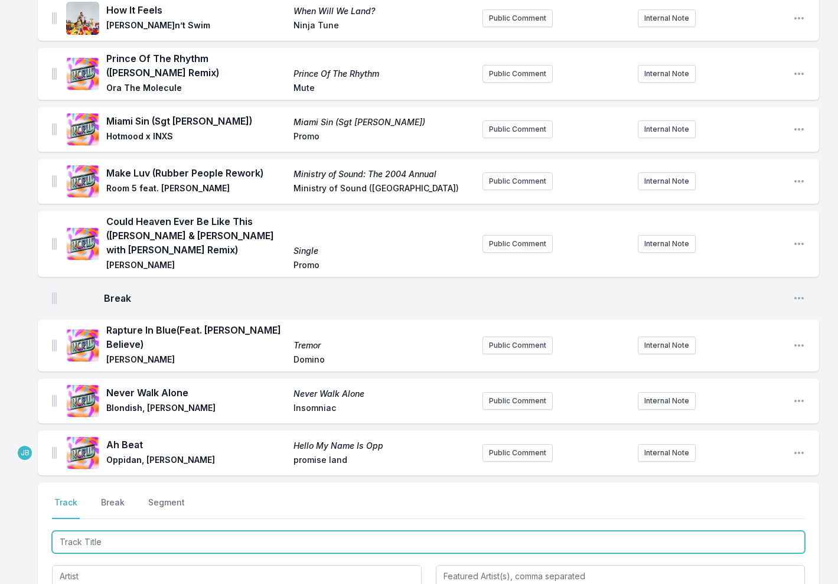
click at [107, 531] on input "Track Title" at bounding box center [428, 542] width 753 height 22
type input "Burn The River"
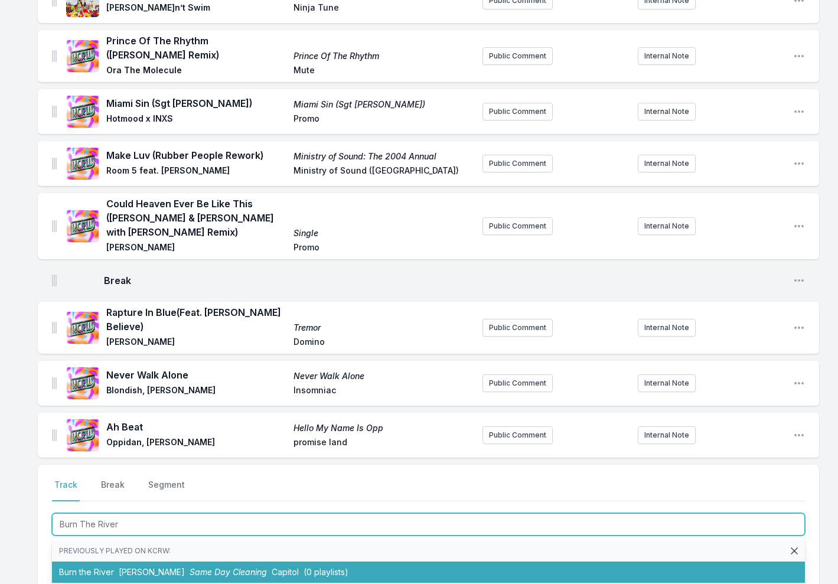
scroll to position [1102, 0]
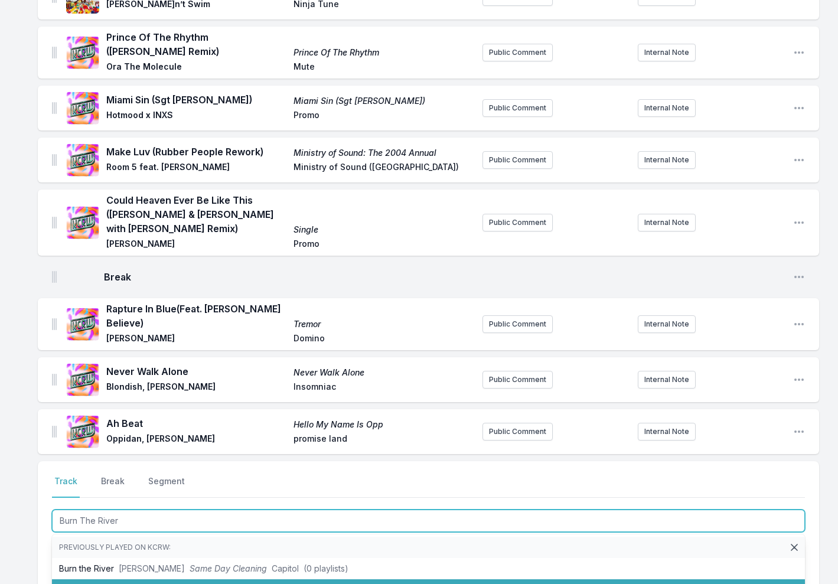
click at [190, 583] on span "Same Day Cleaning" at bounding box center [228, 590] width 77 height 10
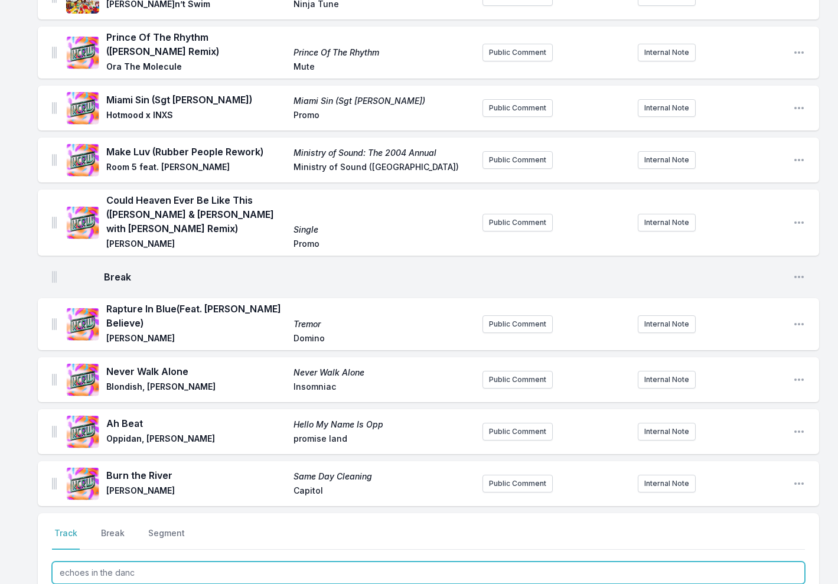
type input "echoes in the dance"
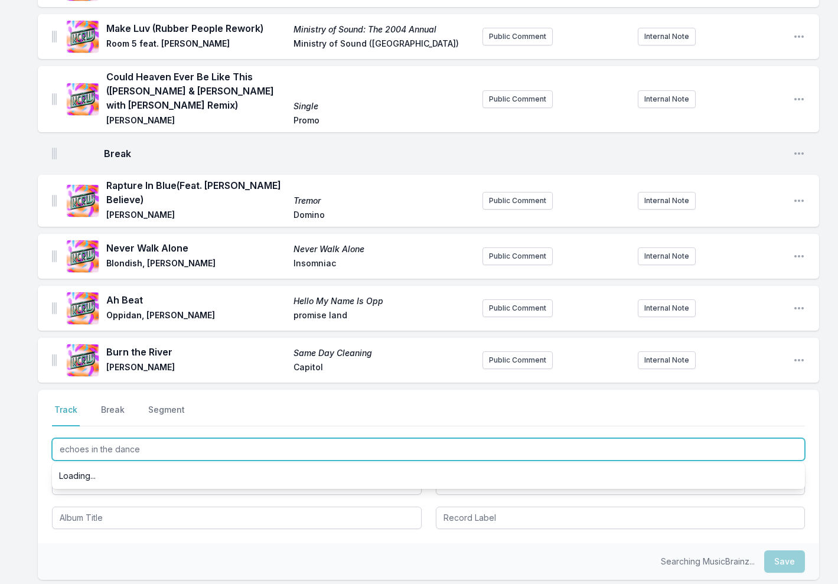
scroll to position [1265, 0]
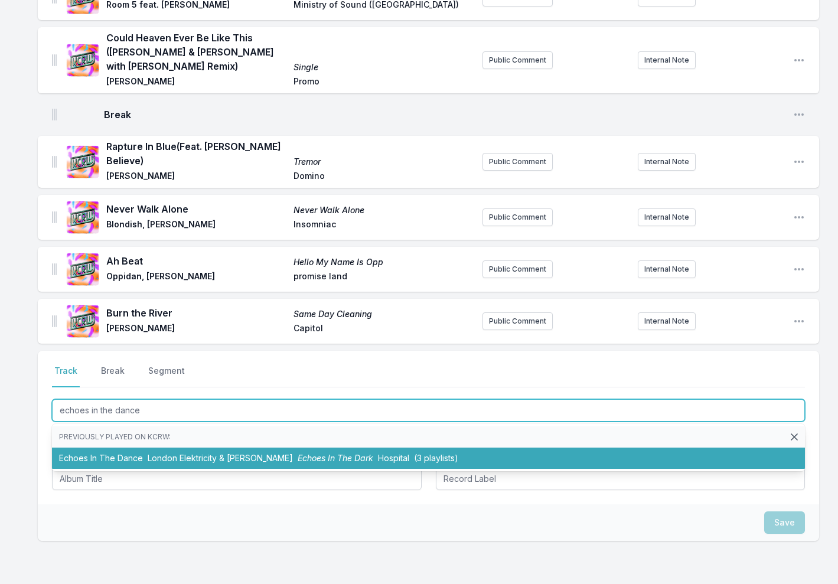
click at [121, 448] on li "Echoes In The Dance London Elektricity & [PERSON_NAME] Echoes In The Dark Hospi…" at bounding box center [428, 458] width 753 height 21
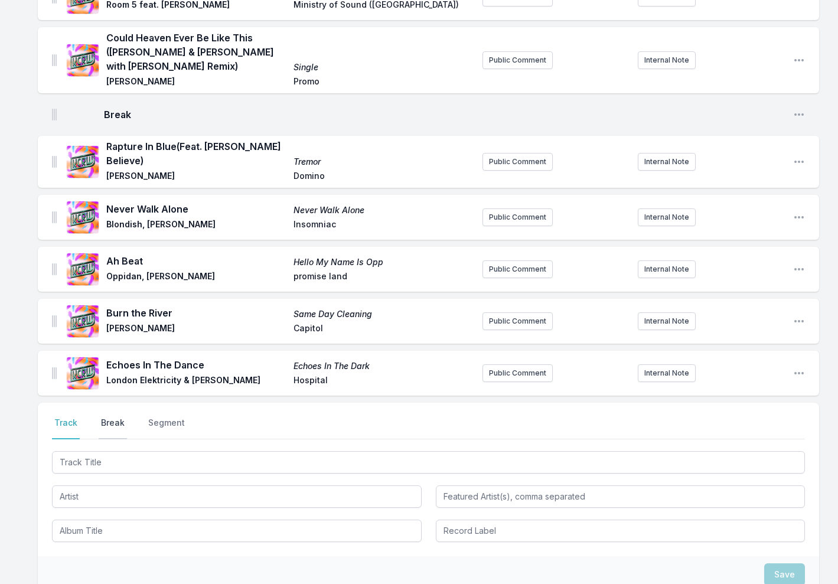
click at [114, 417] on button "Break" at bounding box center [113, 428] width 28 height 22
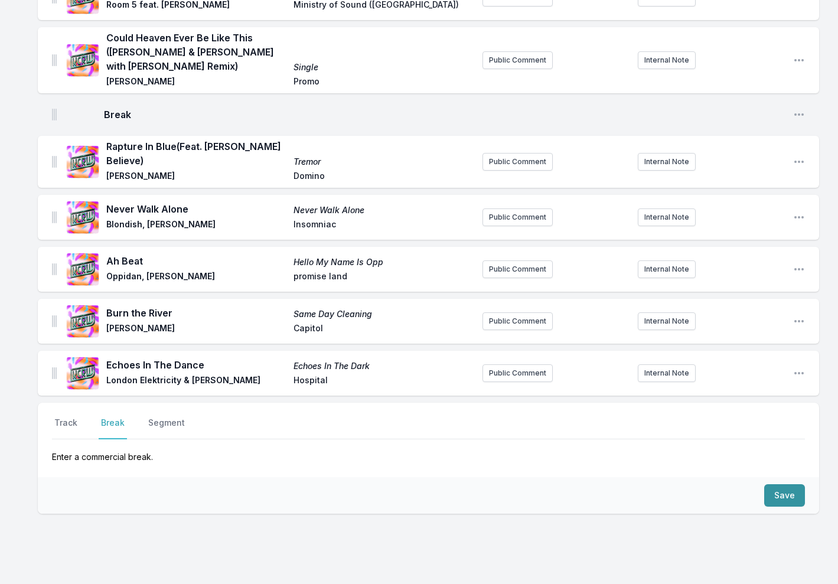
click at [788, 484] on button "Save" at bounding box center [784, 495] width 41 height 22
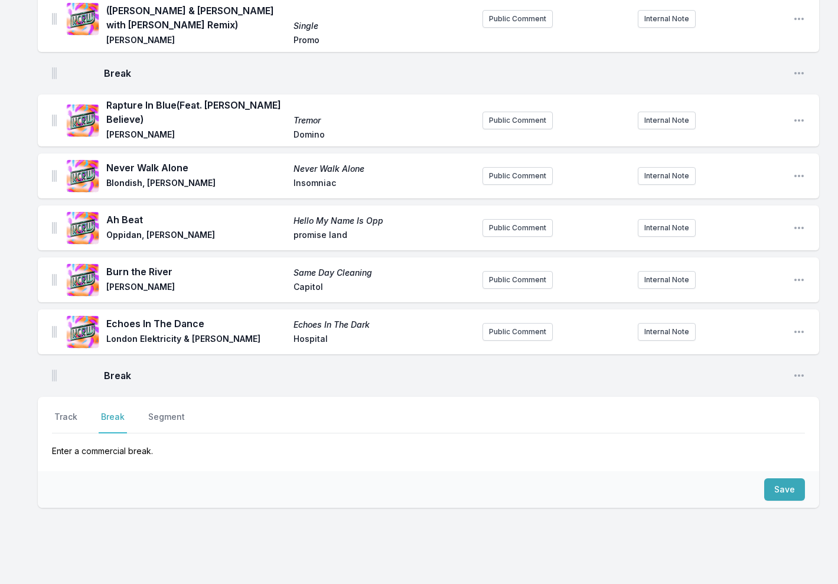
scroll to position [1305, 0]
click at [64, 412] on button "Track" at bounding box center [66, 423] width 28 height 22
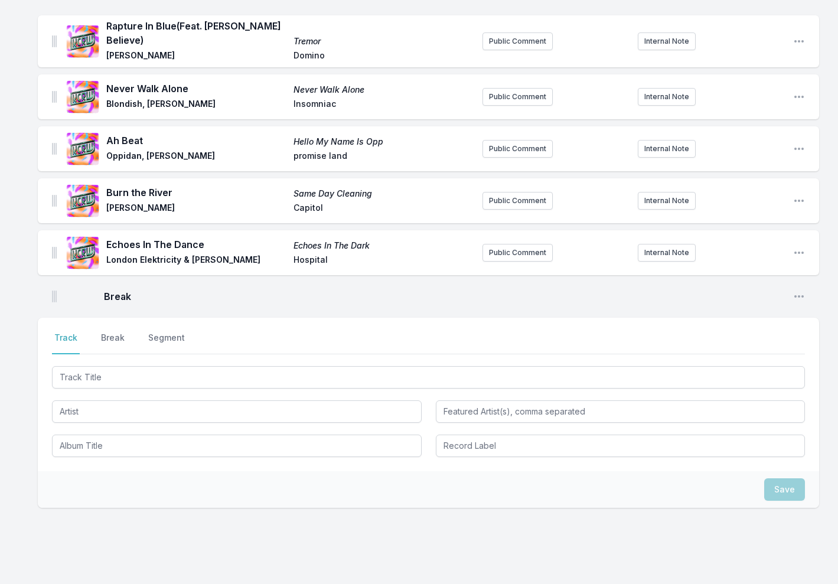
scroll to position [1385, 0]
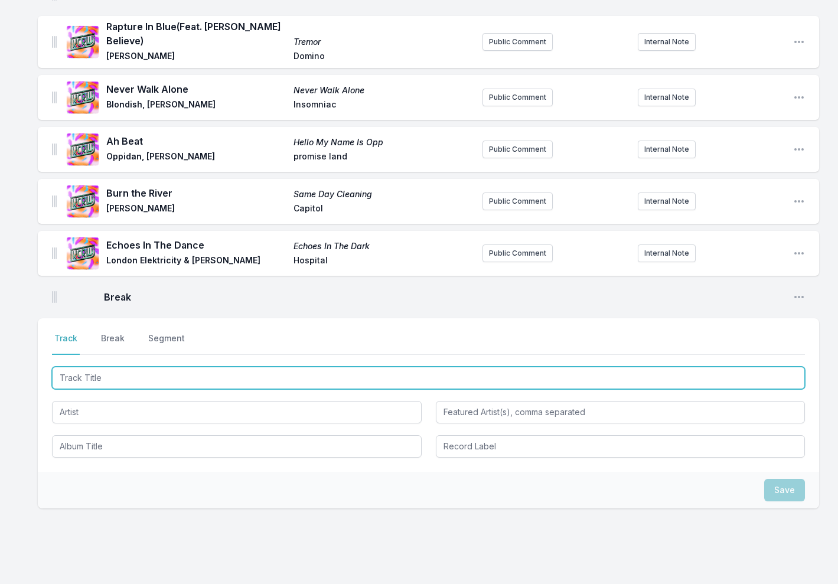
click at [113, 367] on input "Track Title" at bounding box center [428, 378] width 753 height 22
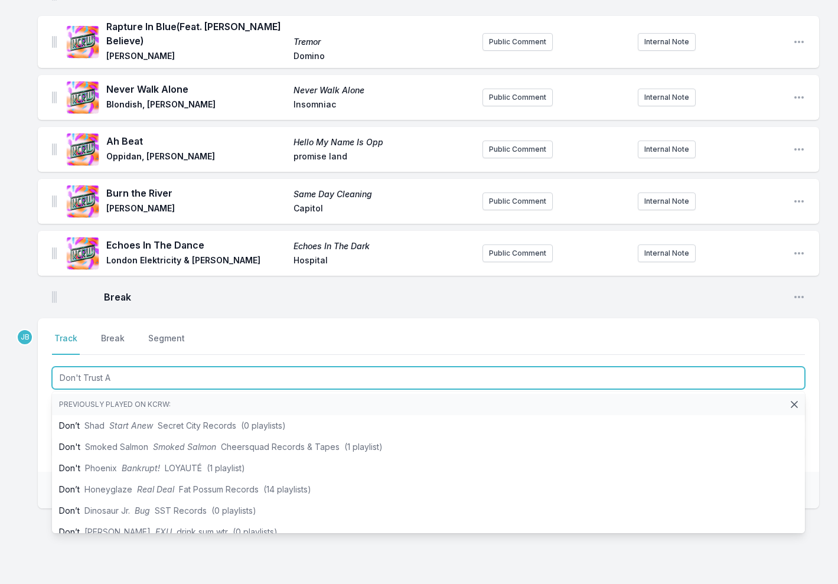
type input "Don't Trust A"
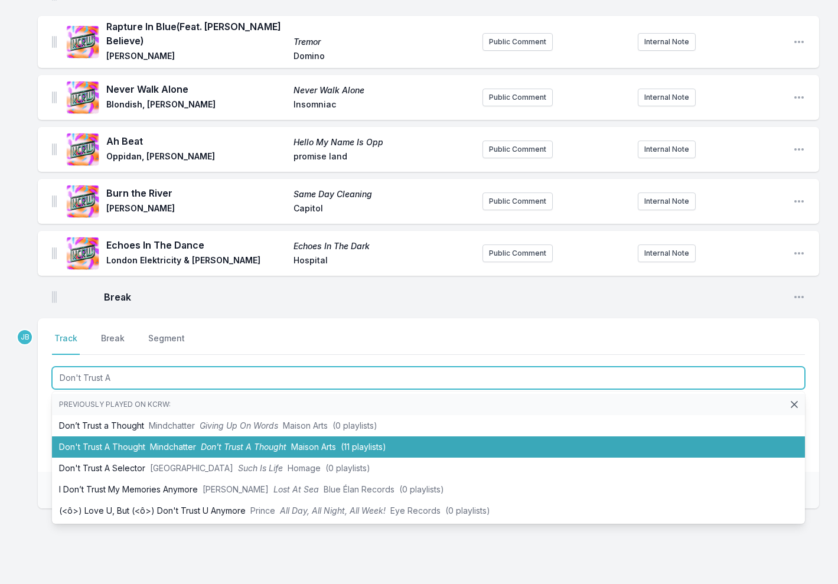
click at [159, 442] on span "Mindchatter" at bounding box center [173, 447] width 46 height 10
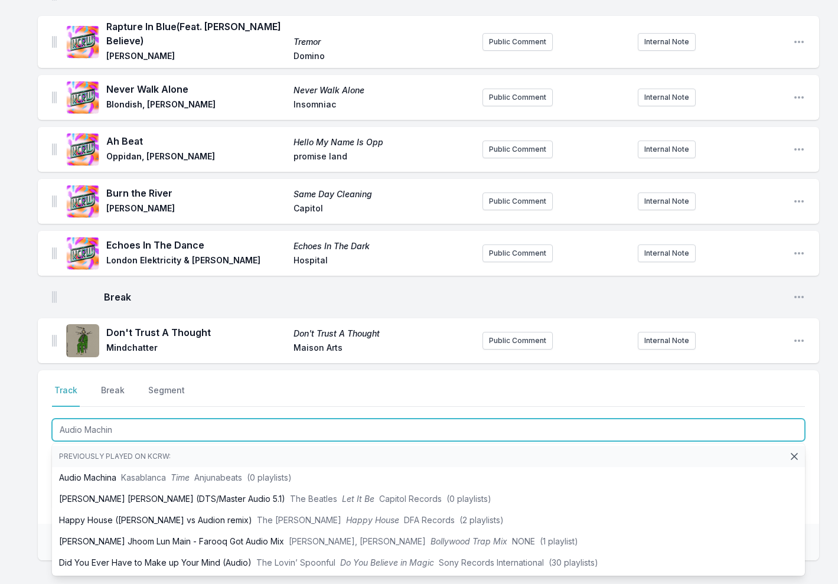
type input "Audio Machina"
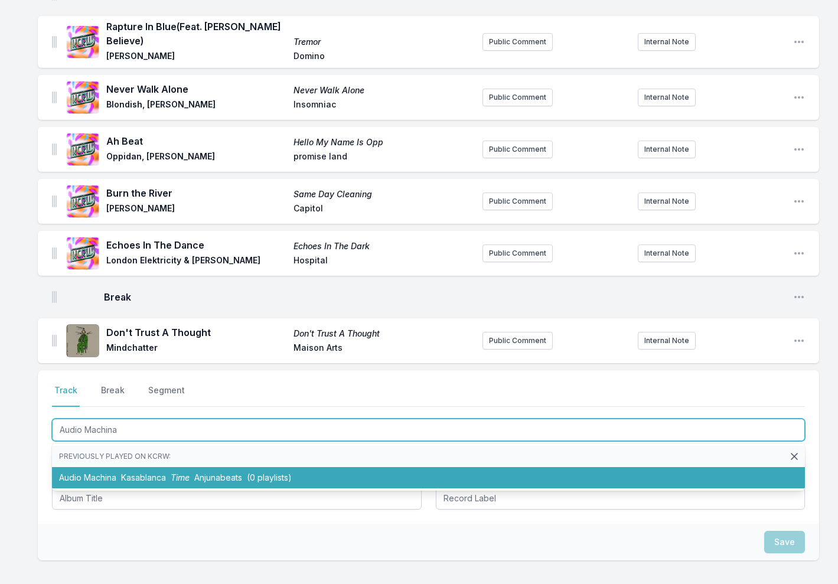
click at [111, 467] on li "Audio [PERSON_NAME] Time Anjunabeats (0 playlists)" at bounding box center [428, 477] width 753 height 21
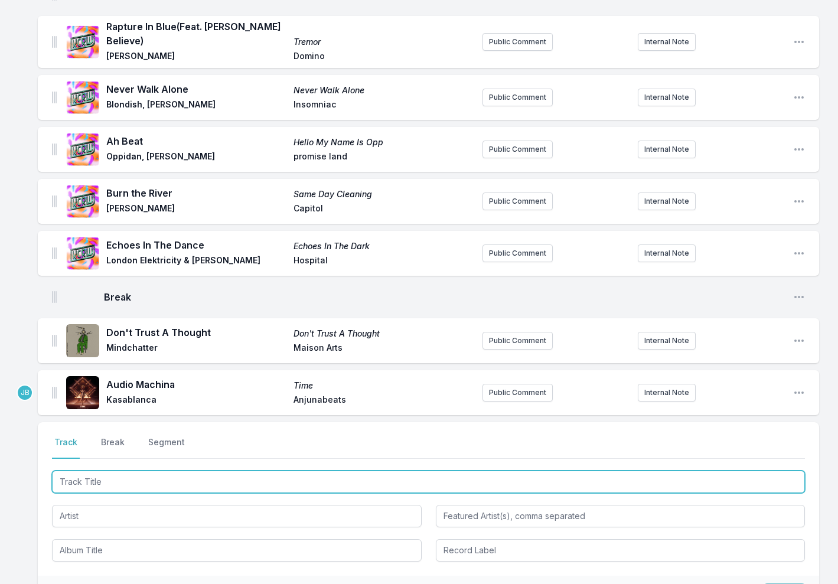
click at [122, 471] on input "Track Title" at bounding box center [428, 482] width 753 height 22
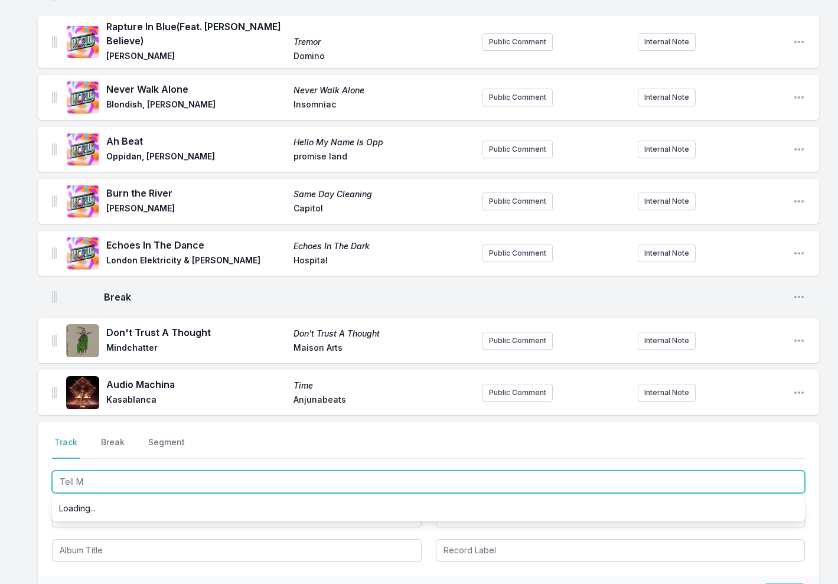
type input "Tell Me"
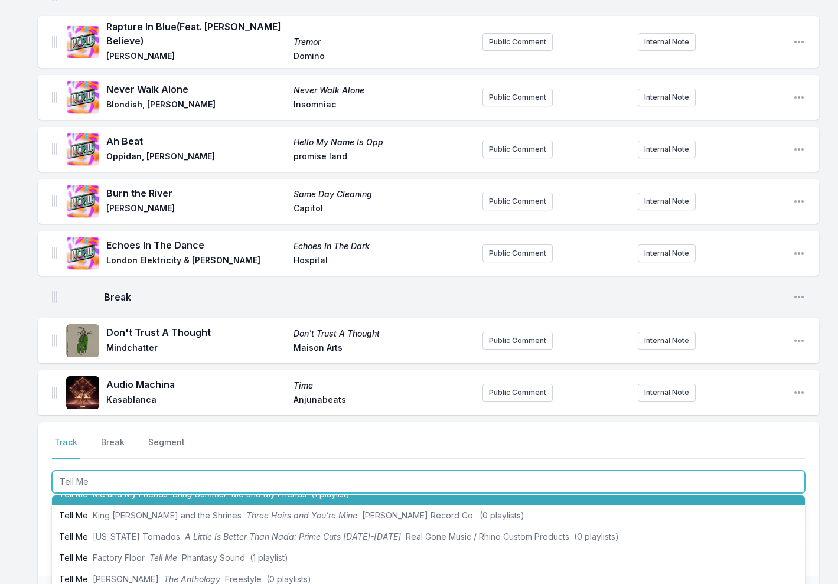
scroll to position [81, 0]
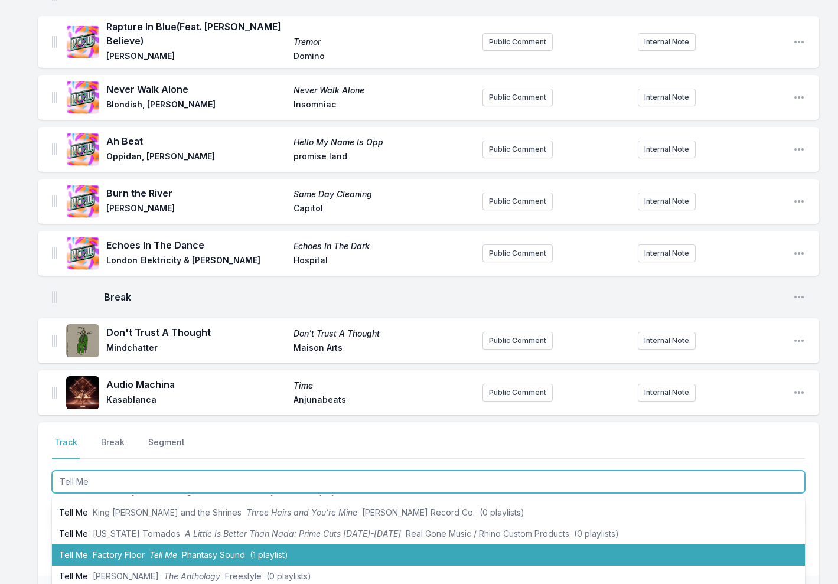
click at [131, 550] on span "Factory Floor" at bounding box center [119, 555] width 52 height 10
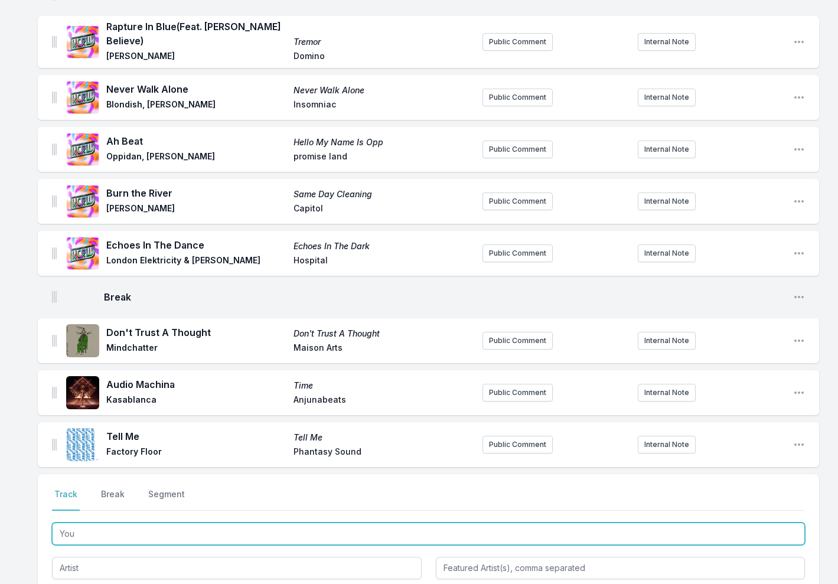
scroll to position [0, 0]
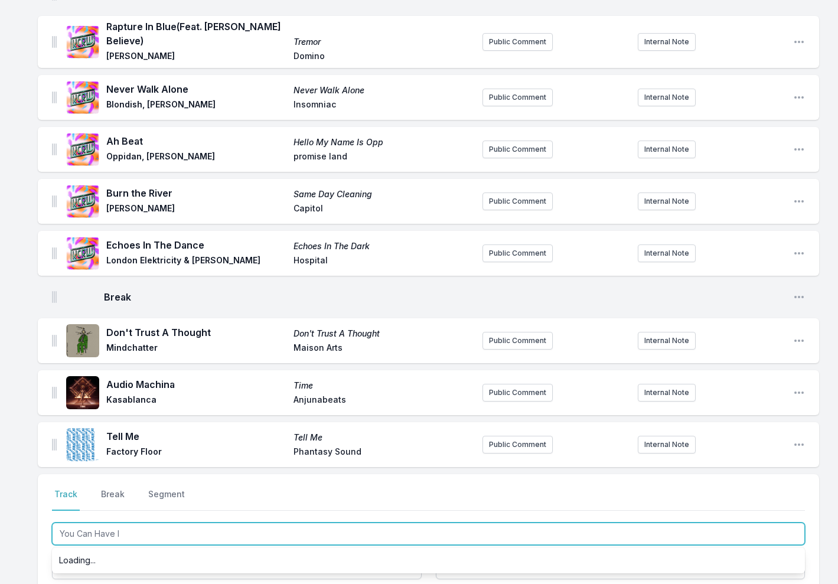
type input "You Can Have It"
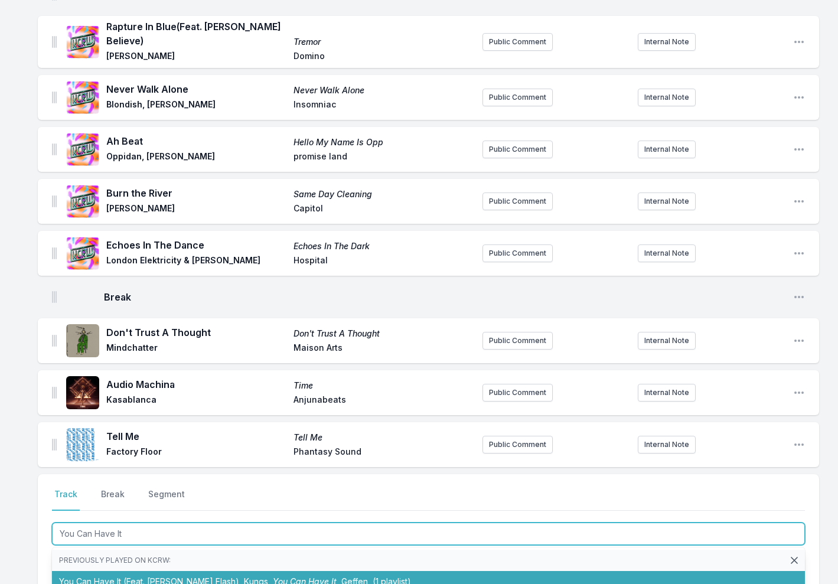
click at [141, 571] on li "You Can Have It (Feat. [PERSON_NAME]) Kungs You Can Have It Geffen (1 playlist)" at bounding box center [428, 581] width 753 height 21
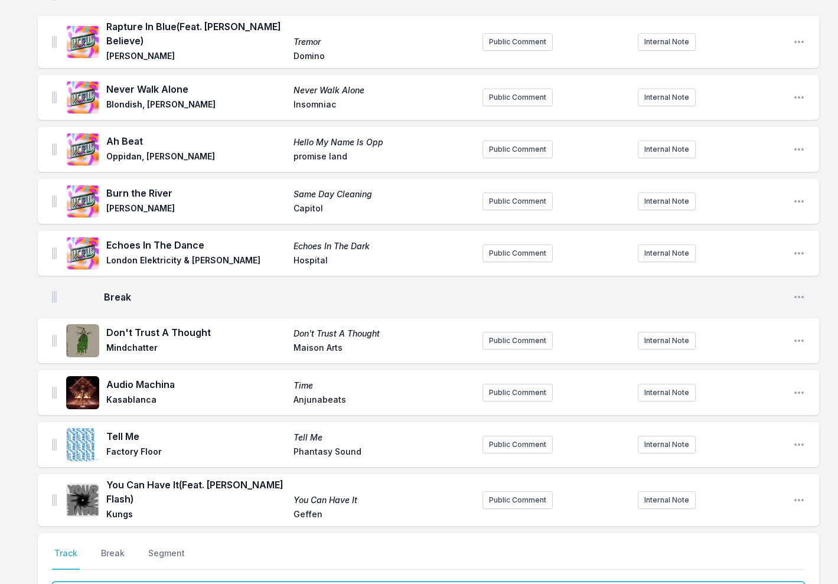
click at [119, 582] on input "Track Title" at bounding box center [428, 593] width 753 height 22
type input "Fading"
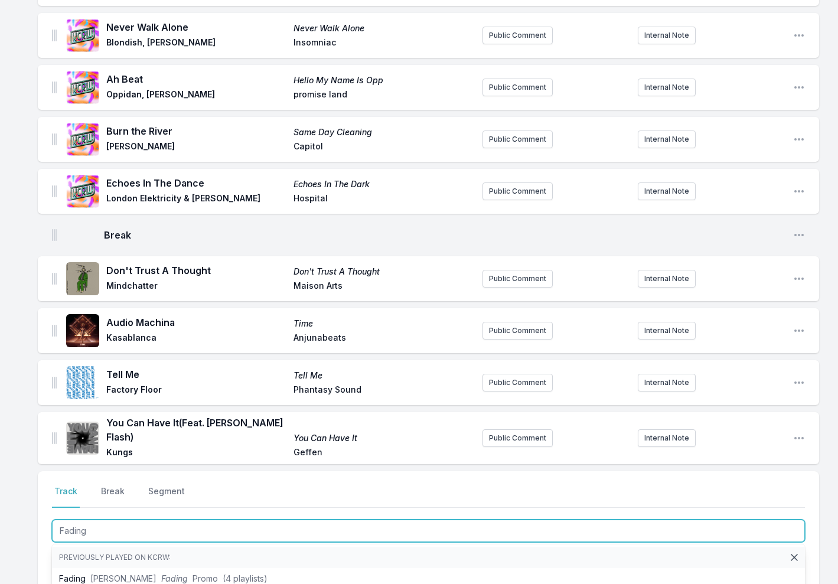
scroll to position [1531, 0]
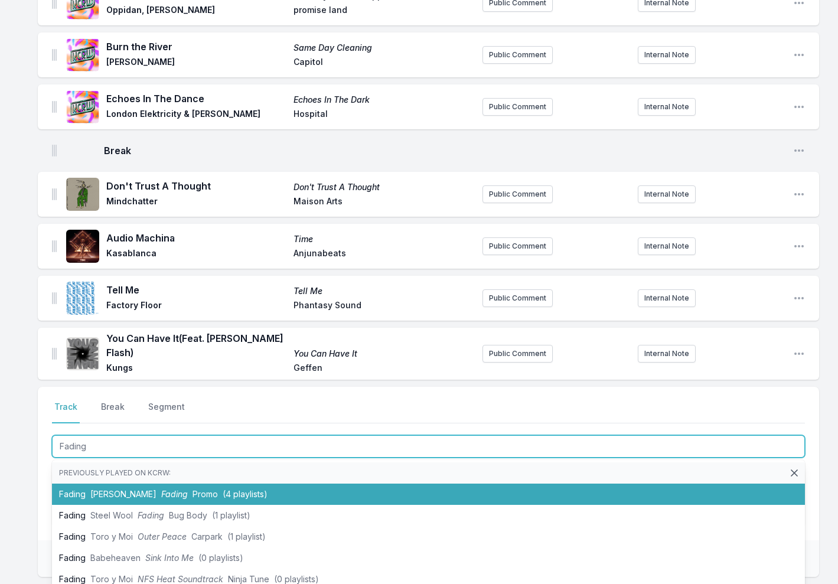
click at [262, 484] on li "Fading [PERSON_NAME] Promo (4 playlists)" at bounding box center [428, 494] width 753 height 21
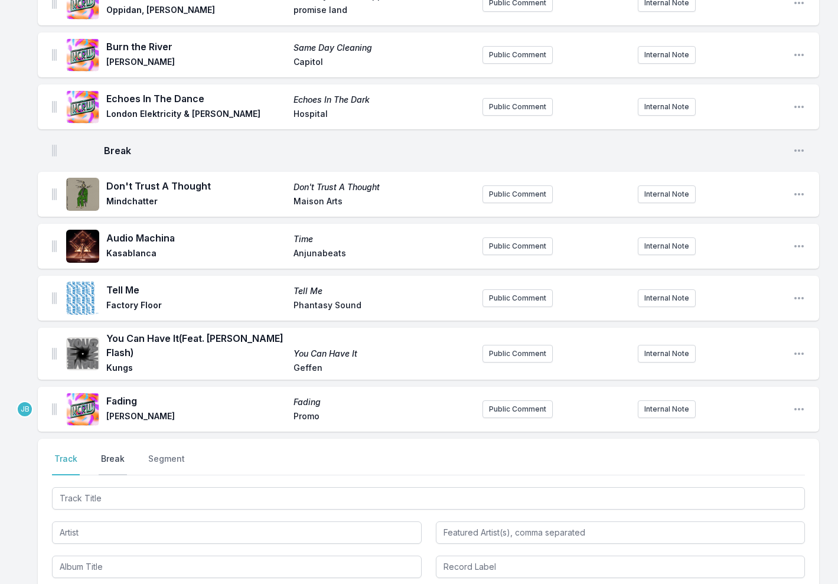
click at [109, 453] on button "Break" at bounding box center [113, 464] width 28 height 22
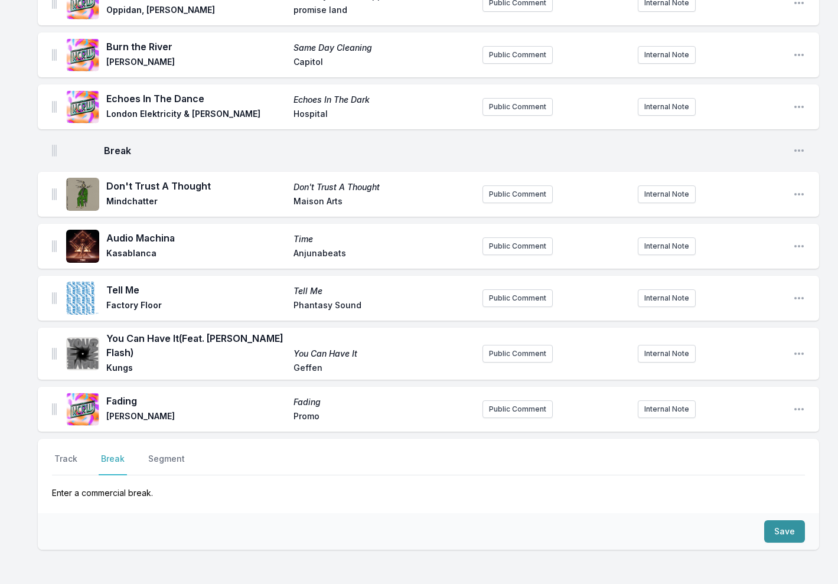
click at [781, 520] on button "Save" at bounding box center [784, 531] width 41 height 22
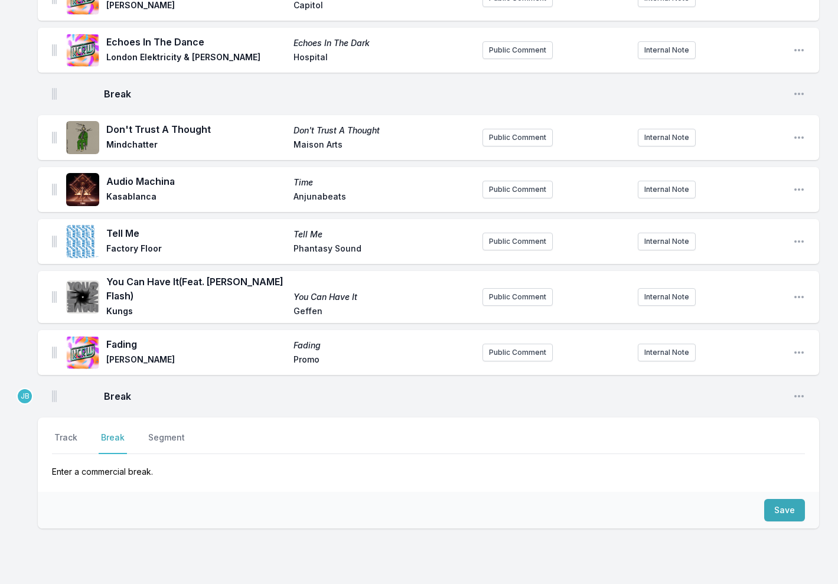
scroll to position [1591, 0]
